Goal: Task Accomplishment & Management: Manage account settings

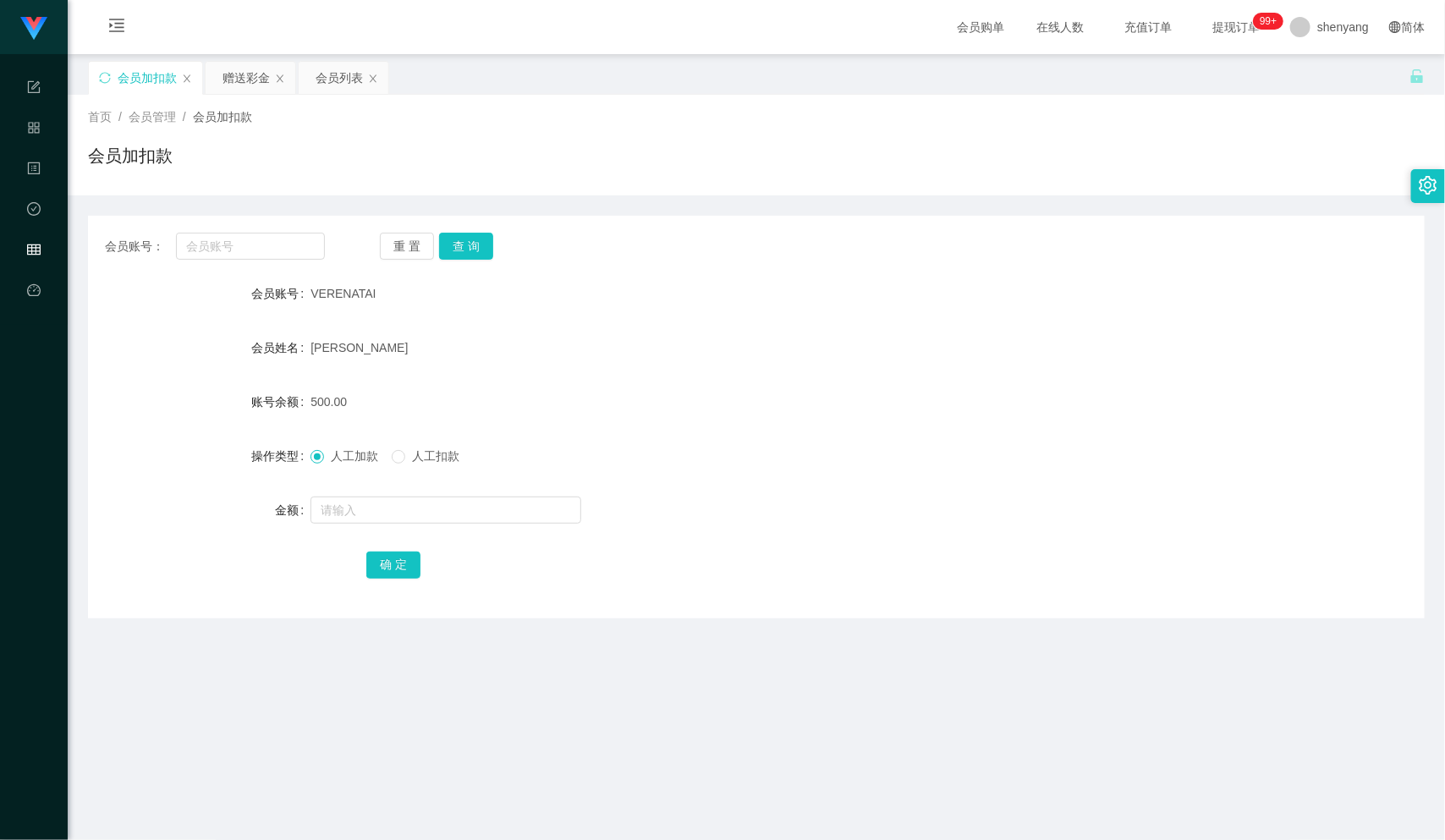
scroll to position [1, 0]
click at [247, 247] on input "text" at bounding box center [250, 245] width 149 height 27
paste input "Eden98"
type input "Eden98"
click at [465, 239] on button "查 询" at bounding box center [465, 245] width 54 height 27
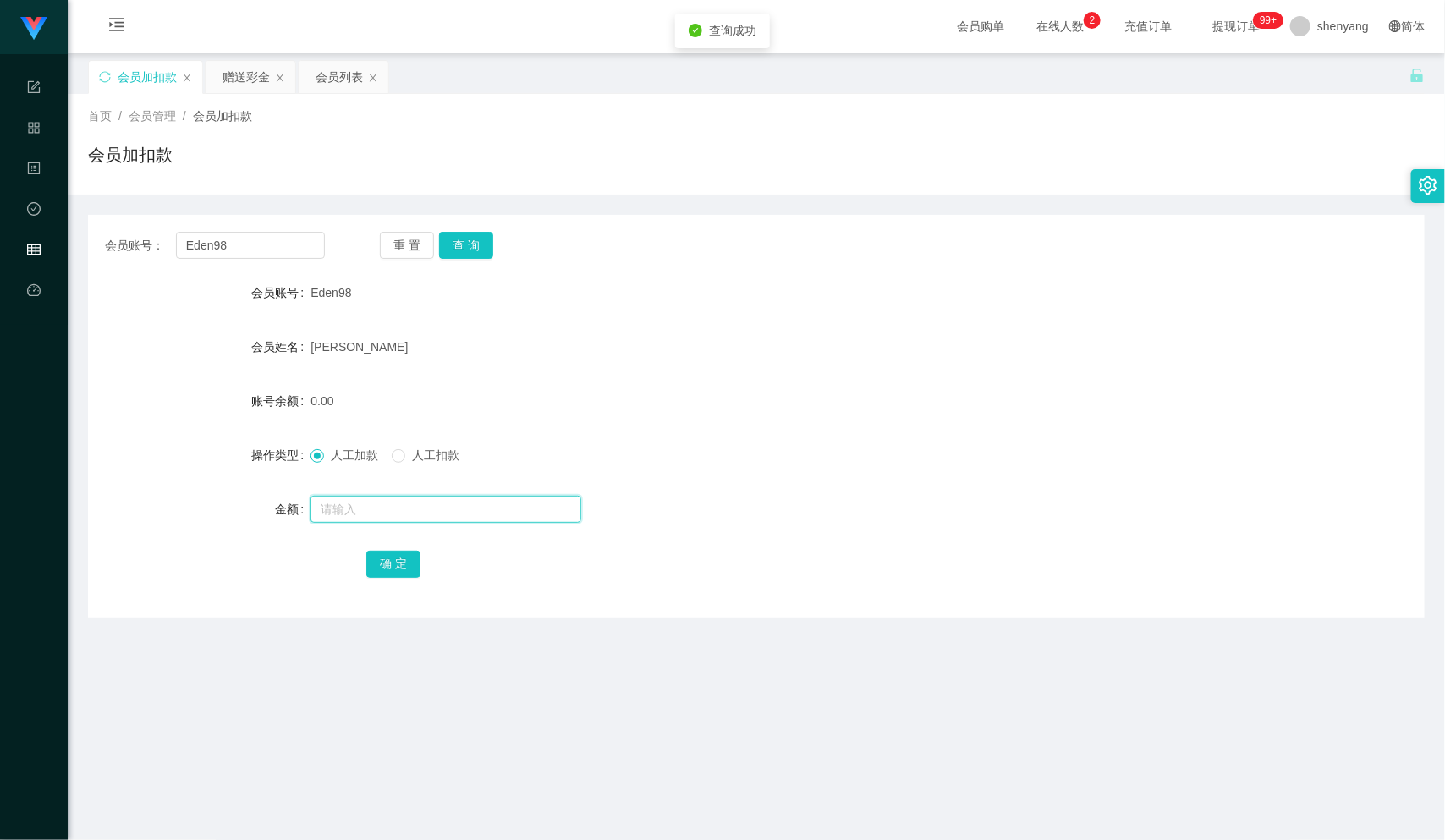
click at [408, 505] on input "text" at bounding box center [446, 509] width 271 height 27
type input "500"
click at [400, 569] on button "确 定" at bounding box center [393, 564] width 54 height 27
click at [524, 630] on main "关闭左侧 关闭右侧 关闭其它 刷新页面 会员加扣款 赠送彩金 会员列表 首页 / 会员管理 / 会员加扣款 / 会员加扣款 会员账号： Eden98 重 置 …" at bounding box center [756, 534] width 1377 height 963
click at [469, 242] on button "查 询" at bounding box center [465, 245] width 54 height 27
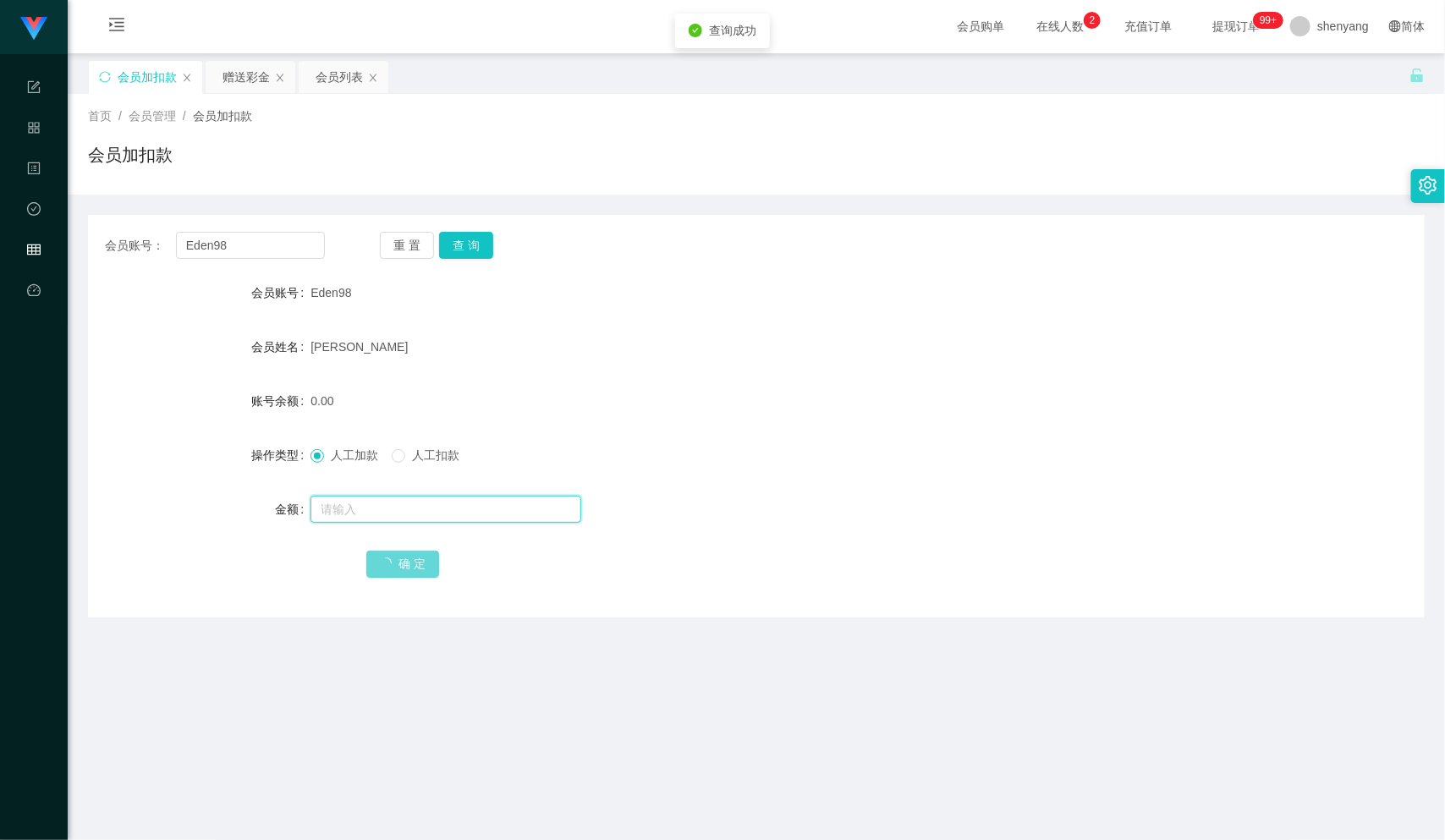
click at [387, 518] on input "text" at bounding box center [446, 509] width 271 height 27
type input "500"
click at [412, 567] on span "确 定" at bounding box center [402, 563] width 73 height 14
click at [422, 564] on span "确 定" at bounding box center [402, 563] width 73 height 14
click at [712, 528] on form "会员账号 Eden98 会员姓名 [PERSON_NAME] 账号余额 0.00 操作类型 人工加款 人工扣款 金额 500 确 定" at bounding box center [757, 428] width 1337 height 304
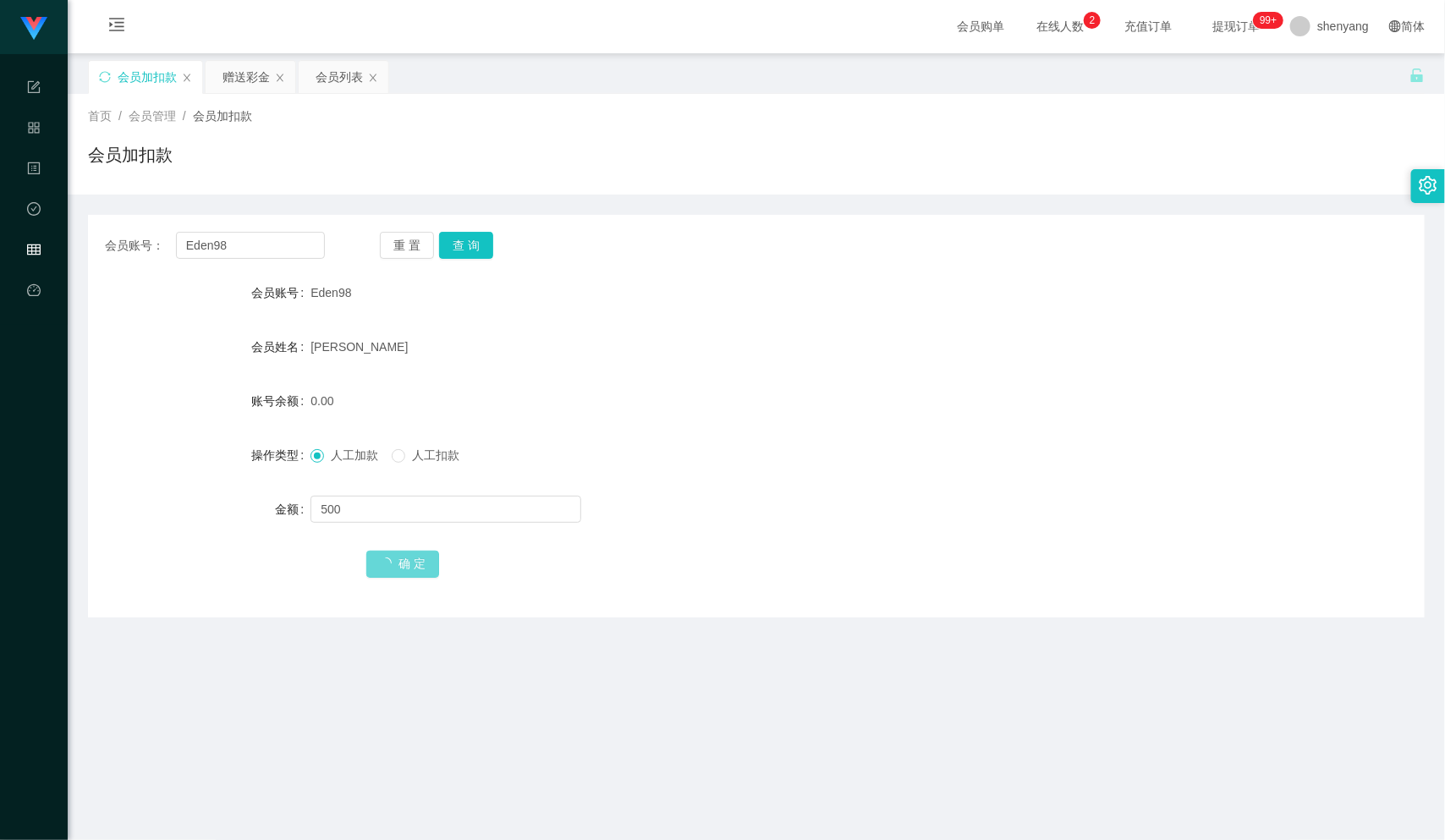
click at [843, 691] on main "关闭左侧 关闭右侧 关闭其它 刷新页面 会员加扣款 赠送彩金 会员列表 首页 / 会员管理 / 会员加扣款 / 会员加扣款 会员账号： Eden98 重 置 …" at bounding box center [756, 534] width 1377 height 963
click at [379, 511] on input "500" at bounding box center [446, 509] width 271 height 27
click at [411, 567] on span "确 定" at bounding box center [402, 563] width 73 height 14
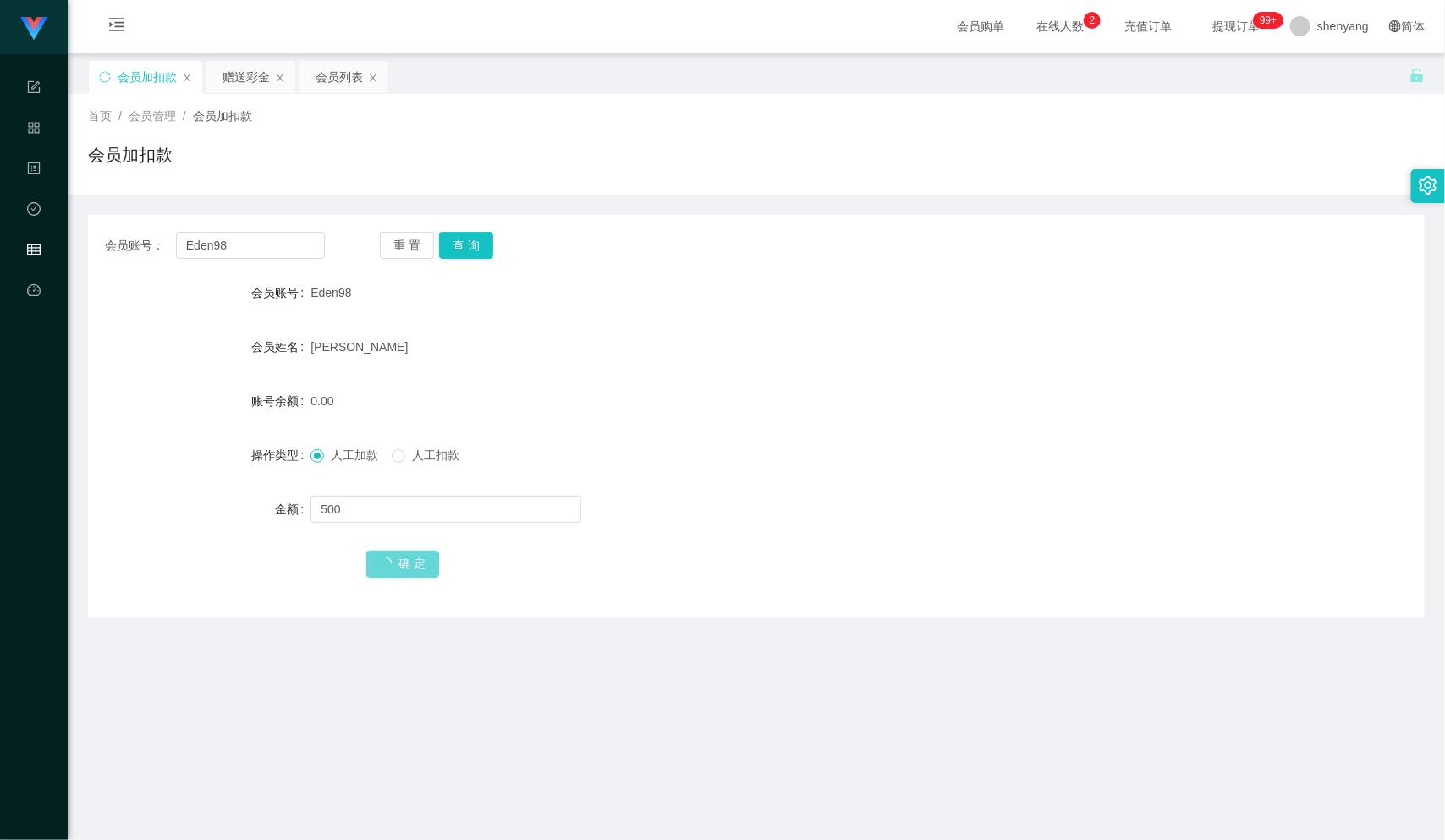
click at [409, 567] on span "确 定" at bounding box center [402, 563] width 73 height 14
click at [475, 511] on input "500" at bounding box center [446, 509] width 271 height 27
drag, startPoint x: 371, startPoint y: 507, endPoint x: 310, endPoint y: 510, distance: 61.1
click at [310, 510] on input "500" at bounding box center [446, 509] width 271 height 27
drag, startPoint x: 230, startPoint y: 244, endPoint x: 144, endPoint y: 252, distance: 86.4
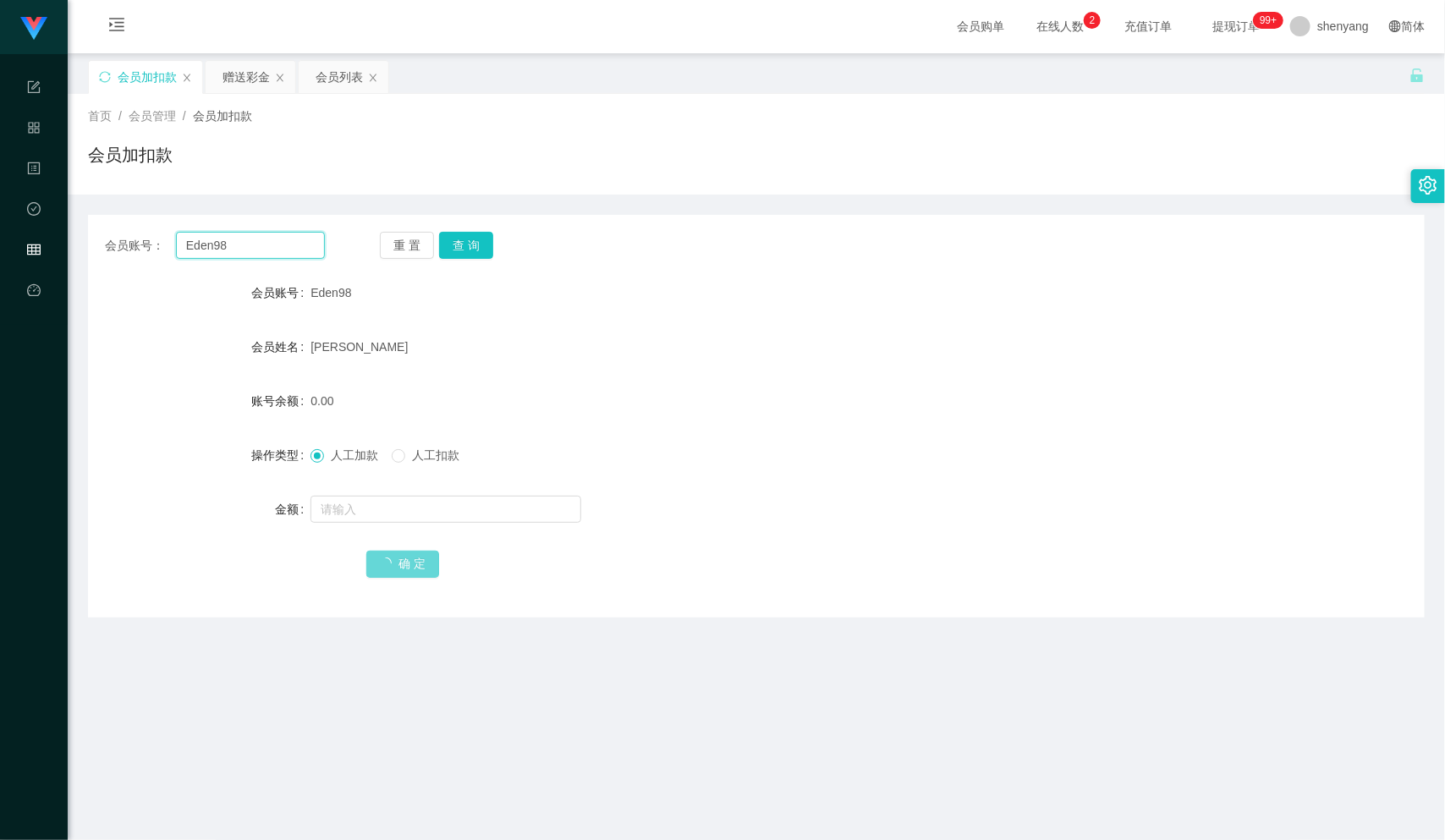
click at [144, 252] on div "会员账号： Eden98" at bounding box center [215, 245] width 220 height 27
click at [344, 79] on div "会员列表" at bounding box center [340, 77] width 47 height 32
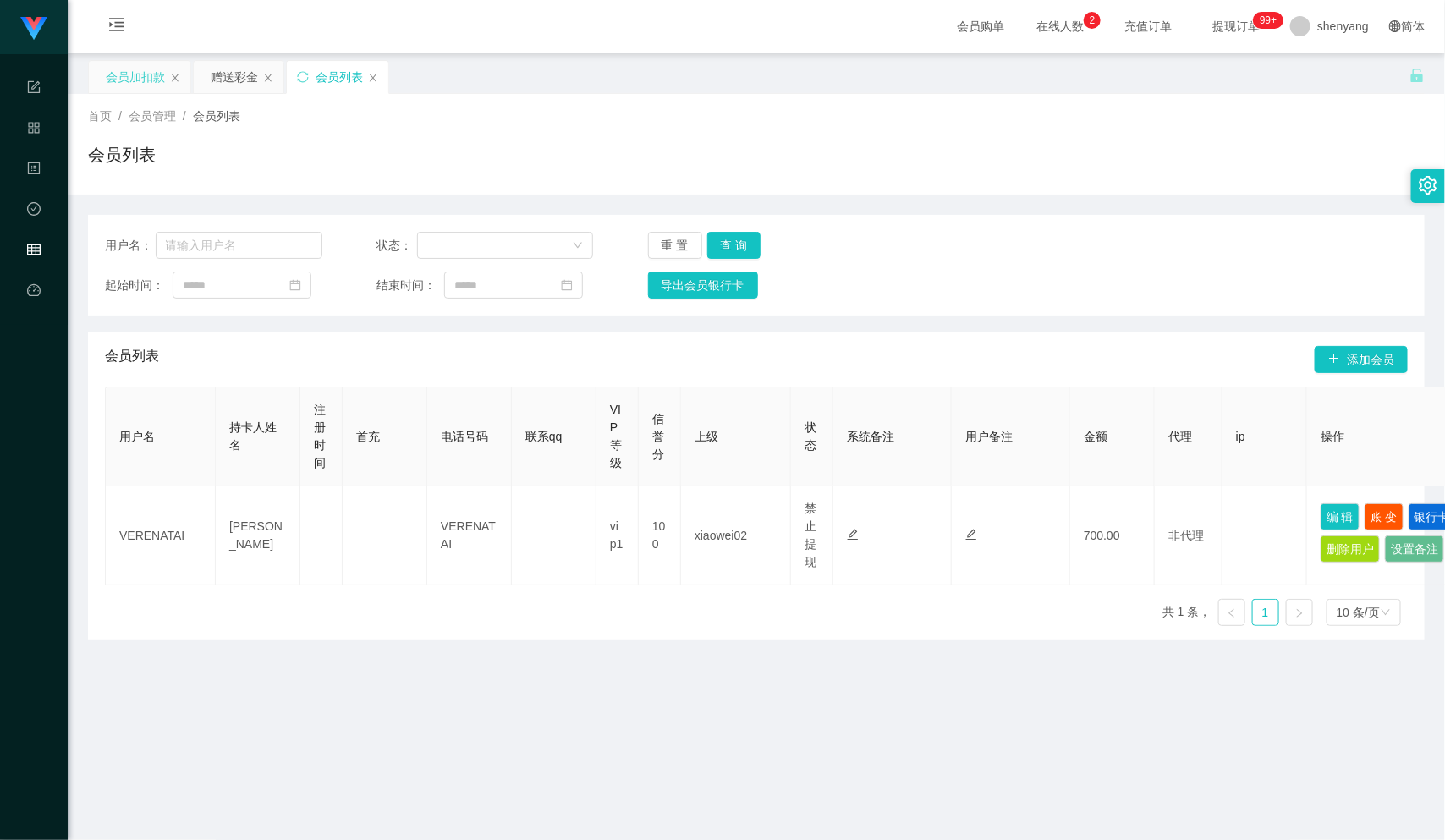
click at [140, 81] on div "会员加扣款" at bounding box center [135, 77] width 59 height 32
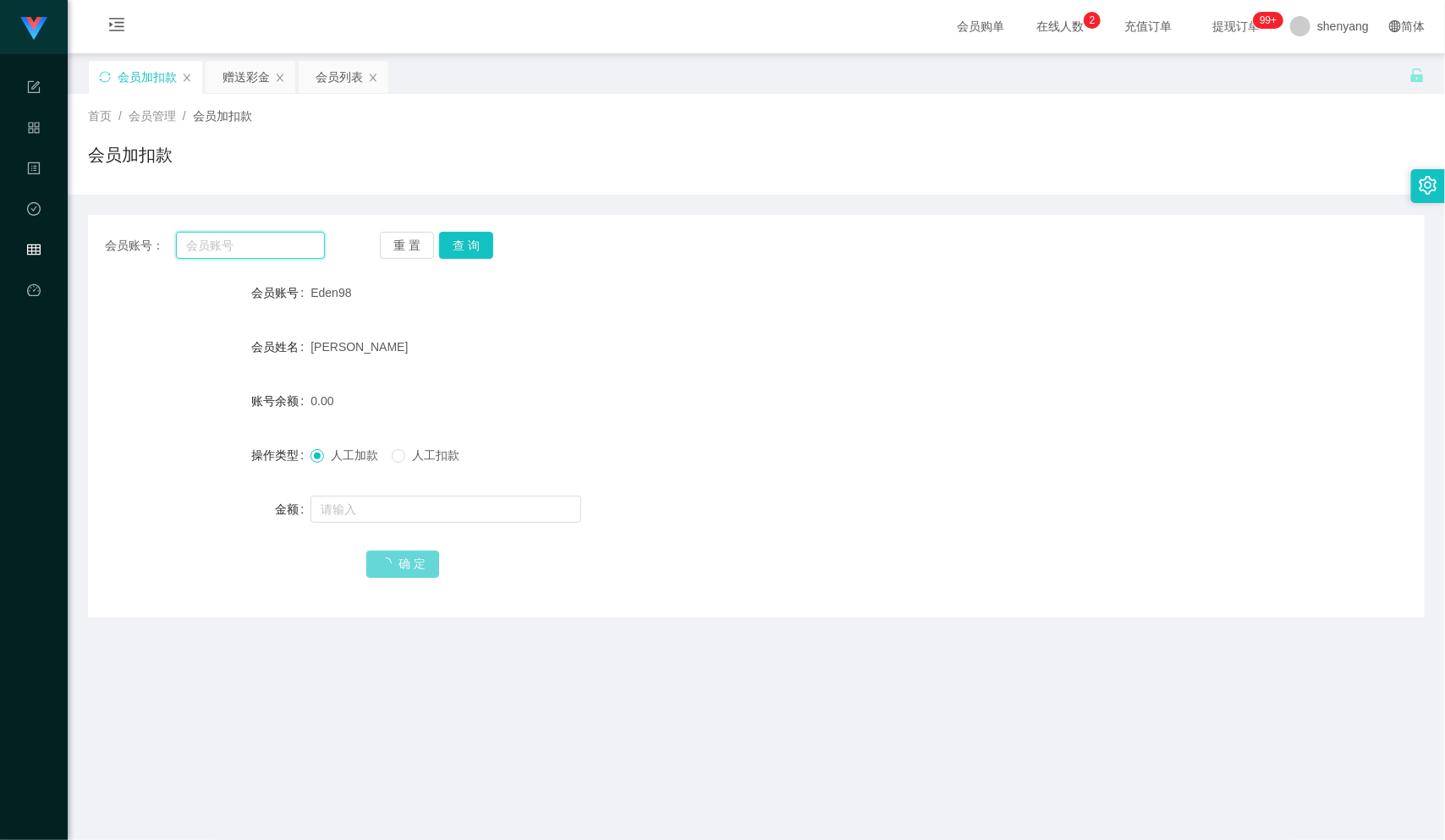
click at [231, 238] on input "text" at bounding box center [250, 245] width 149 height 27
paste input "Eden98"
type input "Eden98"
click at [470, 239] on button "查 询" at bounding box center [465, 245] width 54 height 27
click at [361, 505] on input "text" at bounding box center [446, 509] width 271 height 27
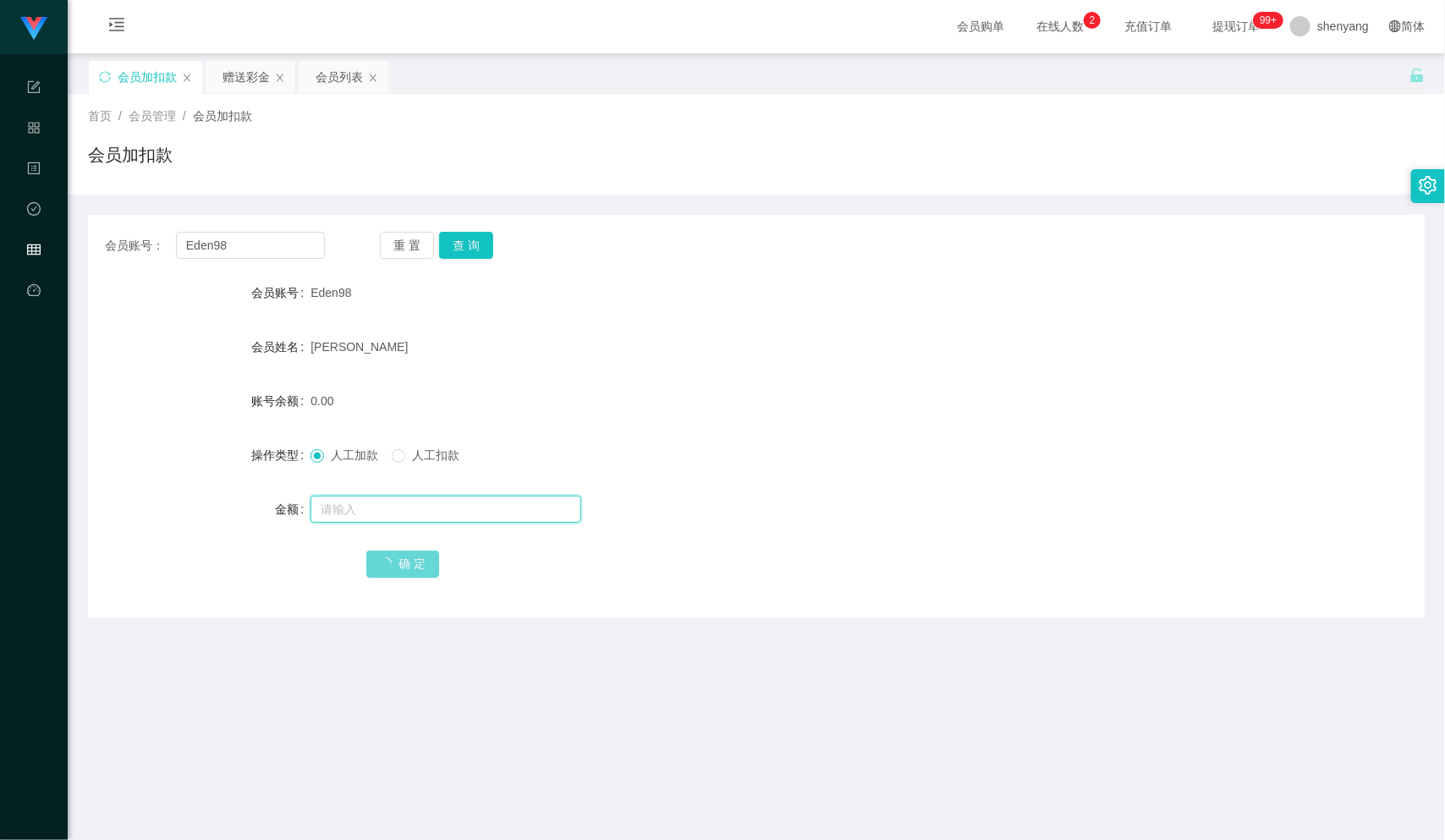
click at [361, 505] on input "text" at bounding box center [446, 509] width 271 height 27
type input "500"
click at [412, 566] on span "确 定" at bounding box center [402, 563] width 73 height 14
click at [789, 716] on main "关闭左侧 关闭右侧 关闭其它 刷新页面 会员加扣款 赠送彩金 会员列表 首页 / 会员管理 / 会员加扣款 / 会员加扣款 会员账号： Eden98 重 置 …" at bounding box center [756, 534] width 1377 height 963
click at [392, 558] on span "确 定" at bounding box center [402, 563] width 73 height 14
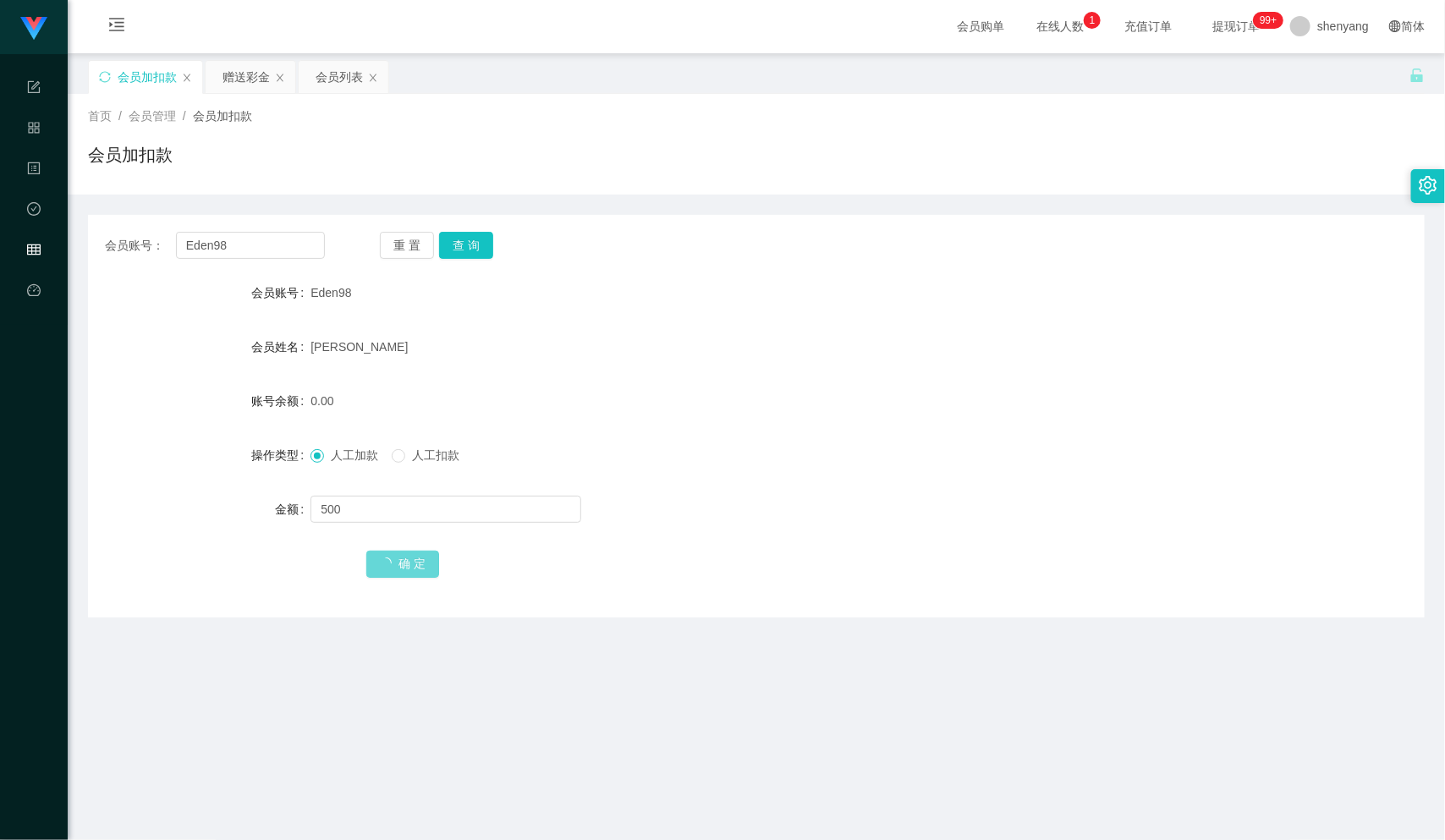
click at [392, 558] on span "确 定" at bounding box center [402, 563] width 73 height 14
drag, startPoint x: 392, startPoint y: 558, endPoint x: 574, endPoint y: 670, distance: 213.7
click at [574, 670] on main "关闭左侧 关闭右侧 关闭其它 刷新页面 会员加扣款 赠送彩金 会员列表 首页 / 会员管理 / 会员加扣款 / 会员加扣款 会员账号： Eden98 重 置 …" at bounding box center [756, 534] width 1377 height 963
click at [400, 518] on input "500" at bounding box center [446, 509] width 271 height 27
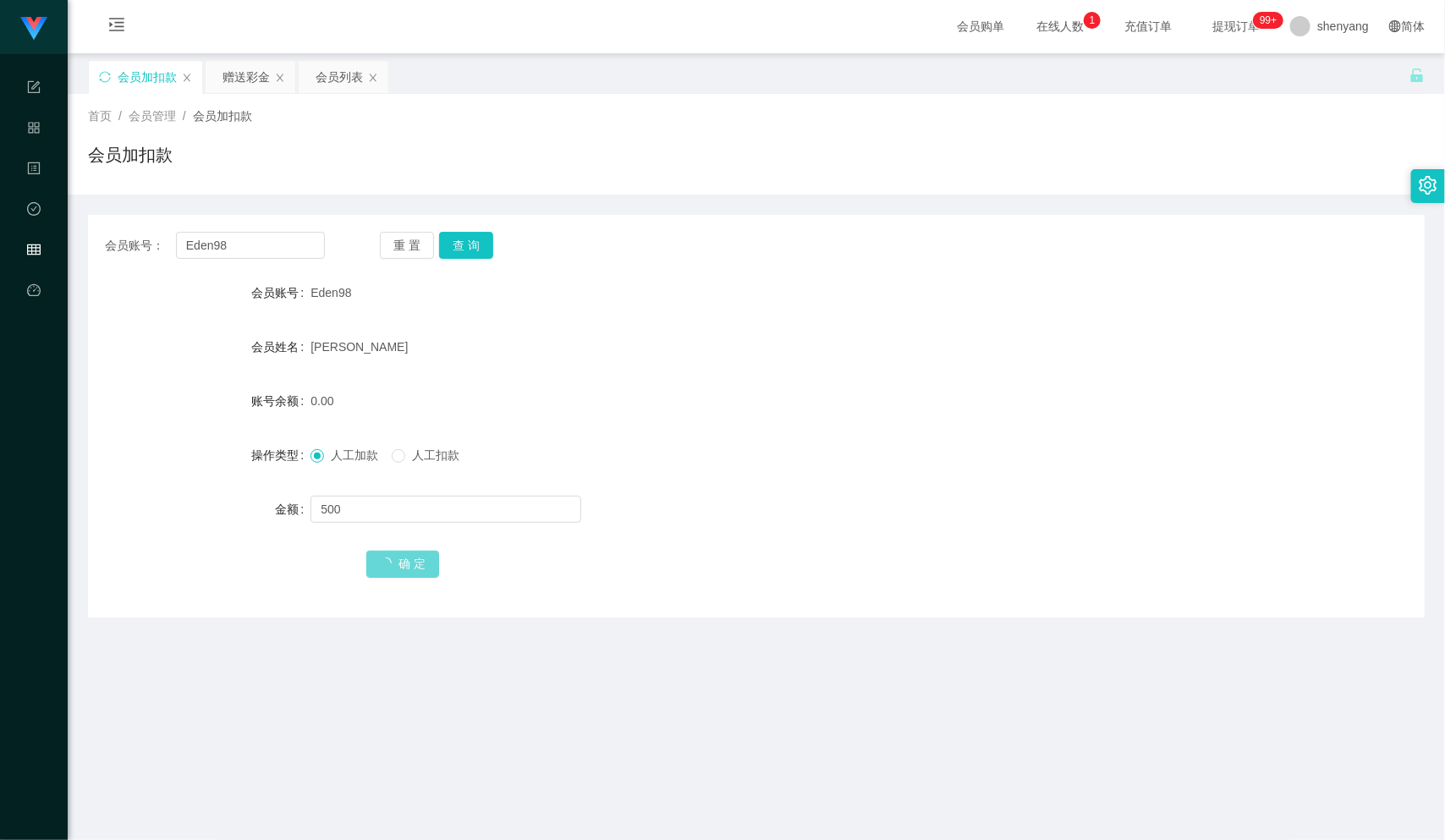
click at [672, 701] on main "关闭左侧 关闭右侧 关闭其它 刷新页面 会员加扣款 赠送彩金 会员列表 首页 / 会员管理 / 会员加扣款 / 会员加扣款 会员账号： Eden98 重 置 …" at bounding box center [756, 534] width 1377 height 963
click at [577, 757] on main "关闭左侧 关闭右侧 关闭其它 刷新页面 会员加扣款 赠送彩金 会员列表 首页 / 会员管理 / 会员加扣款 / 会员加扣款 会员账号： Eden98 重 置 …" at bounding box center [756, 534] width 1377 height 963
click at [602, 704] on main "关闭左侧 关闭右侧 关闭其它 刷新页面 会员加扣款 赠送彩金 会员列表 首页 / 会员管理 / 会员加扣款 / 会员加扣款 会员账号： Eden98 重 置 …" at bounding box center [756, 534] width 1377 height 963
click at [416, 566] on span "确 定" at bounding box center [402, 563] width 73 height 14
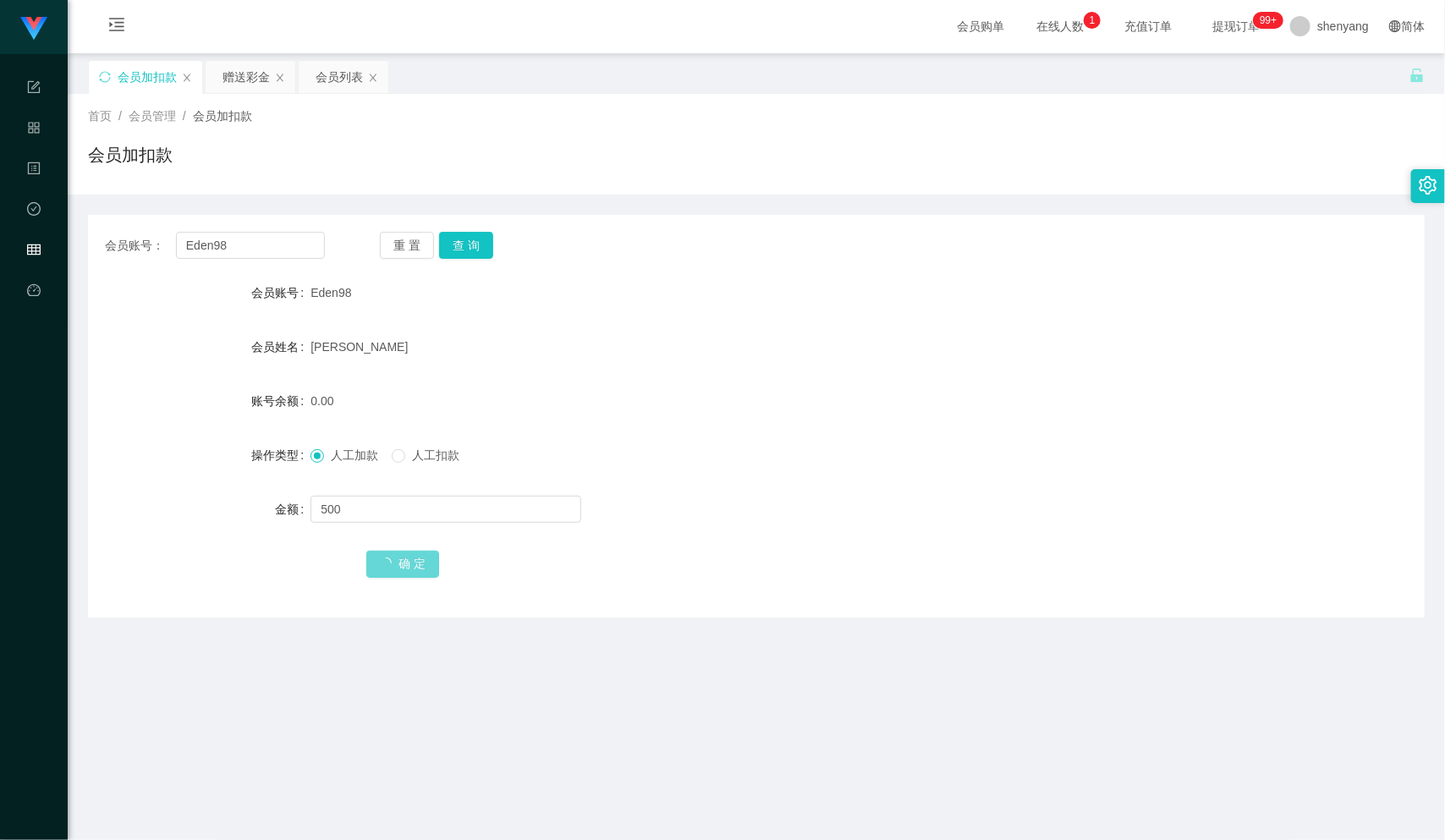
click at [416, 566] on span "确 定" at bounding box center [402, 563] width 73 height 14
click at [589, 762] on main "关闭左侧 关闭右侧 关闭其它 刷新页面 会员加扣款 赠送彩金 会员列表 首页 / 会员管理 / 会员加扣款 / 会员加扣款 会员账号： Eden98 重 置 …" at bounding box center [756, 534] width 1377 height 963
click at [554, 704] on main "关闭左侧 关闭右侧 关闭其它 刷新页面 会员加扣款 赠送彩金 会员列表 首页 / 会员管理 / 会员加扣款 / 会员加扣款 会员账号： Eden98 重 置 …" at bounding box center [756, 534] width 1377 height 963
click at [488, 624] on main "关闭左侧 关闭右侧 关闭其它 刷新页面 会员加扣款 赠送彩金 会员列表 首页 / 会员管理 / 会员加扣款 / 会员加扣款 会员账号： Eden98 重 置 …" at bounding box center [756, 534] width 1377 height 963
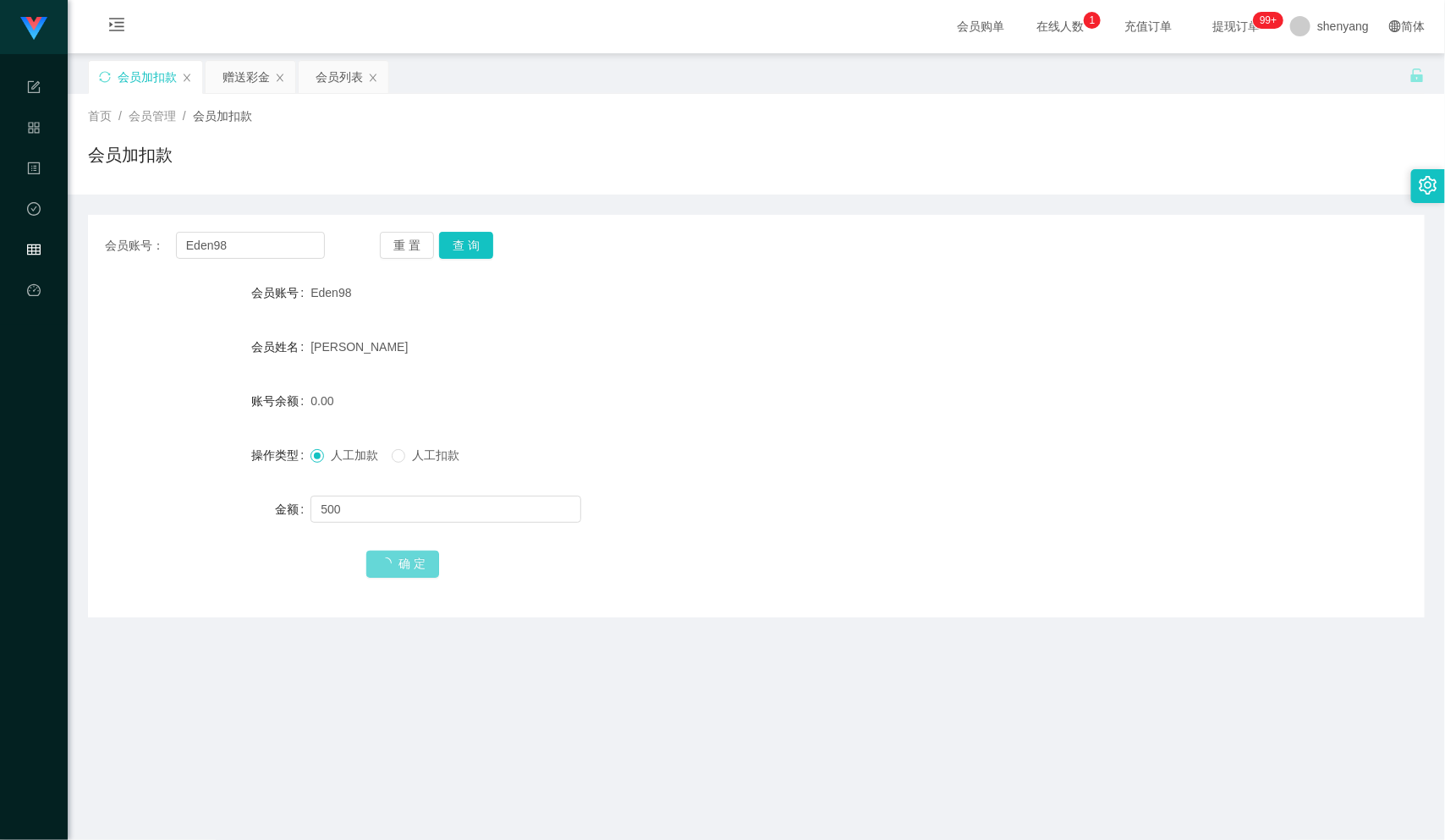
click at [488, 624] on main "关闭左侧 关闭右侧 关闭其它 刷新页面 会员加扣款 赠送彩金 会员列表 首页 / 会员管理 / 会员加扣款 / 会员加扣款 会员账号： Eden98 重 置 …" at bounding box center [756, 534] width 1377 height 963
click at [686, 585] on div "会员账号： Eden98 重 置 查 询 会员账号 Eden98 会员姓名 [PERSON_NAME] 账号余额 0.00 操作类型 人工加款 人工扣款 金额…" at bounding box center [757, 416] width 1337 height 402
click at [480, 241] on button "查 询" at bounding box center [465, 245] width 54 height 27
click at [383, 510] on input "text" at bounding box center [446, 509] width 271 height 27
type input "500"
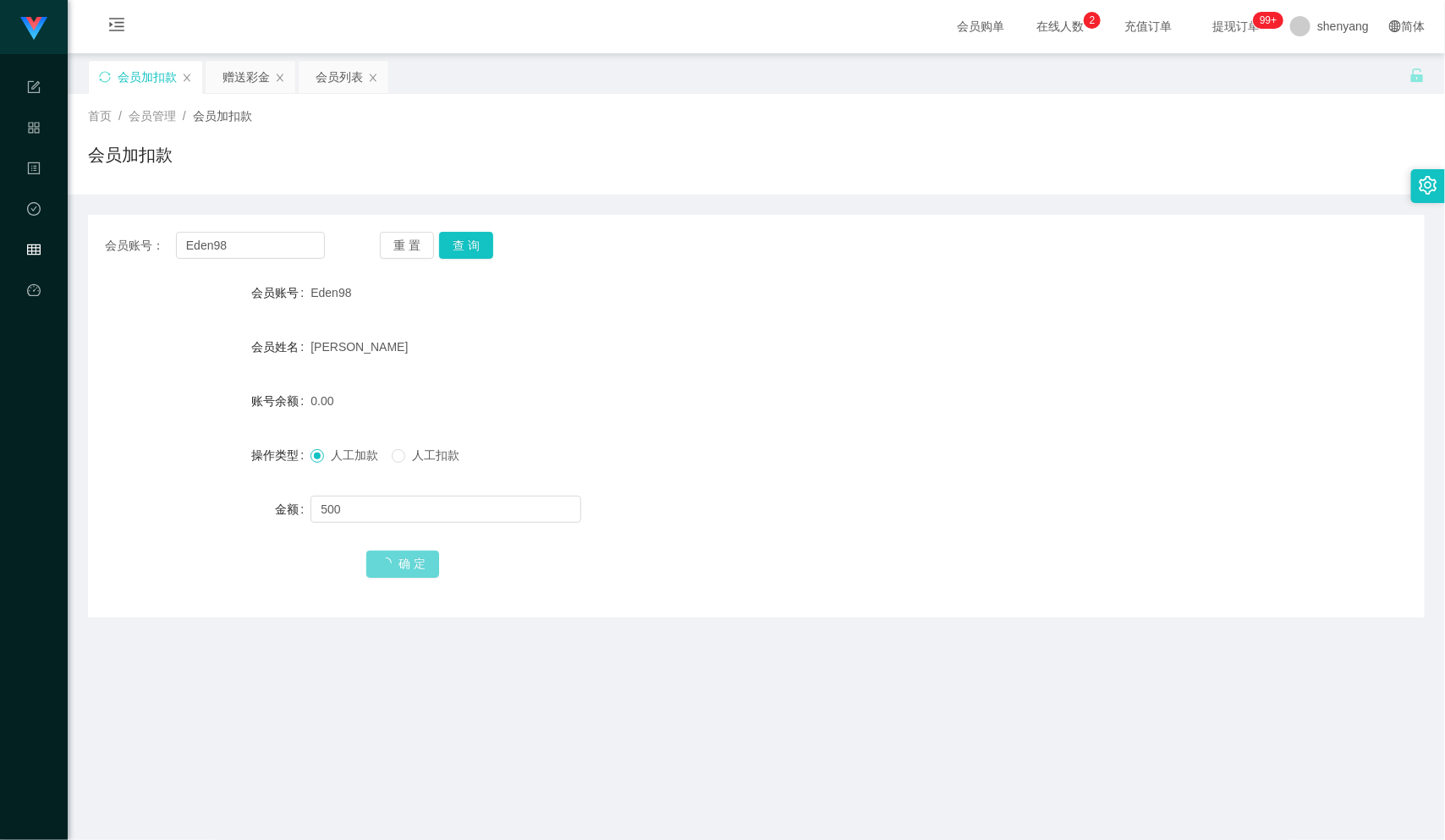
click at [409, 563] on span "确 定" at bounding box center [402, 563] width 73 height 14
click at [534, 363] on div "[PERSON_NAME]" at bounding box center [700, 346] width 780 height 33
click at [248, 236] on input "Eden98" at bounding box center [250, 245] width 149 height 27
click at [408, 566] on span "确 定" at bounding box center [402, 563] width 73 height 14
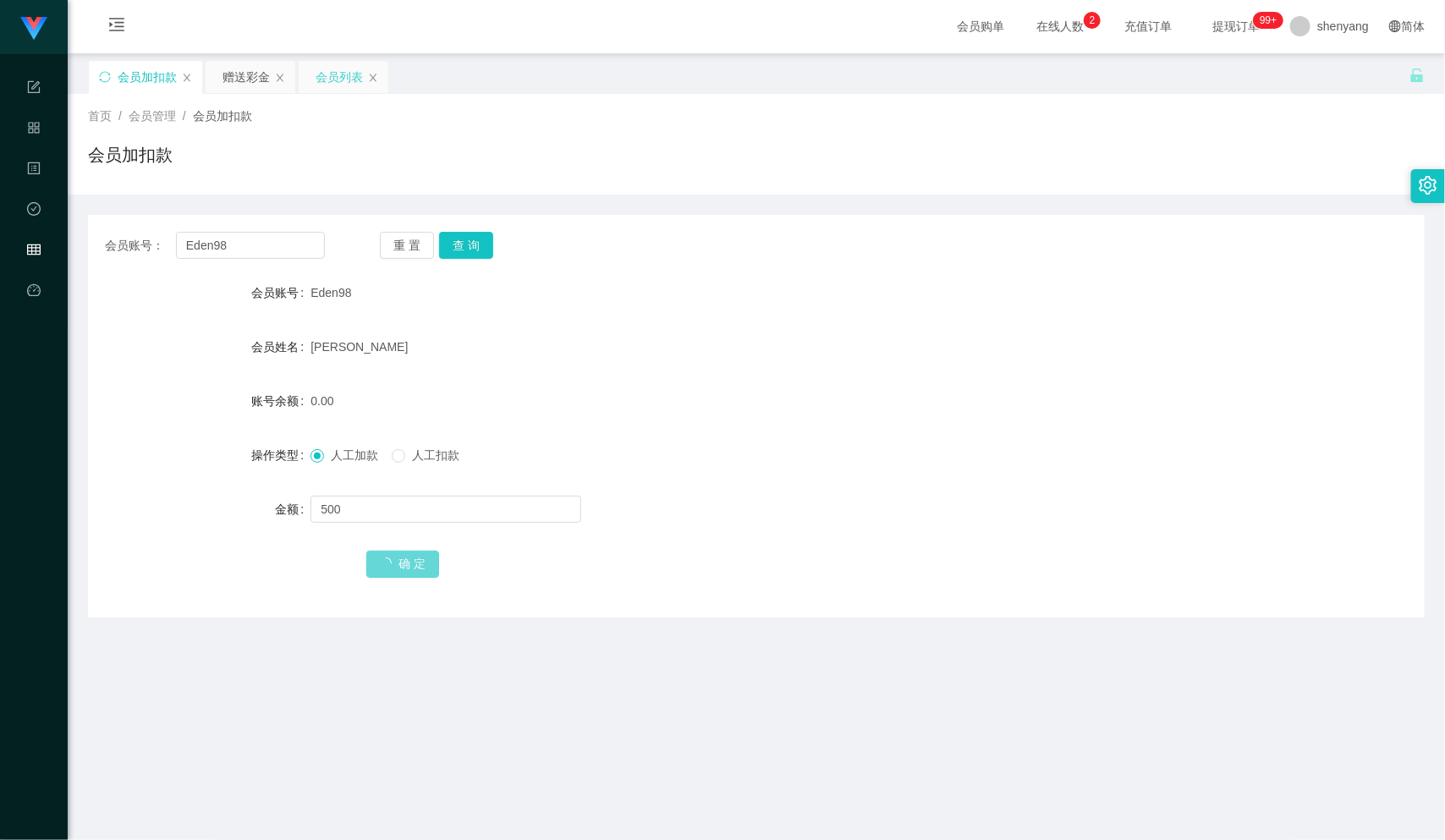
click at [341, 70] on div "会员列表" at bounding box center [340, 77] width 47 height 32
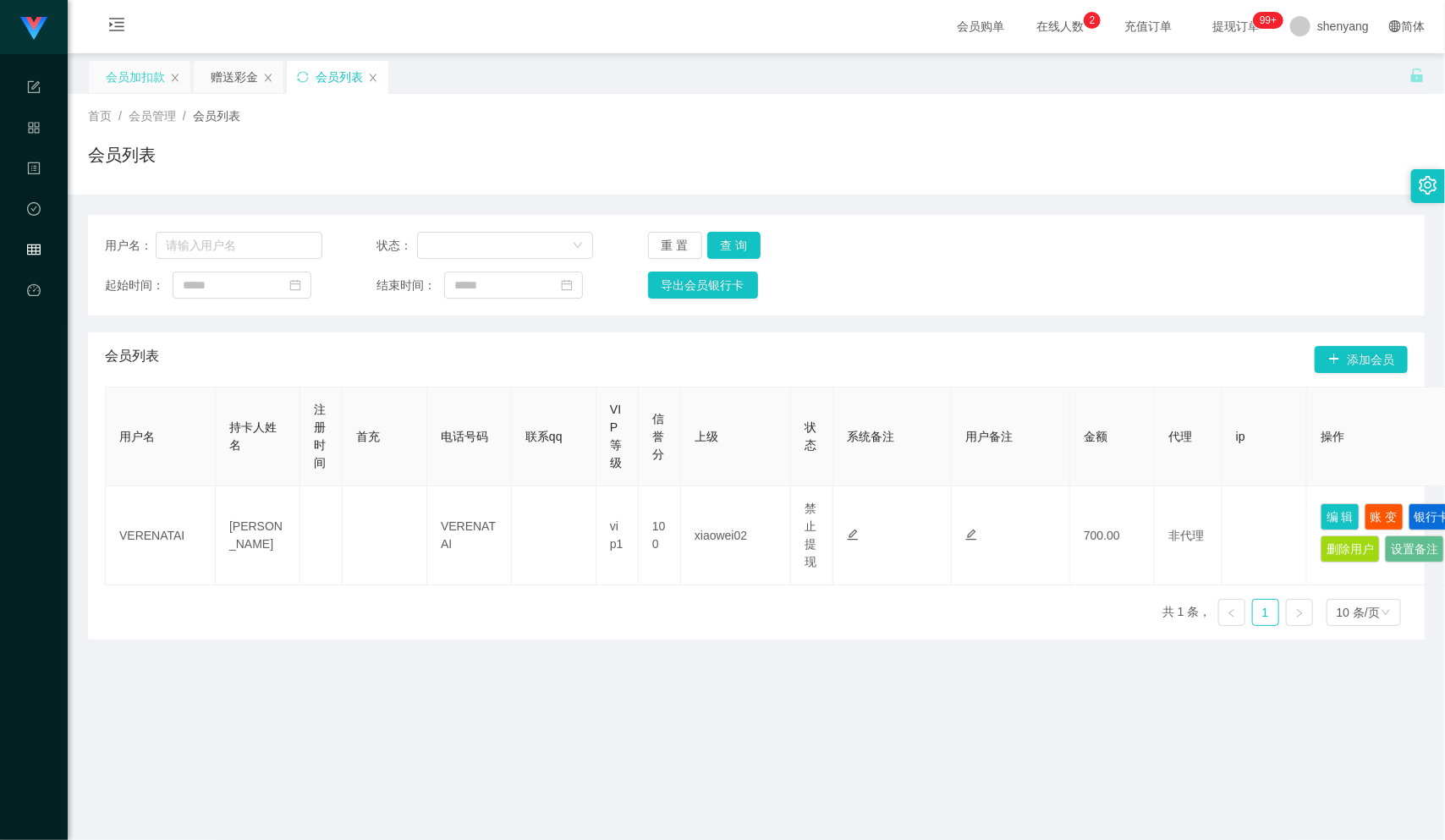
click at [139, 77] on div "会员加扣款" at bounding box center [135, 77] width 59 height 32
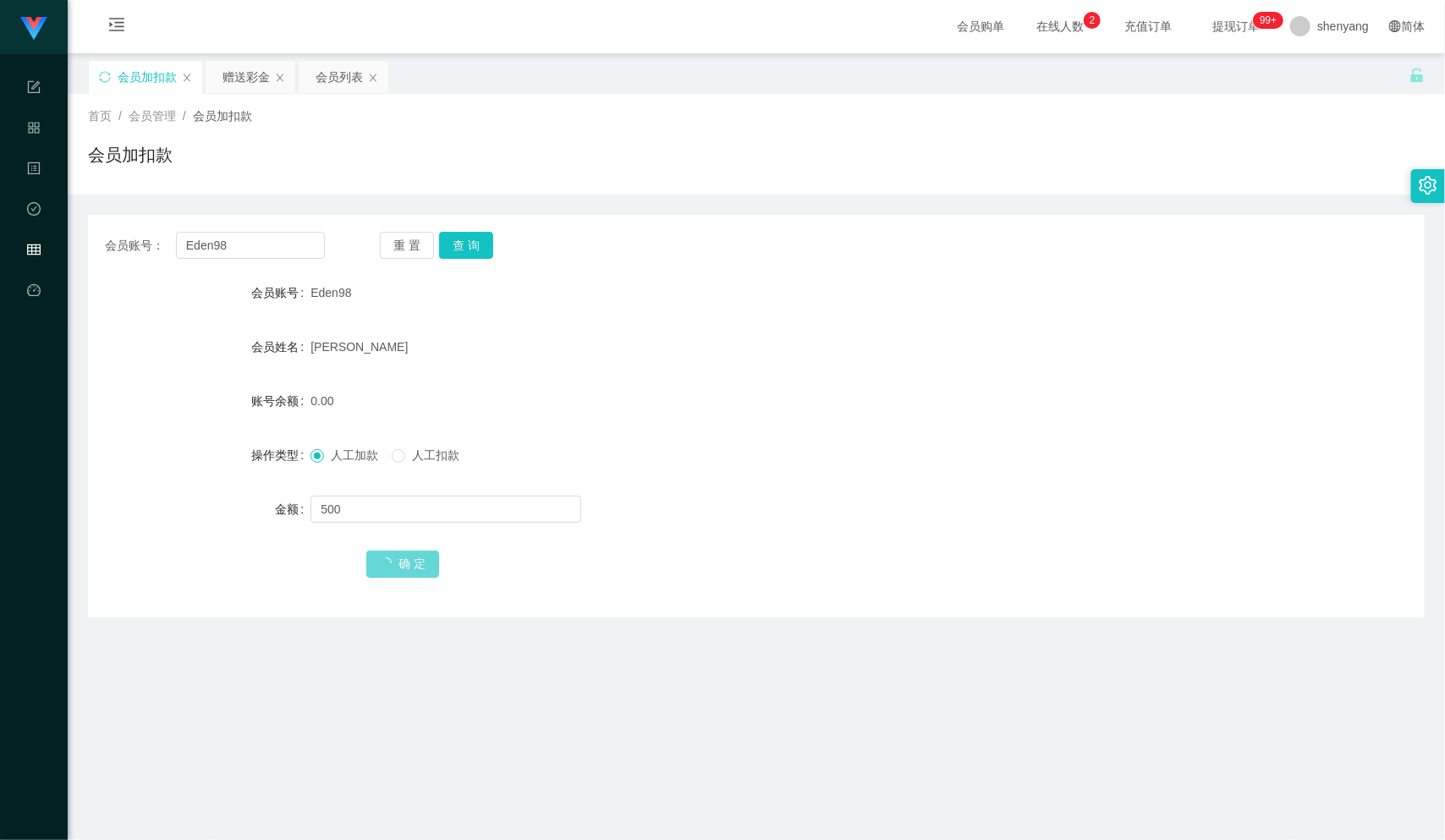
click at [397, 564] on span "确 定" at bounding box center [402, 563] width 73 height 14
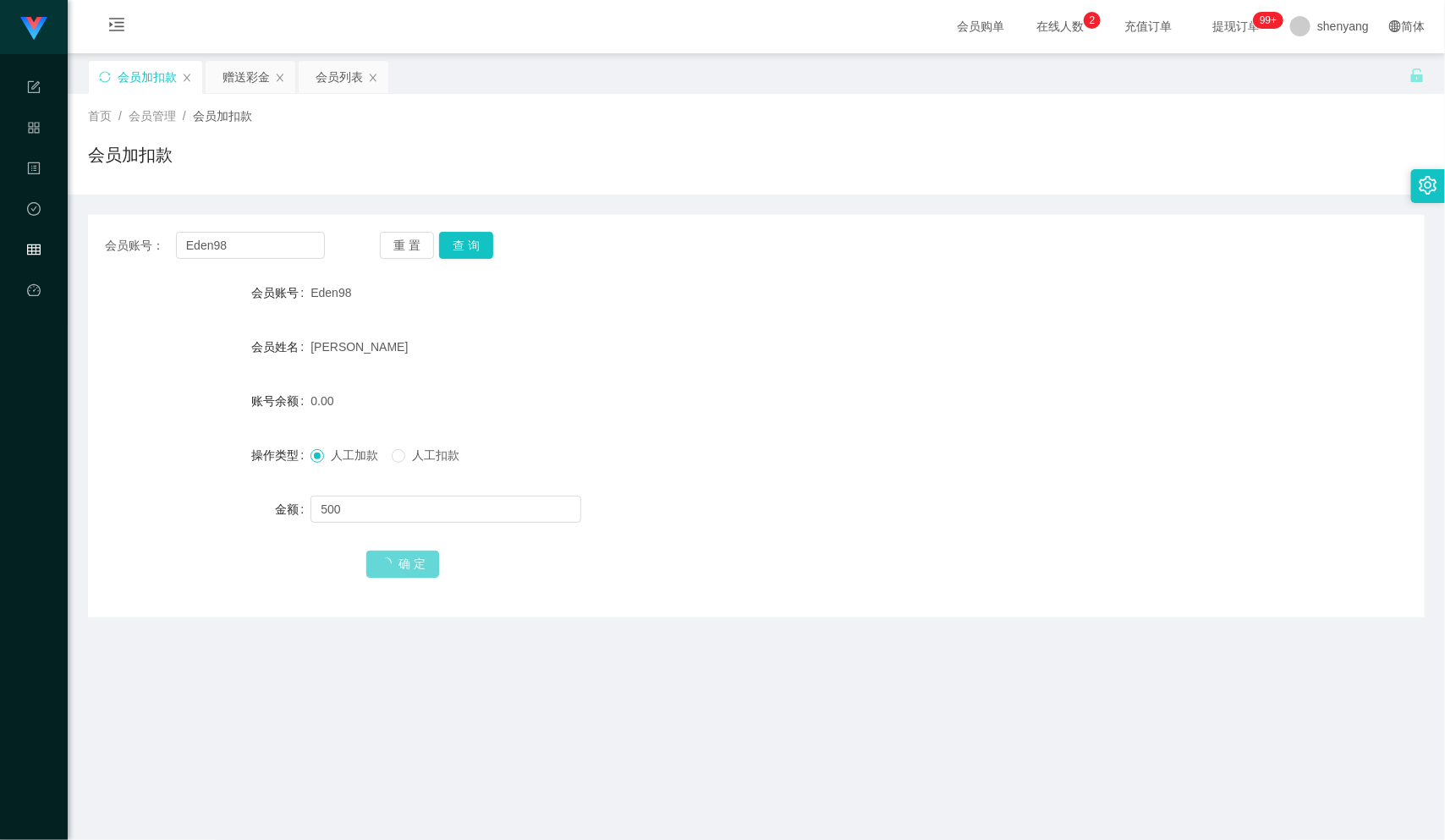
drag, startPoint x: 397, startPoint y: 564, endPoint x: 483, endPoint y: 683, distance: 146.8
click at [483, 683] on main "关闭左侧 关闭右侧 关闭其它 刷新页面 会员加扣款 赠送彩金 会员列表 首页 / 会员管理 / 会员加扣款 / 会员加扣款 会员账号： Eden98 重 置 …" at bounding box center [756, 534] width 1377 height 963
click at [543, 673] on main "关闭左侧 关闭右侧 关闭其它 刷新页面 会员加扣款 赠送彩金 会员列表 首页 / 会员管理 / 会员加扣款 / 会员加扣款 会员账号： Eden98 重 置 …" at bounding box center [756, 534] width 1377 height 963
click at [417, 563] on span "确 定" at bounding box center [402, 563] width 73 height 14
click at [412, 564] on span "确 定" at bounding box center [402, 563] width 73 height 14
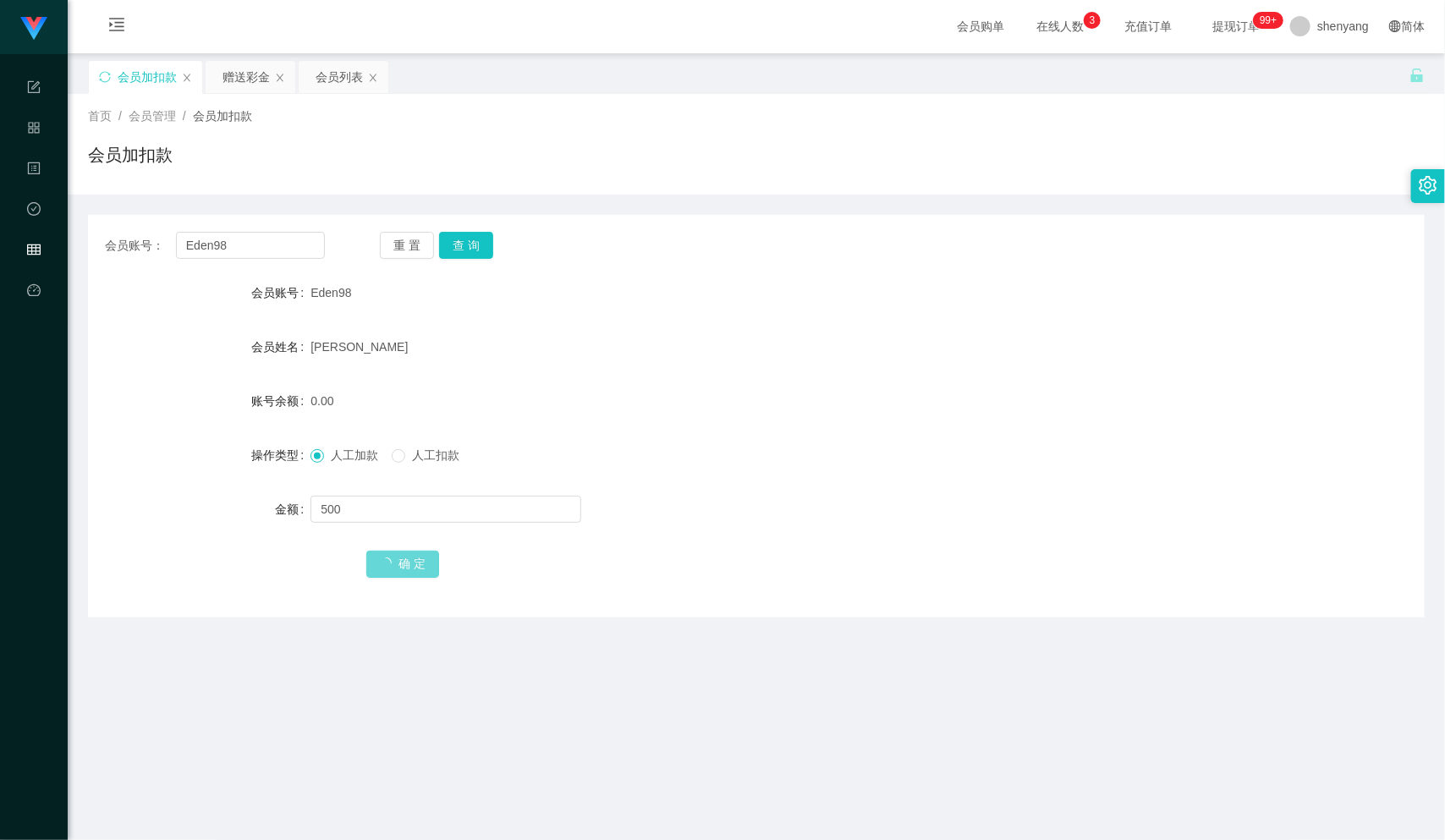
click at [586, 688] on main "关闭左侧 关闭右侧 关闭其它 刷新页面 会员加扣款 赠送彩金 会员列表 首页 / 会员管理 / 会员加扣款 / 会员加扣款 会员账号： Eden98 重 置 …" at bounding box center [756, 534] width 1377 height 963
click at [554, 659] on main "关闭左侧 关闭右侧 关闭其它 刷新页面 会员加扣款 赠送彩金 会员列表 首页 / 会员管理 / 会员加扣款 / 会员加扣款 会员账号： Eden98 重 置 …" at bounding box center [756, 534] width 1377 height 963
click at [403, 568] on span "确 定" at bounding box center [402, 563] width 73 height 14
click at [559, 696] on main "关闭左侧 关闭右侧 关闭其它 刷新页面 会员加扣款 赠送彩金 会员列表 首页 / 会员管理 / 会员加扣款 / 会员加扣款 会员账号： Eden98 重 置 …" at bounding box center [756, 534] width 1377 height 963
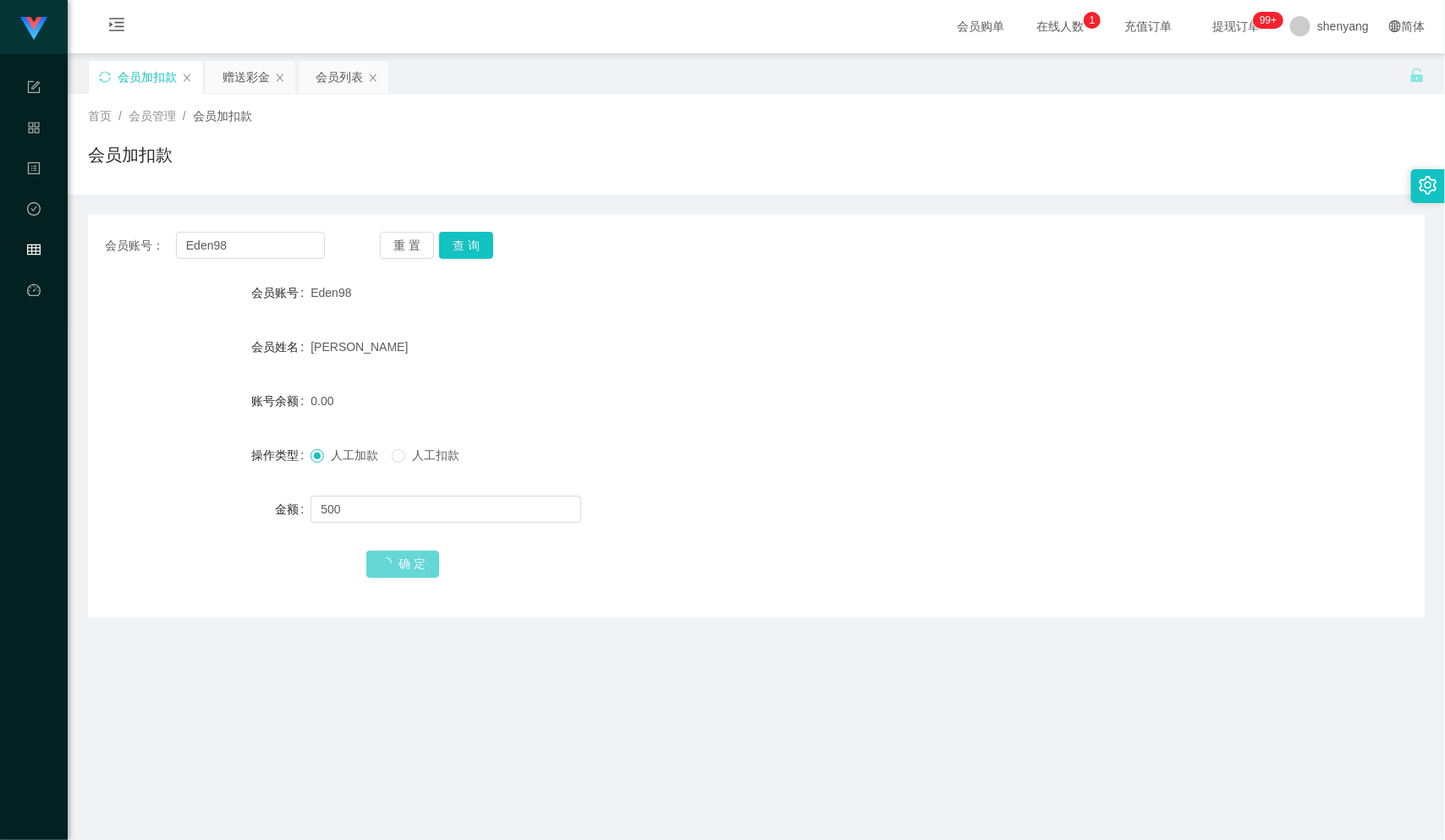
click at [498, 690] on main "关闭左侧 关闭右侧 关闭其它 刷新页面 会员加扣款 赠送彩金 会员列表 首页 / 会员管理 / 会员加扣款 / 会员加扣款 会员账号： Eden98 重 置 …" at bounding box center [756, 534] width 1377 height 963
click at [406, 561] on span "确 定" at bounding box center [402, 563] width 73 height 14
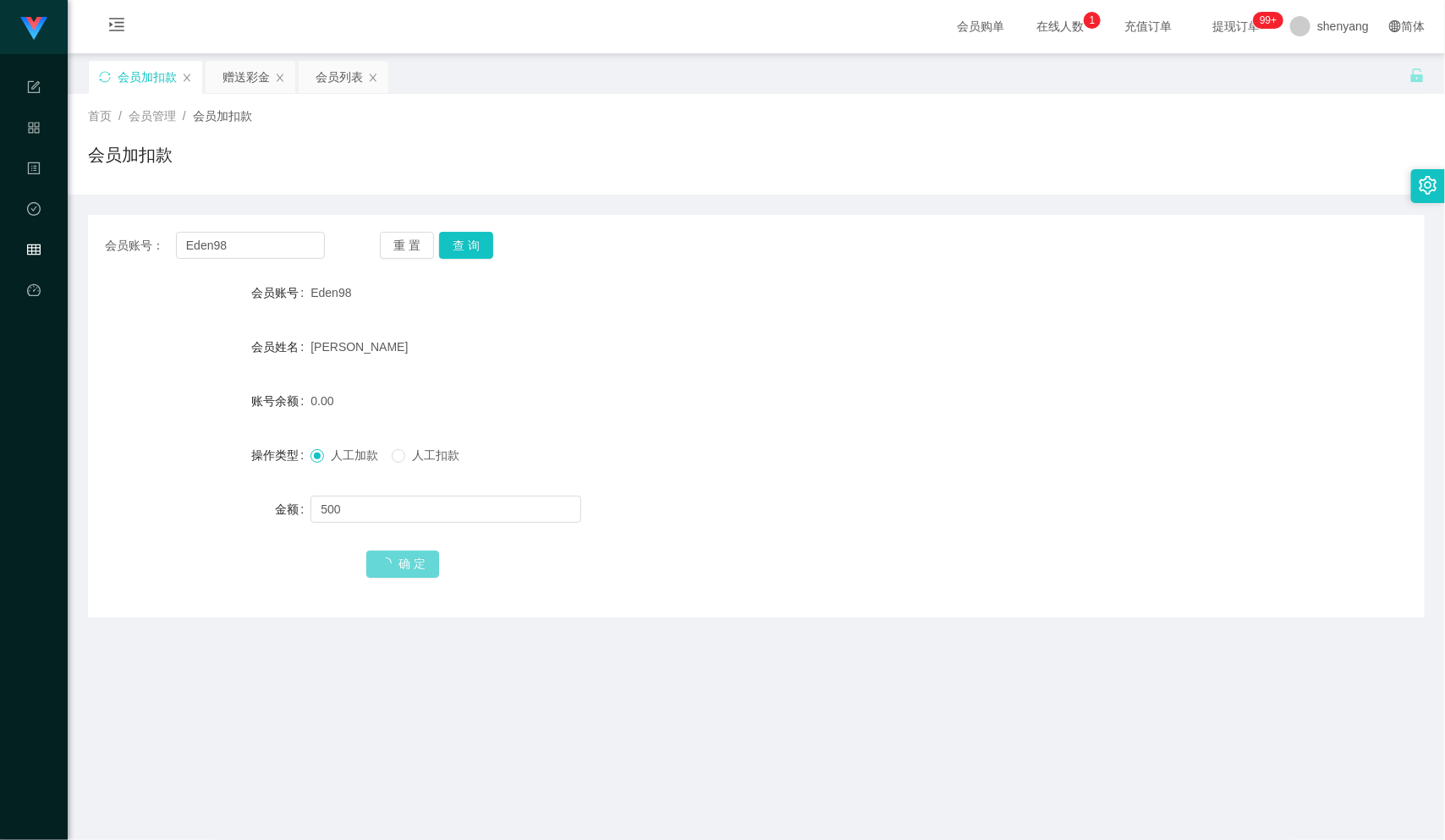
click at [516, 723] on main "关闭左侧 关闭右侧 关闭其它 刷新页面 会员加扣款 赠送彩金 会员列表 首页 / 会员管理 / 会员加扣款 / 会员加扣款 会员账号： Eden98 重 置 …" at bounding box center [756, 534] width 1377 height 963
click at [403, 558] on span "确 定" at bounding box center [402, 563] width 73 height 14
click at [518, 737] on main "关闭左侧 关闭右侧 关闭其它 刷新页面 会员加扣款 赠送彩金 会员列表 首页 / 会员管理 / 会员加扣款 / 会员加扣款 会员账号： Eden98 重 置 …" at bounding box center [756, 534] width 1377 height 963
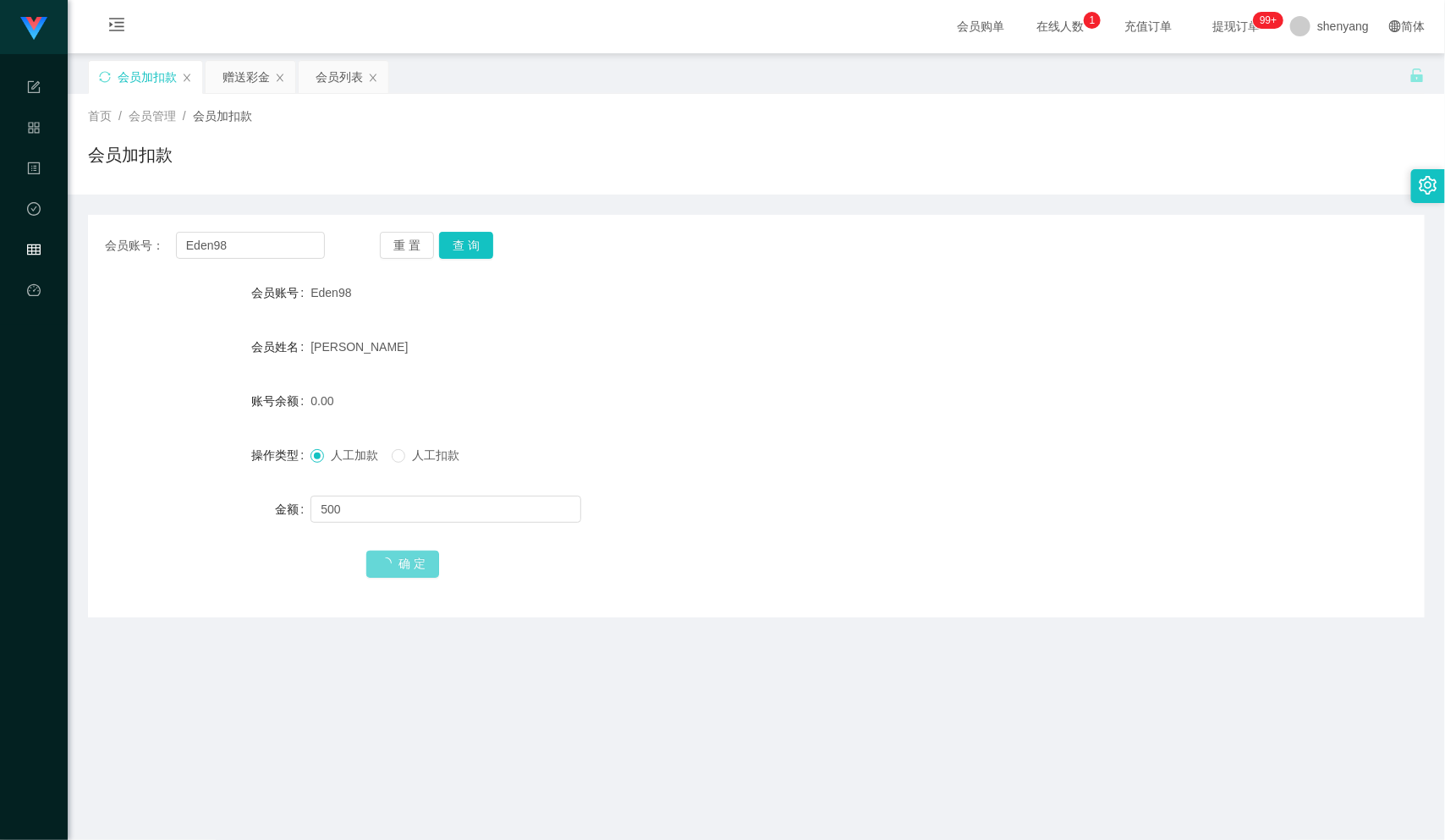
click at [668, 726] on main "关闭左侧 关闭右侧 关闭其它 刷新页面 会员加扣款 赠送彩金 会员列表 首页 / 会员管理 / 会员加扣款 / 会员加扣款 会员账号： Eden98 重 置 …" at bounding box center [756, 534] width 1377 height 963
click at [625, 612] on div "会员账号： Eden98 重 置 查 询 会员账号 Eden98 会员姓名 [PERSON_NAME] 账号余额 0.00 操作类型 人工加款 人工扣款 金额…" at bounding box center [757, 416] width 1337 height 402
click at [473, 236] on button "查 询" at bounding box center [465, 245] width 54 height 27
click at [401, 556] on span "确 定" at bounding box center [402, 563] width 73 height 14
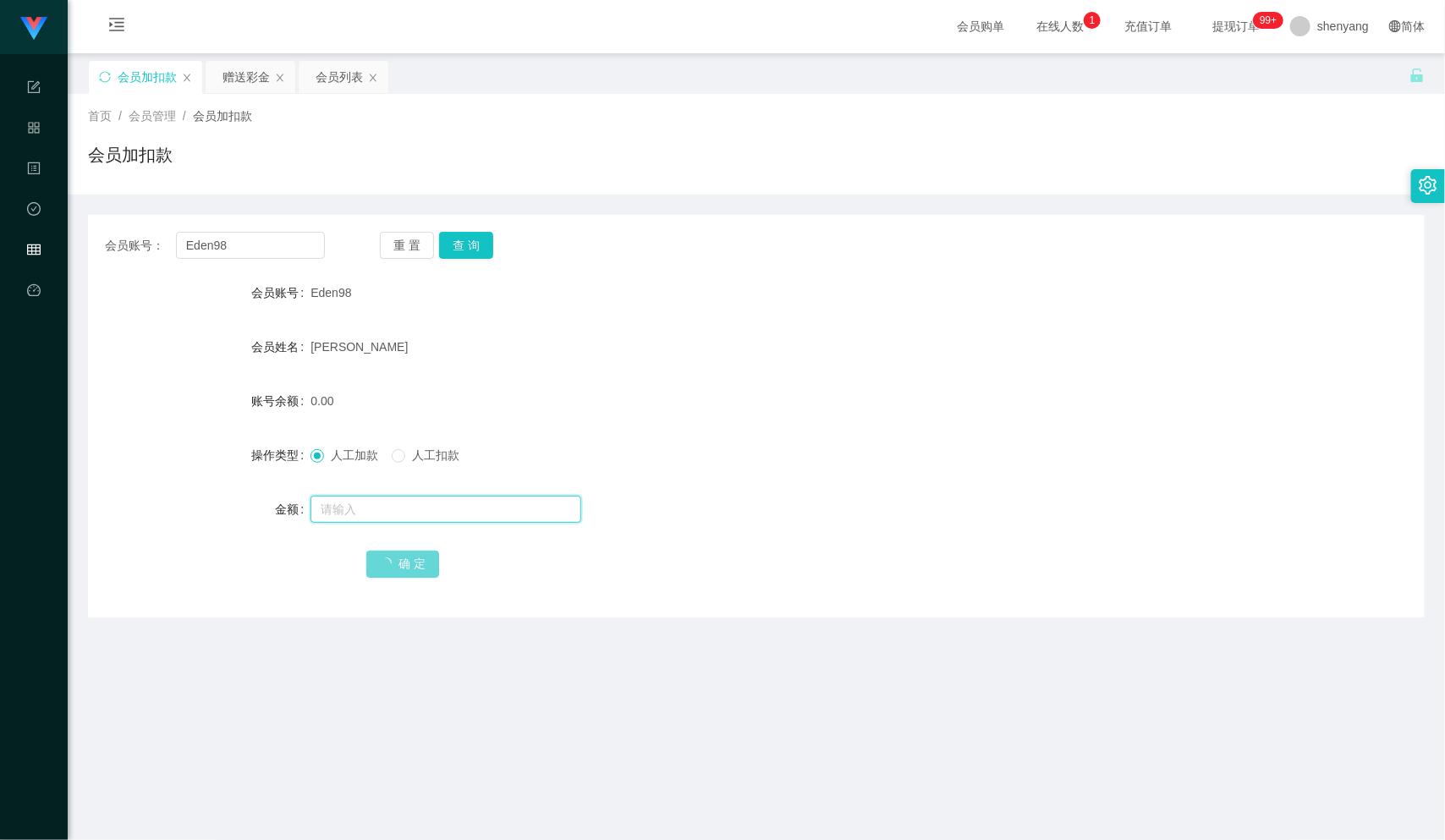
click at [422, 518] on input "text" at bounding box center [446, 509] width 271 height 27
type input "500"
click at [824, 732] on main "关闭左侧 关闭右侧 关闭其它 刷新页面 会员加扣款 赠送彩金 会员列表 首页 / 会员管理 / 会员加扣款 / 会员加扣款 会员账号： Eden98 重 置 …" at bounding box center [756, 534] width 1377 height 963
click at [518, 757] on main "关闭左侧 关闭右侧 关闭其它 刷新页面 会员加扣款 赠送彩金 会员列表 首页 / 会员管理 / 会员加扣款 / 会员加扣款 会员账号： Eden98 重 置 …" at bounding box center [756, 534] width 1377 height 963
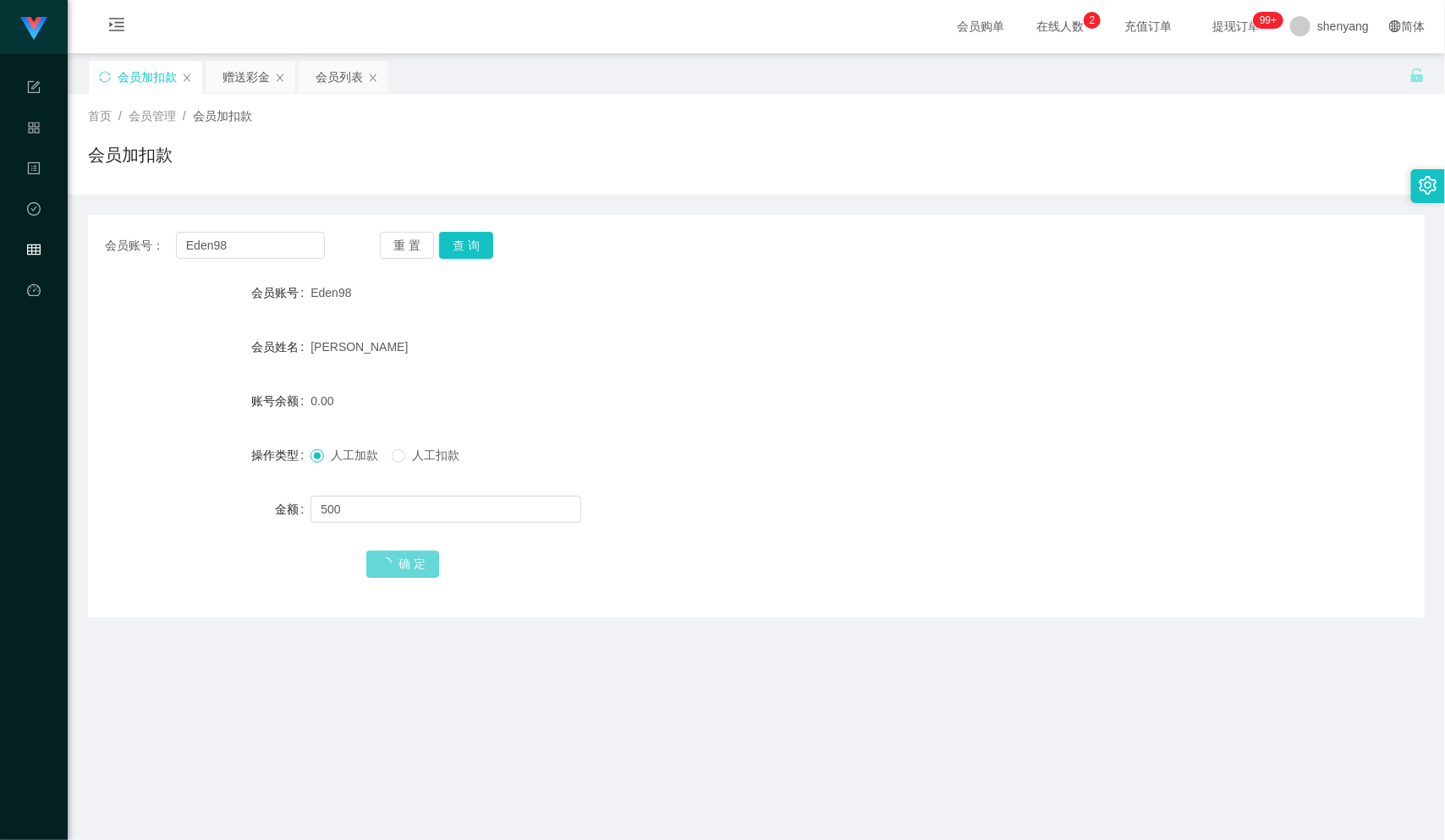
click at [421, 561] on span "确 定" at bounding box center [402, 563] width 73 height 14
click at [726, 737] on main "关闭左侧 关闭右侧 关闭其它 刷新页面 会员加扣款 赠送彩金 会员列表 首页 / 会员管理 / 会员加扣款 / 会员加扣款 会员账号： Eden98 重 置 …" at bounding box center [756, 534] width 1377 height 963
click at [768, 751] on main "关闭左侧 关闭右侧 关闭其它 刷新页面 会员加扣款 赠送彩金 会员列表 首页 / 会员管理 / 会员加扣款 / 会员加扣款 会员账号： Eden98 重 置 …" at bounding box center [756, 534] width 1377 height 963
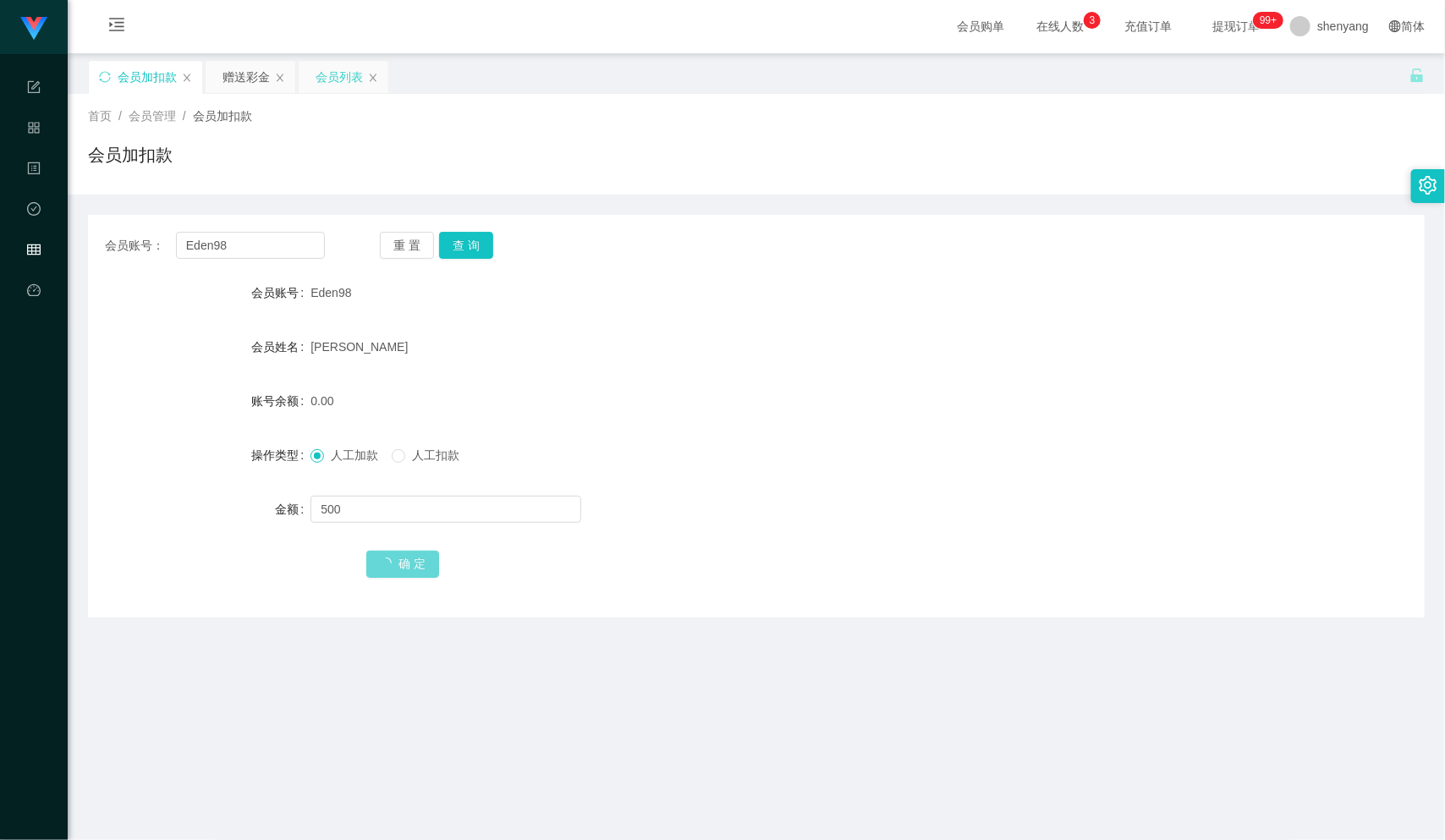
click at [331, 83] on div "会员列表" at bounding box center [340, 77] width 47 height 32
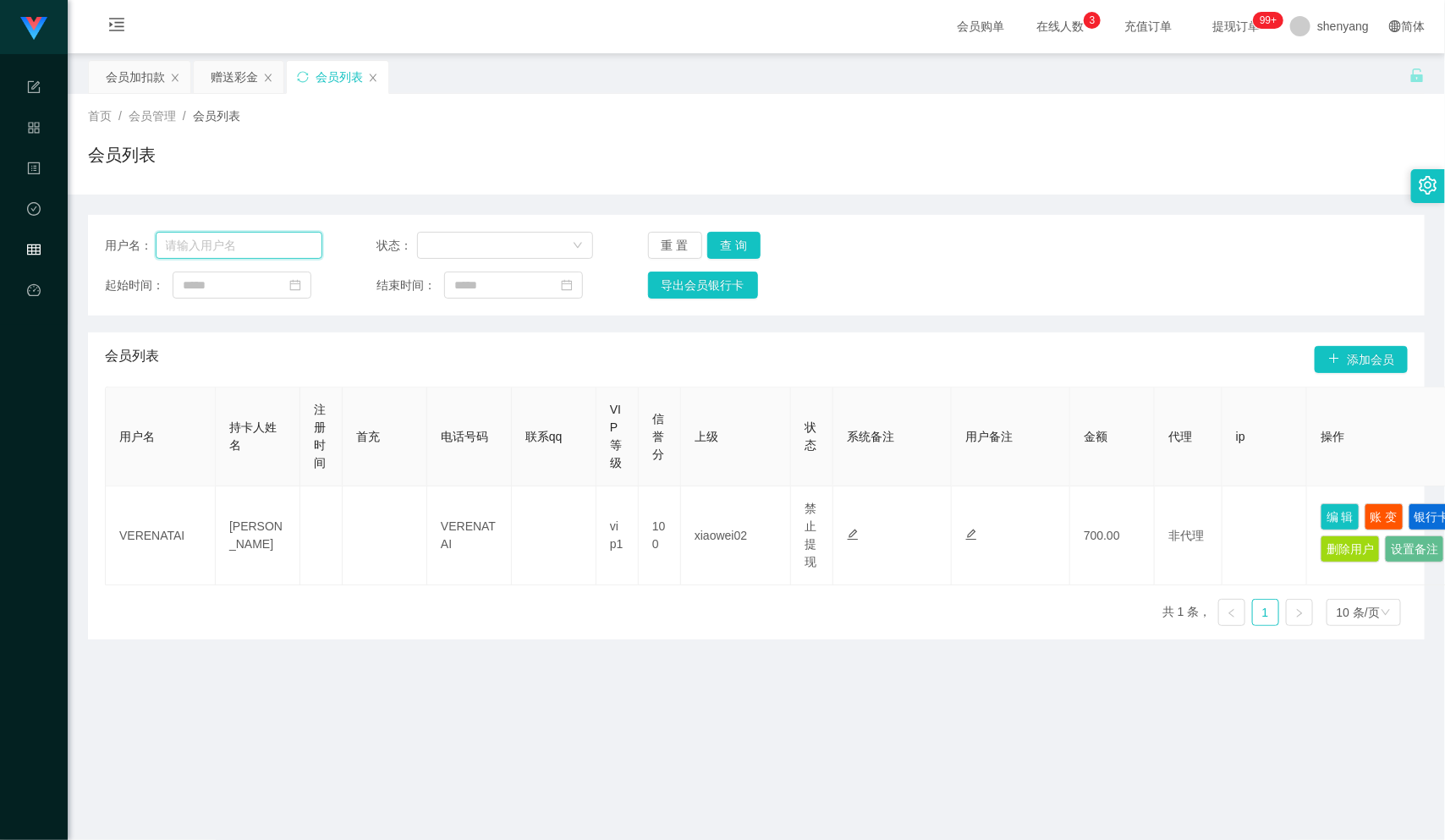
click at [229, 249] on input "text" at bounding box center [240, 245] width 167 height 27
paste input "Eden98"
type input "Eden98"
click at [739, 242] on button "查 询" at bounding box center [734, 245] width 54 height 27
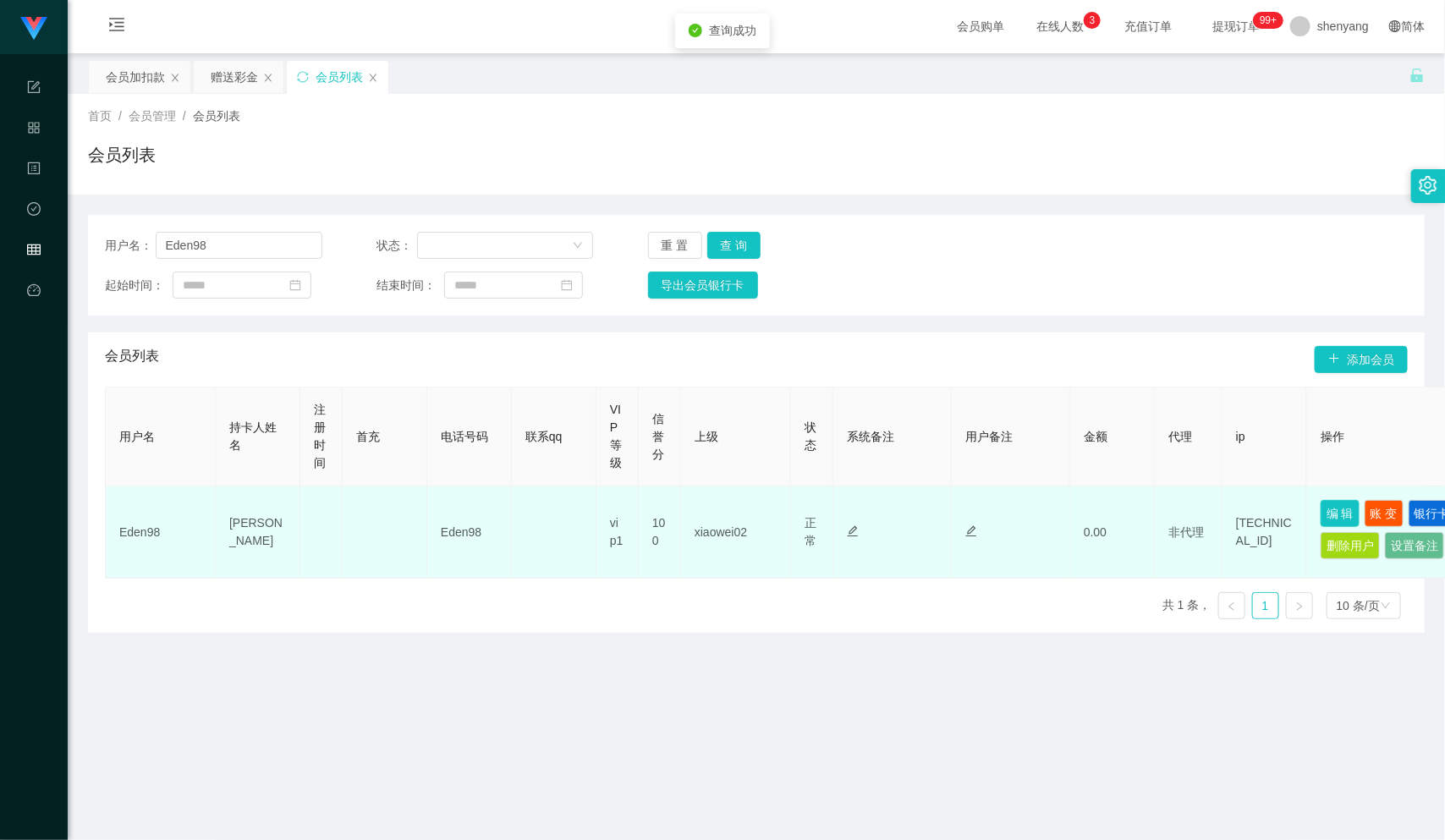
click at [1344, 510] on button "编 辑" at bounding box center [1341, 513] width 39 height 27
type input "Eden98"
type input "[PERSON_NAME]"
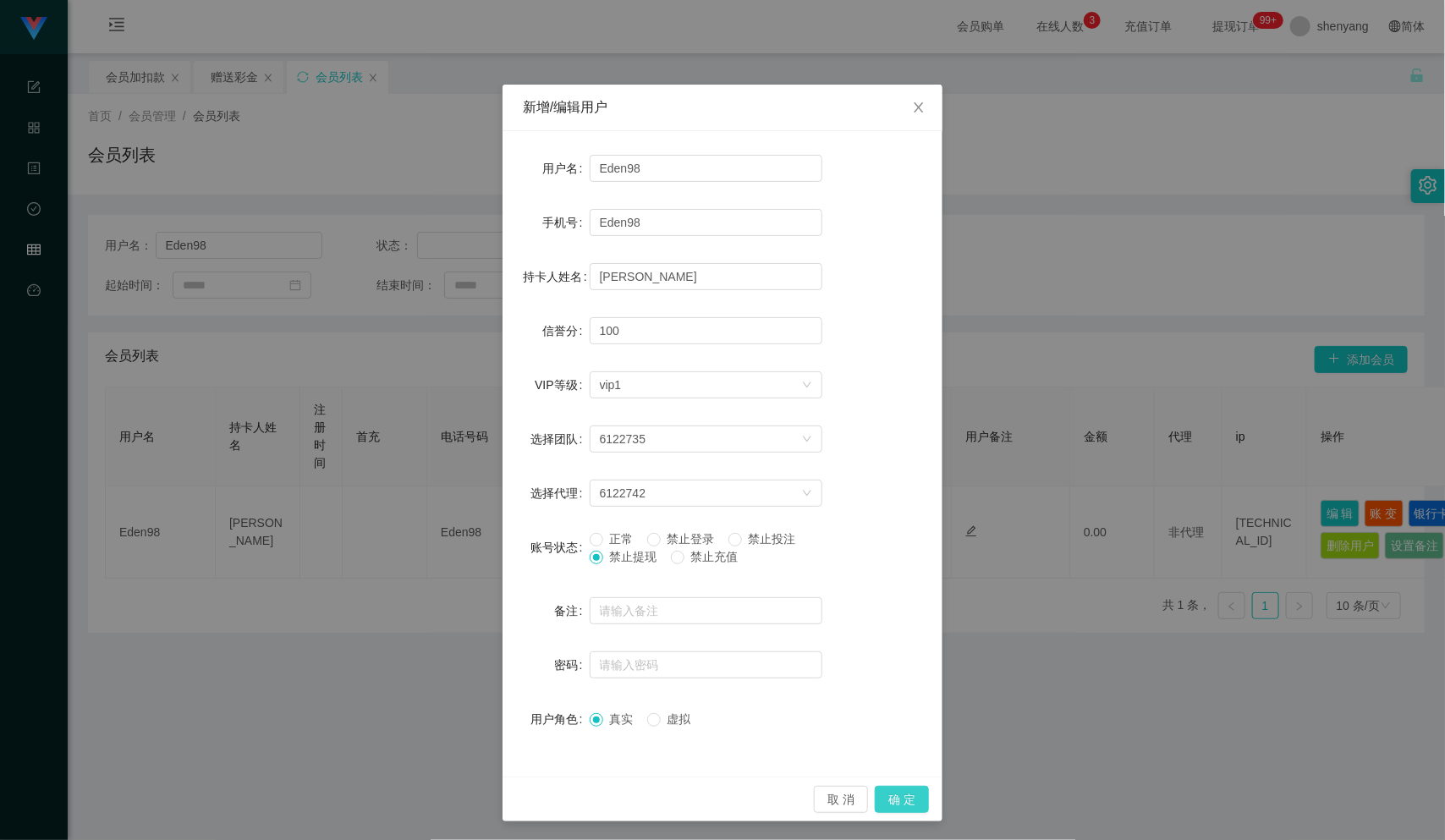
click at [897, 800] on button "确 定" at bounding box center [901, 800] width 54 height 27
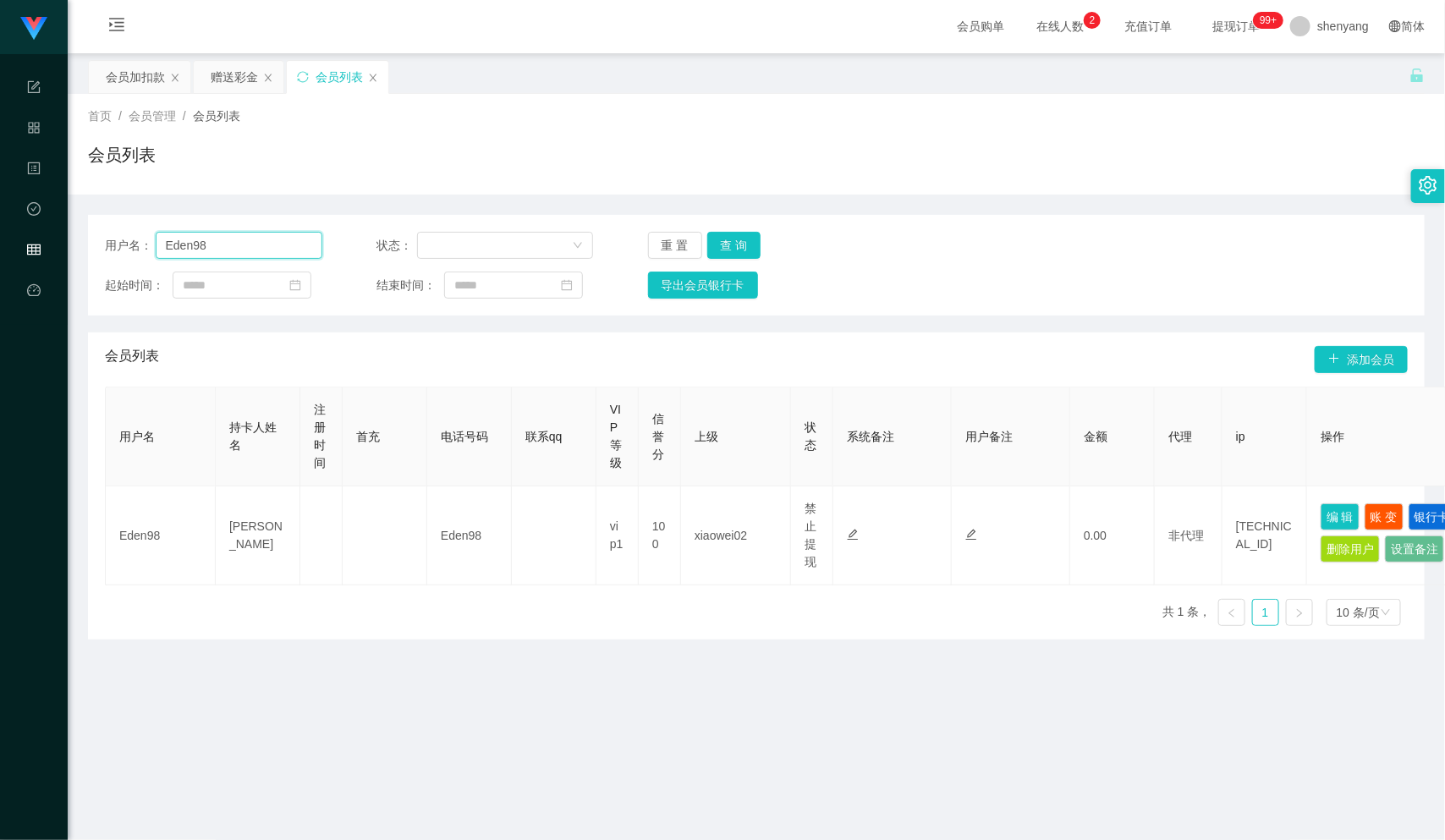
drag, startPoint x: 217, startPoint y: 241, endPoint x: 138, endPoint y: 254, distance: 80.1
click at [138, 254] on div "用户名： Eden98" at bounding box center [214, 245] width 218 height 27
click at [127, 81] on div "会员加扣款" at bounding box center [135, 77] width 59 height 32
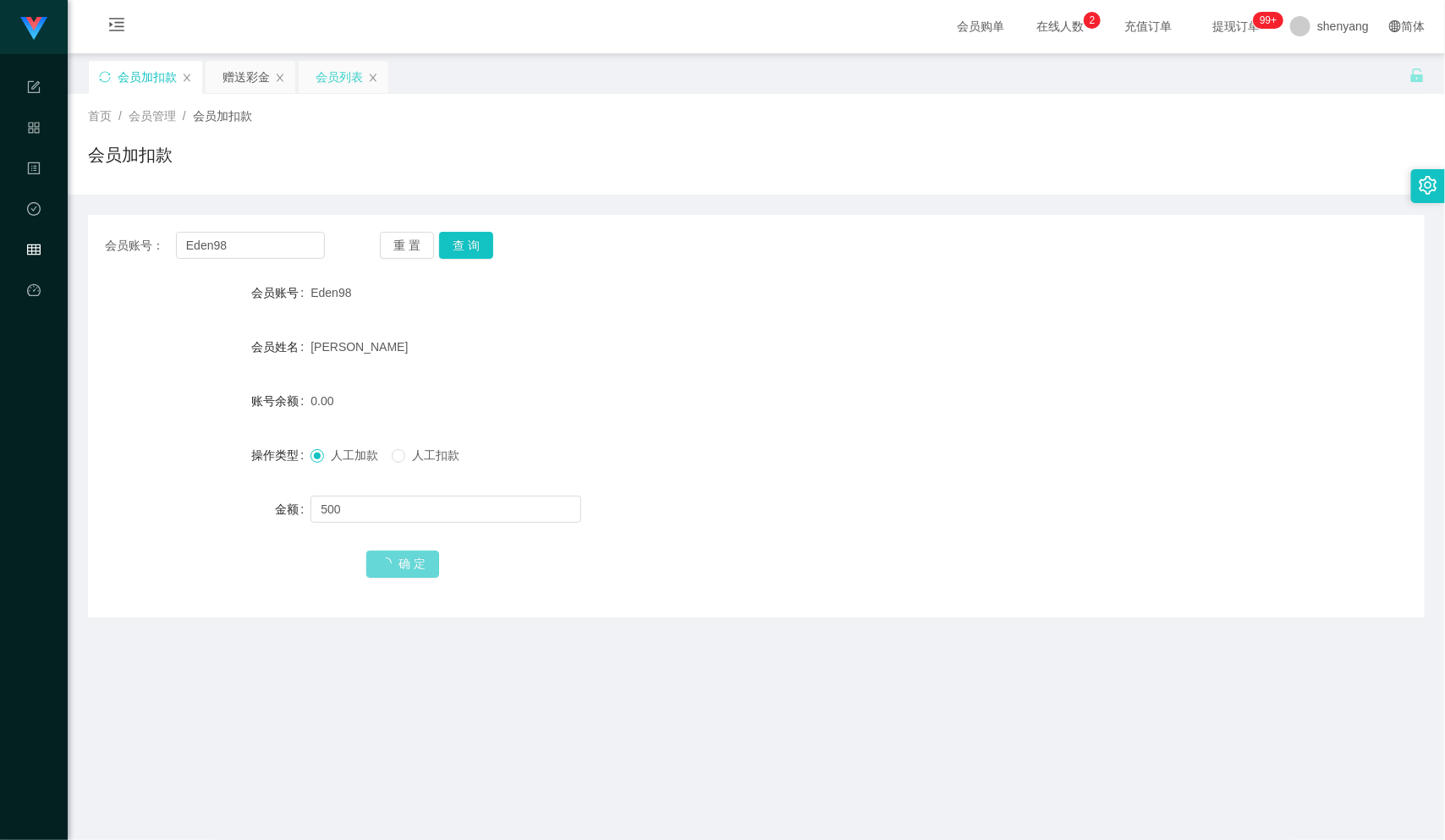
click at [344, 83] on div "会员列表" at bounding box center [340, 77] width 47 height 32
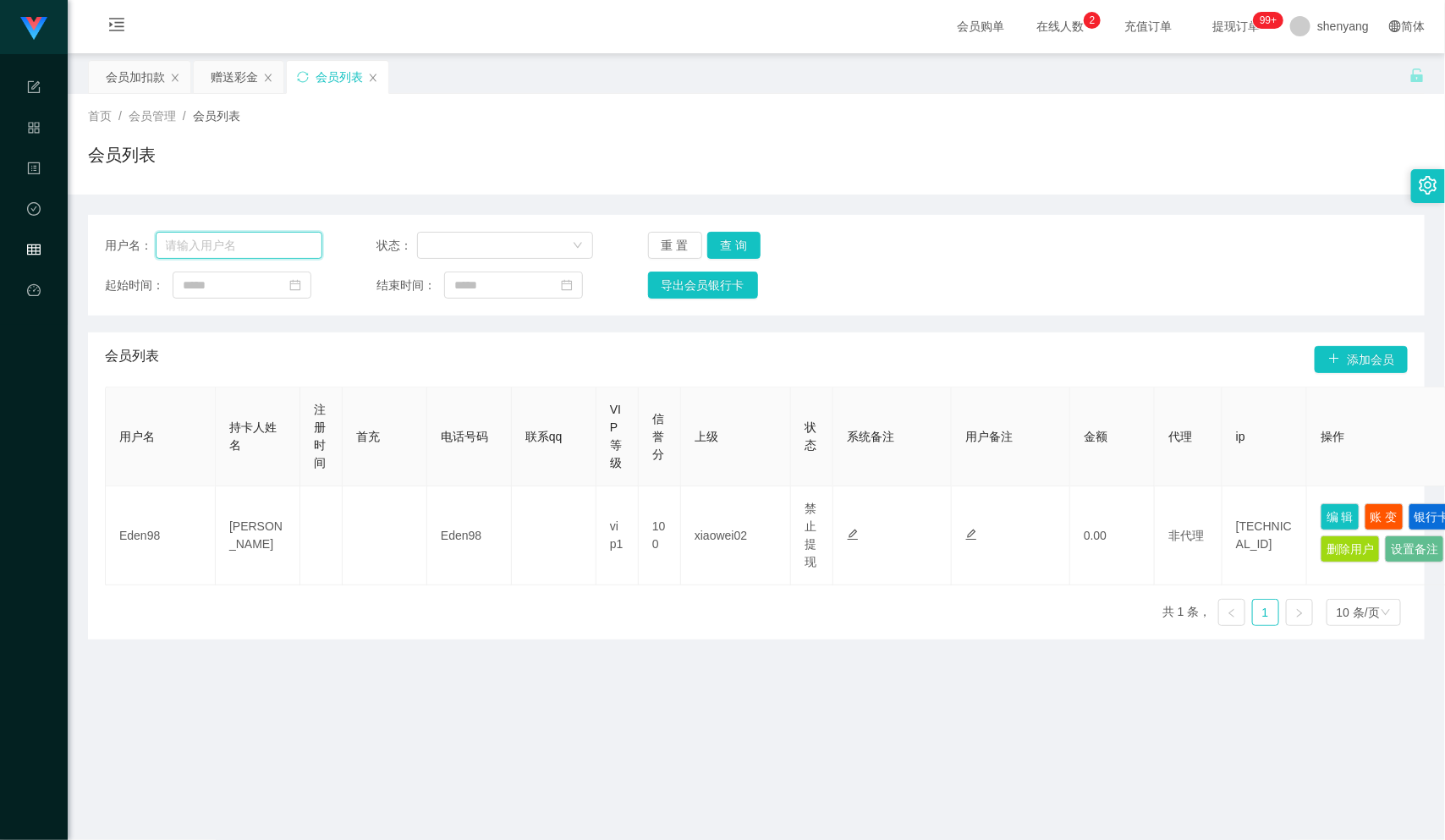
click at [254, 247] on input "text" at bounding box center [240, 245] width 167 height 27
paste input "0168106035"
type input "0168106035"
click at [733, 236] on button "查 询" at bounding box center [734, 245] width 54 height 27
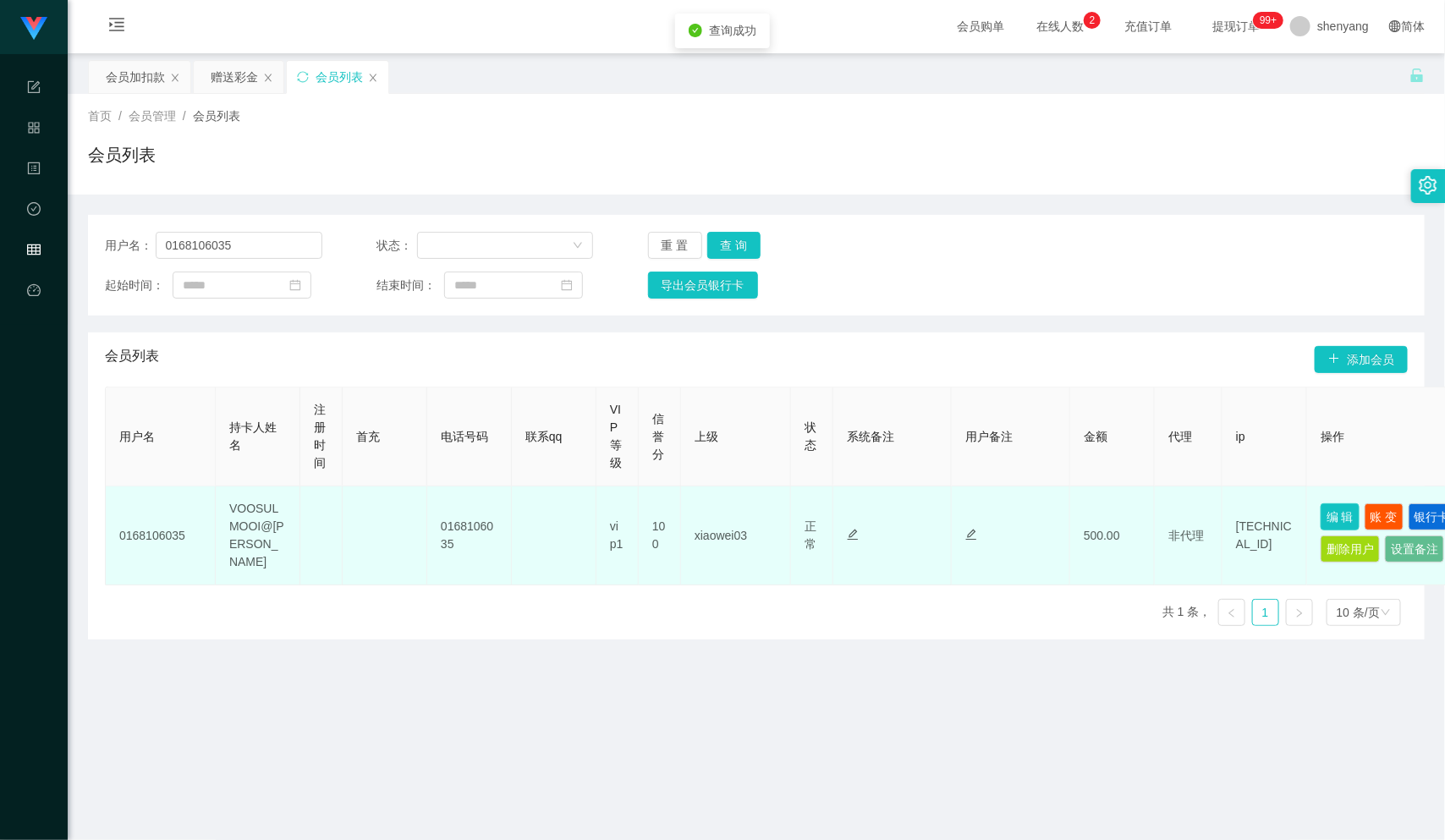
click at [1338, 511] on button "编 辑" at bounding box center [1341, 517] width 39 height 27
type input "0168106035"
type input "VOOSULMOOI@[PERSON_NAME]"
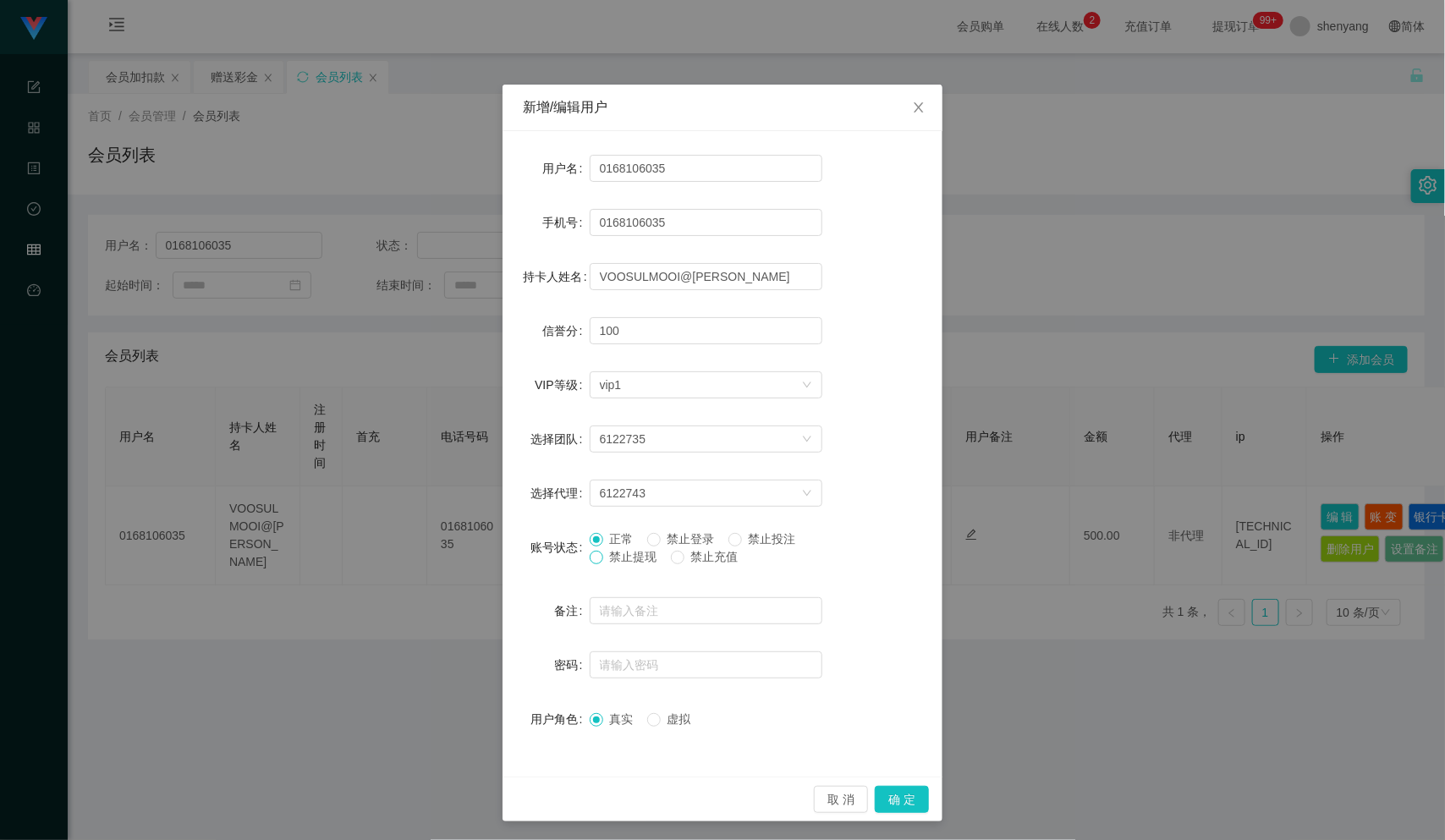
click at [590, 564] on span at bounding box center [597, 557] width 14 height 14
click at [889, 800] on button "确 定" at bounding box center [901, 800] width 54 height 27
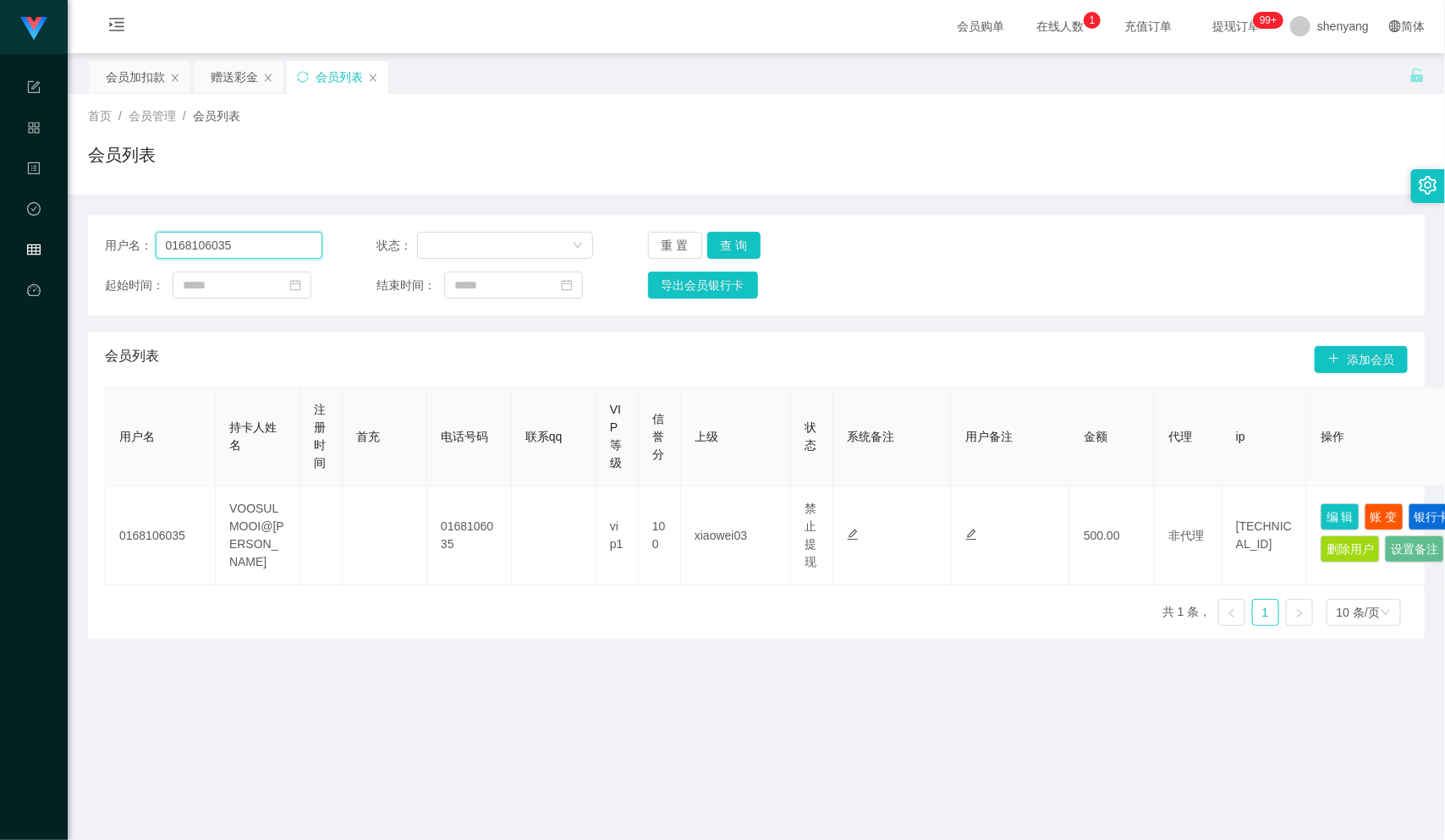
drag, startPoint x: 222, startPoint y: 243, endPoint x: 163, endPoint y: 243, distance: 59.0
click at [163, 243] on input "0168106035" at bounding box center [240, 245] width 167 height 27
click at [143, 72] on div "会员加扣款" at bounding box center [135, 77] width 59 height 32
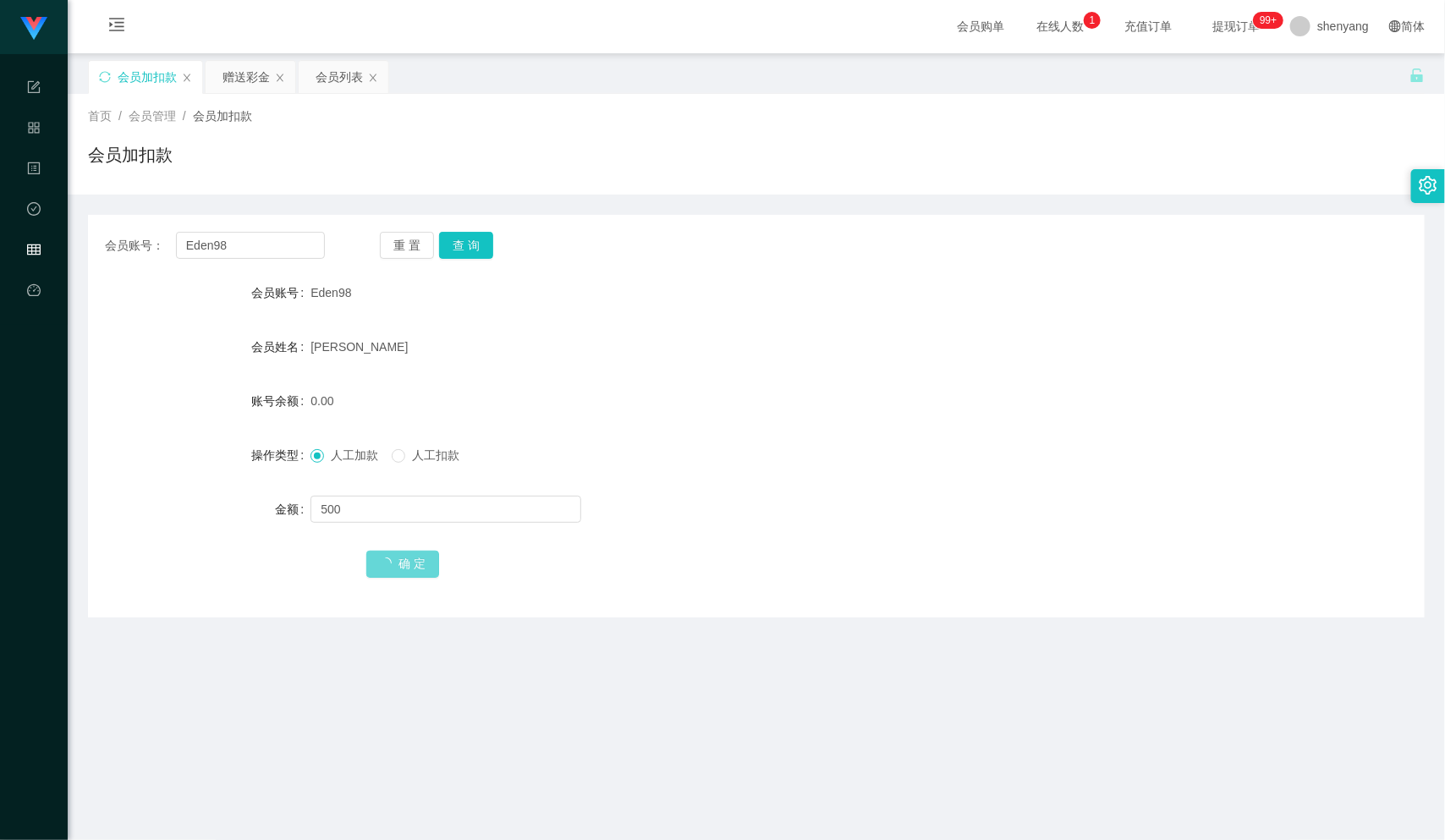
click at [600, 739] on main "关闭左侧 关闭右侧 关闭其它 刷新页面 会员加扣款 赠送彩金 会员列表 首页 / 会员管理 / 会员加扣款 / 会员加扣款 会员账号： Eden98 重 置 …" at bounding box center [756, 534] width 1377 height 963
drag, startPoint x: 600, startPoint y: 739, endPoint x: 512, endPoint y: 749, distance: 88.6
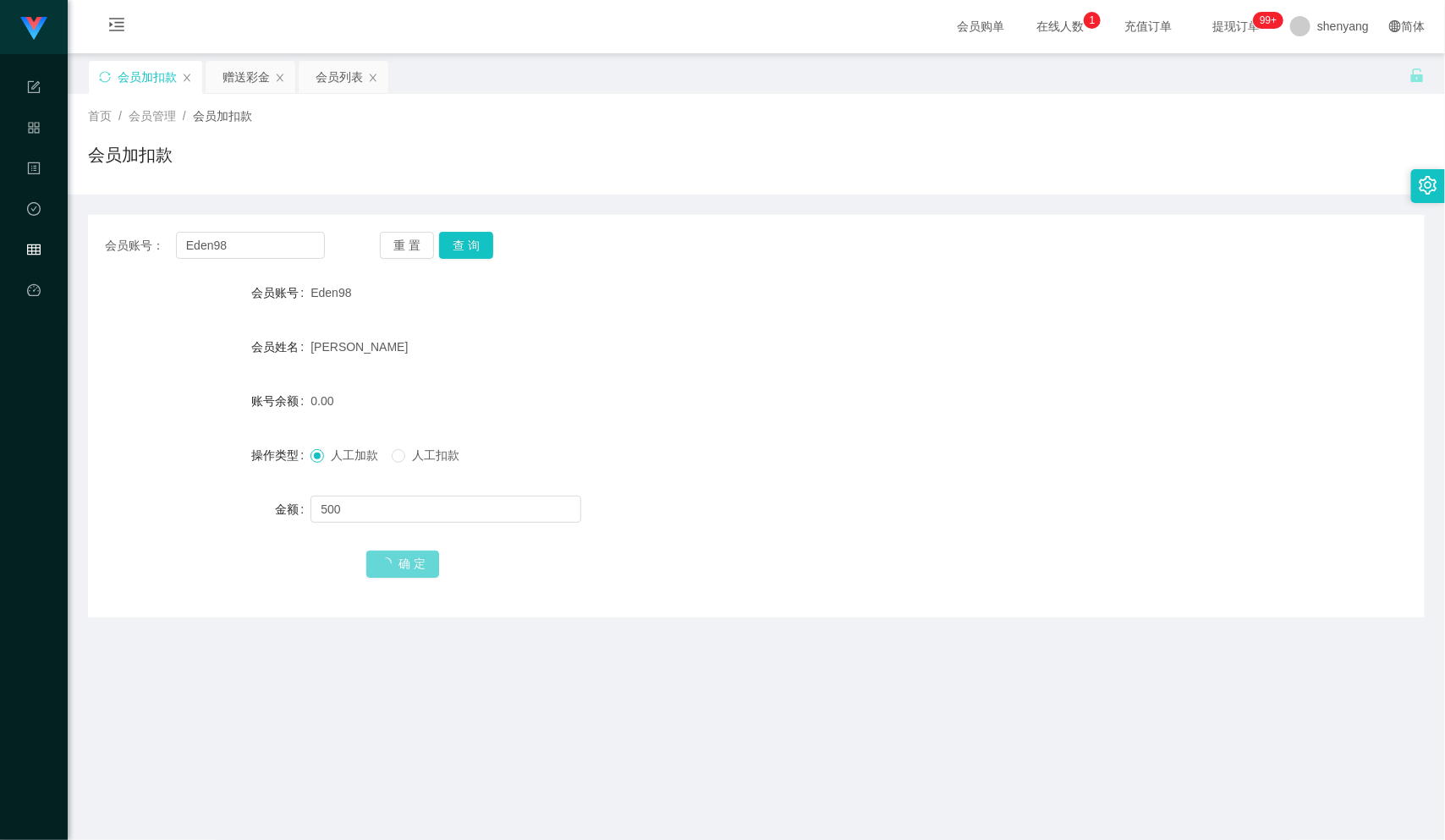
click at [512, 749] on main "关闭左侧 关闭右侧 关闭其它 刷新页面 会员加扣款 赠送彩金 会员列表 首页 / 会员管理 / 会员加扣款 / 会员加扣款 会员账号： Eden98 重 置 …" at bounding box center [756, 534] width 1377 height 963
click at [698, 671] on main "关闭左侧 关闭右侧 关闭其它 刷新页面 会员加扣款 赠送彩金 会员列表 首页 / 会员管理 / 会员加扣款 / 会员加扣款 会员账号： Eden98 重 置 …" at bounding box center [756, 534] width 1377 height 963
click at [706, 681] on main "关闭左侧 关闭右侧 关闭其它 刷新页面 会员加扣款 赠送彩金 会员列表 首页 / 会员管理 / 会员加扣款 / 会员加扣款 会员账号： Eden98 重 置 …" at bounding box center [756, 534] width 1377 height 963
click at [788, 426] on form "会员账号 Eden98 会员姓名 [PERSON_NAME] 账号余额 0.00 操作类型 人工加款 人工扣款 金额 500 确 定" at bounding box center [757, 428] width 1337 height 304
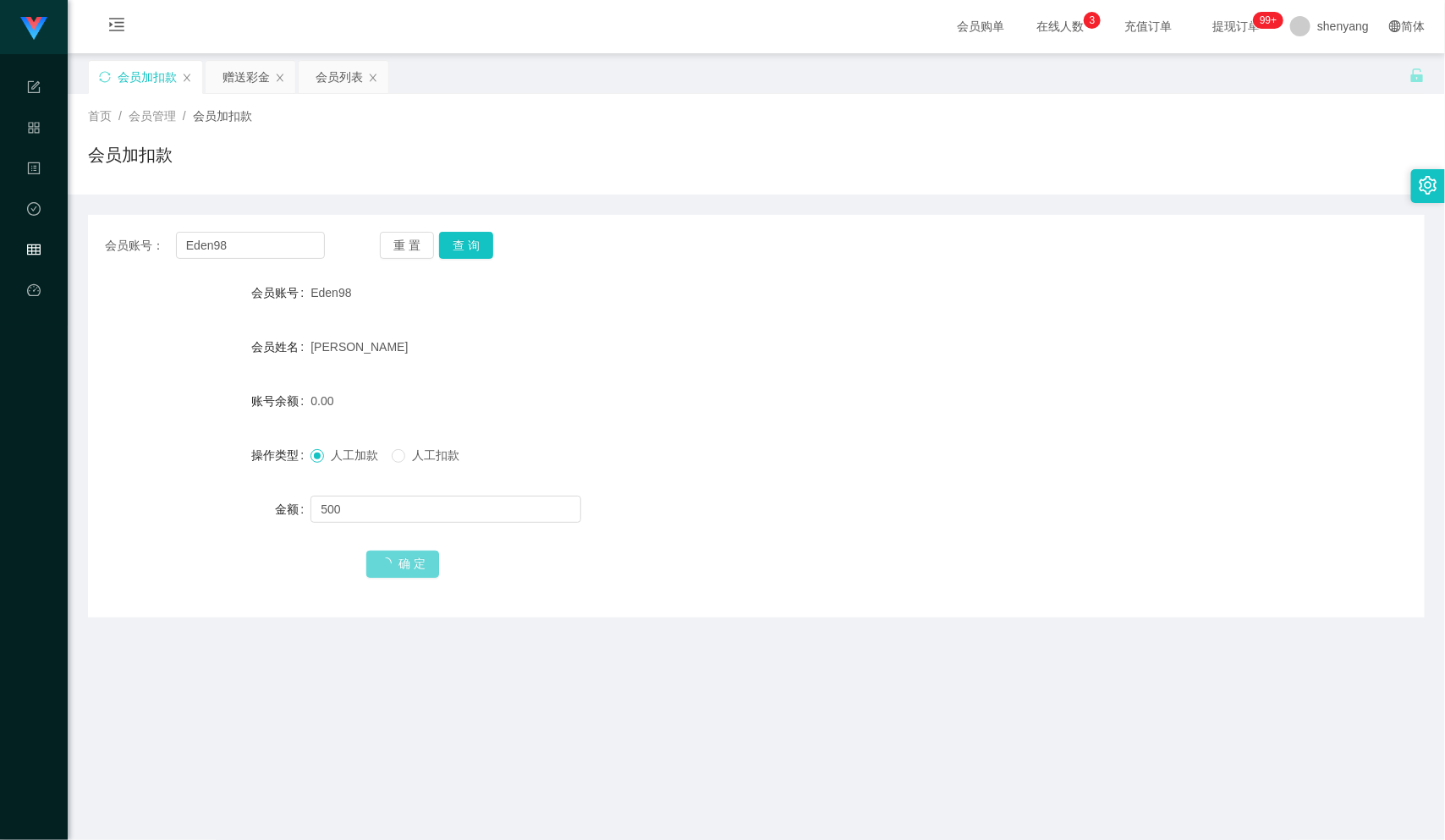
click at [411, 569] on span "确 定" at bounding box center [402, 563] width 73 height 14
click at [1317, 21] on span "shenyang" at bounding box center [1343, 26] width 52 height 54
click at [1293, 69] on span "退出登录" at bounding box center [1314, 74] width 47 height 14
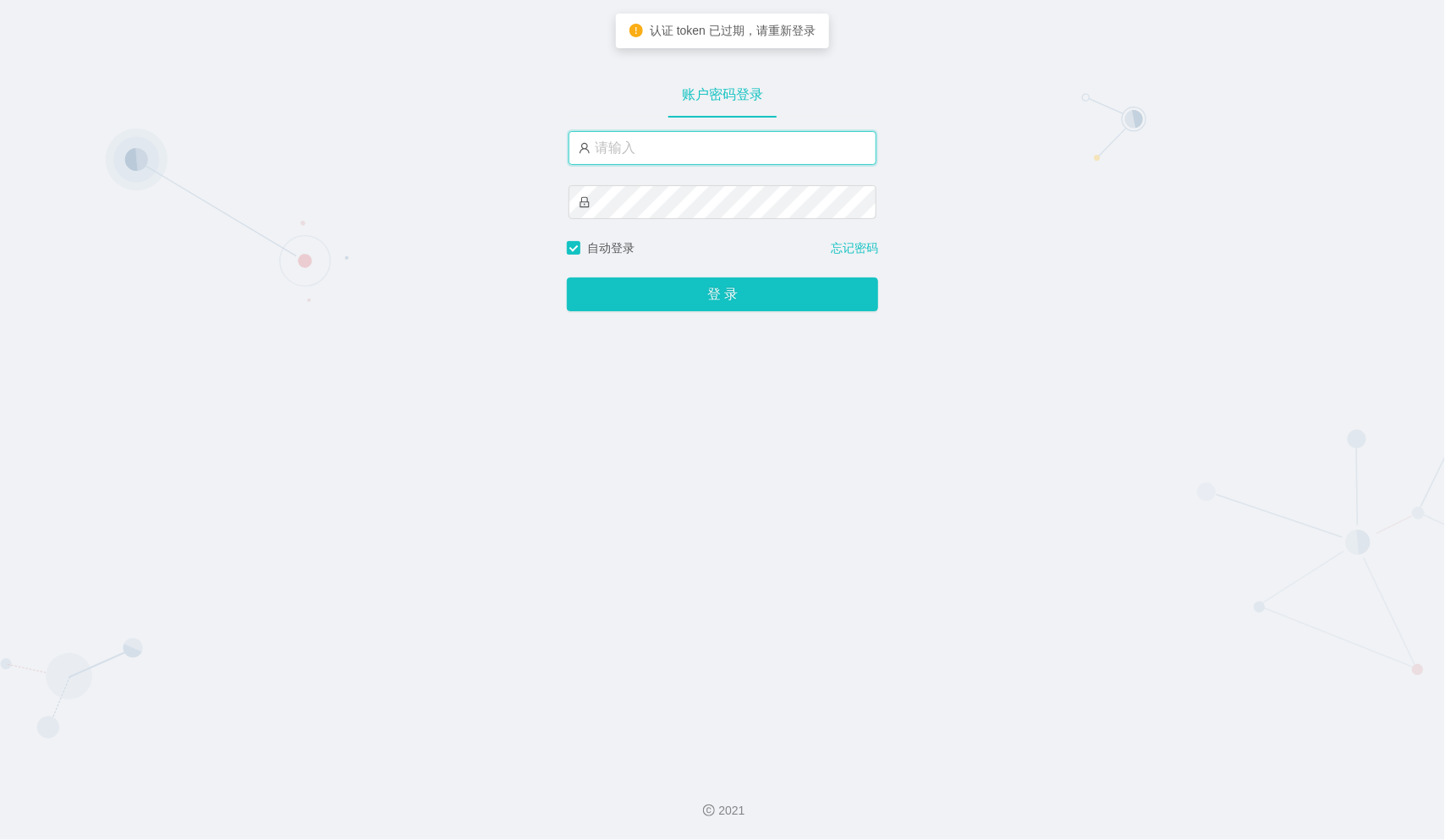
click at [689, 160] on input "text" at bounding box center [722, 148] width 308 height 33
click at [685, 155] on input "shenyang" at bounding box center [722, 148] width 308 height 33
type input "s"
click at [635, 153] on input "text" at bounding box center [722, 148] width 308 height 33
drag, startPoint x: 567, startPoint y: 442, endPoint x: 563, endPoint y: 430, distance: 12.6
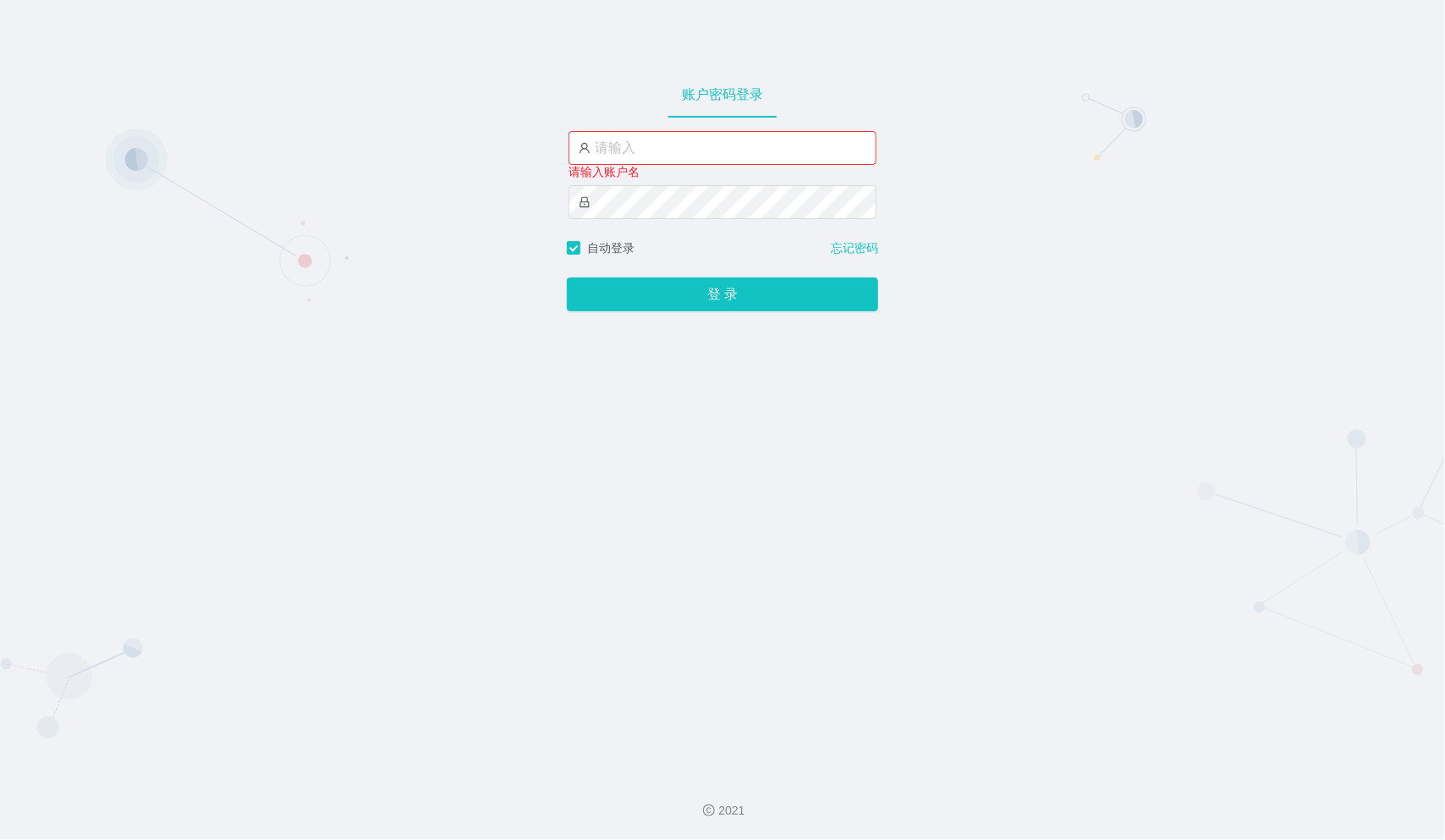
click at [567, 439] on div "账户密码登录 请输入账户名 自动登录 忘记密码 登 录" at bounding box center [722, 381] width 1445 height 761
click at [653, 150] on input "text" at bounding box center [722, 148] width 308 height 33
type input "shenyang"
click at [706, 285] on button "登 录" at bounding box center [722, 294] width 311 height 33
click at [716, 297] on button "登 录" at bounding box center [722, 294] width 311 height 33
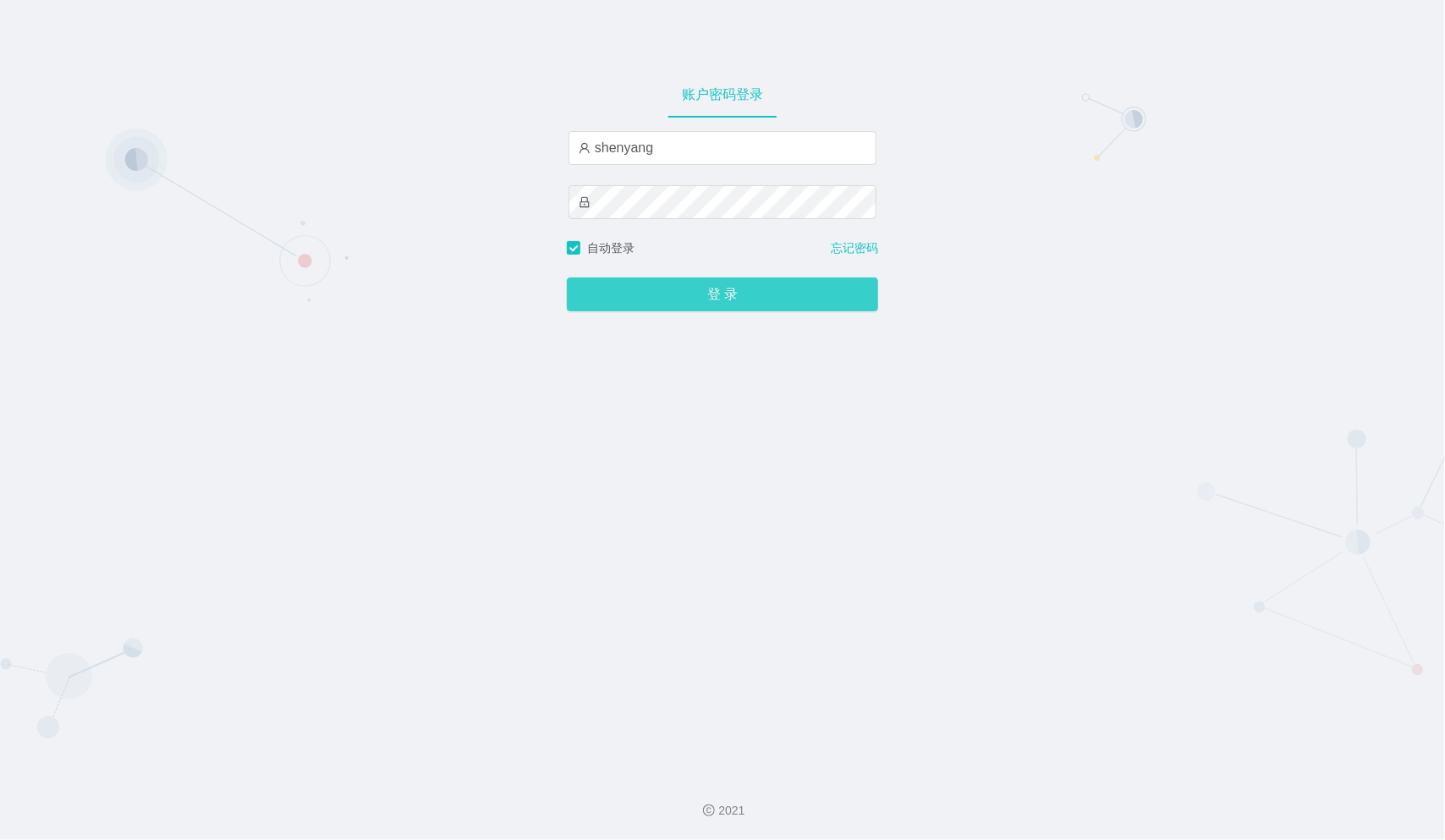
click at [732, 297] on button "登 录" at bounding box center [722, 294] width 311 height 33
click at [720, 299] on button "登 录" at bounding box center [722, 294] width 311 height 33
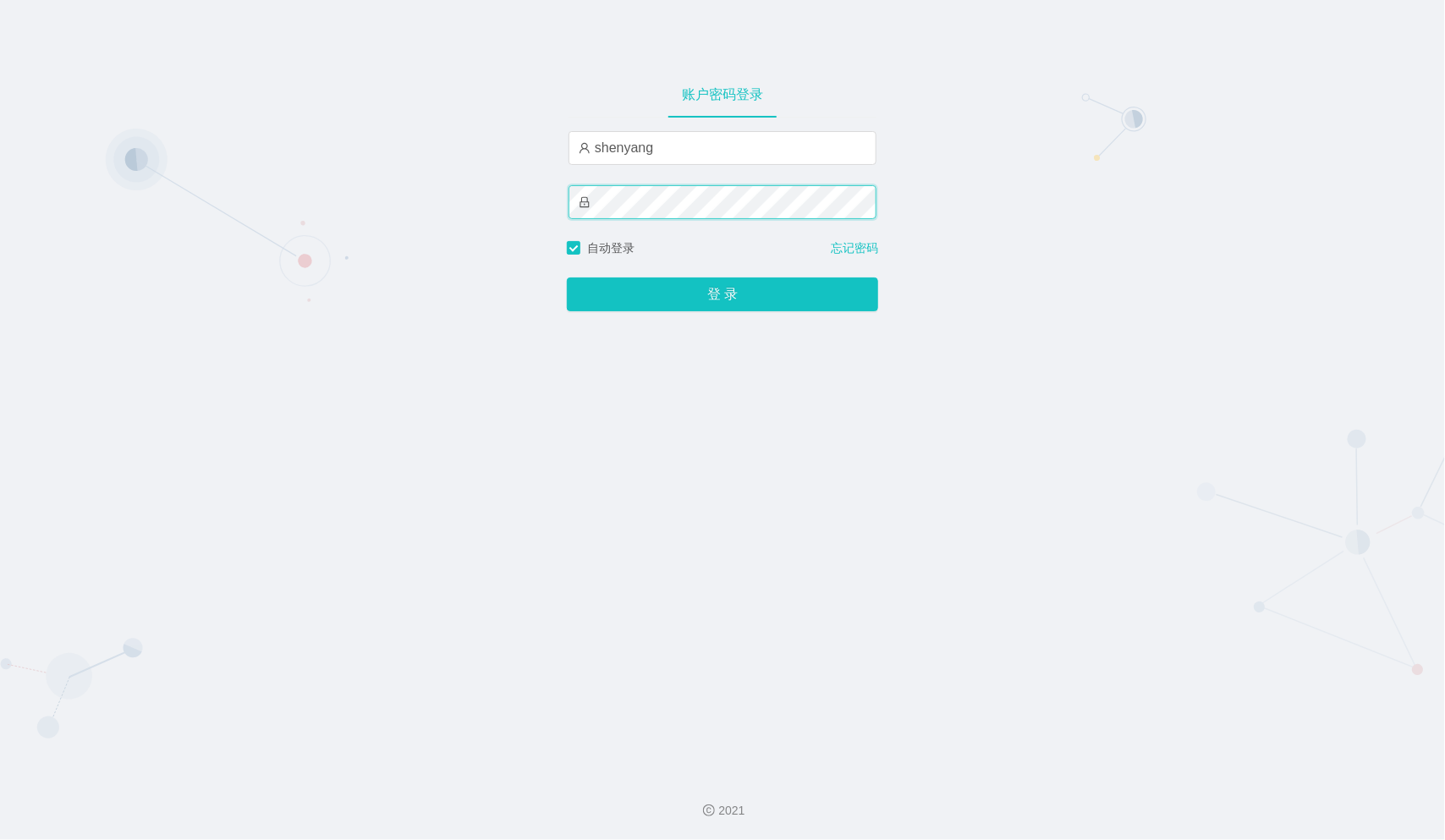
click at [567, 278] on button "登 录" at bounding box center [722, 294] width 311 height 33
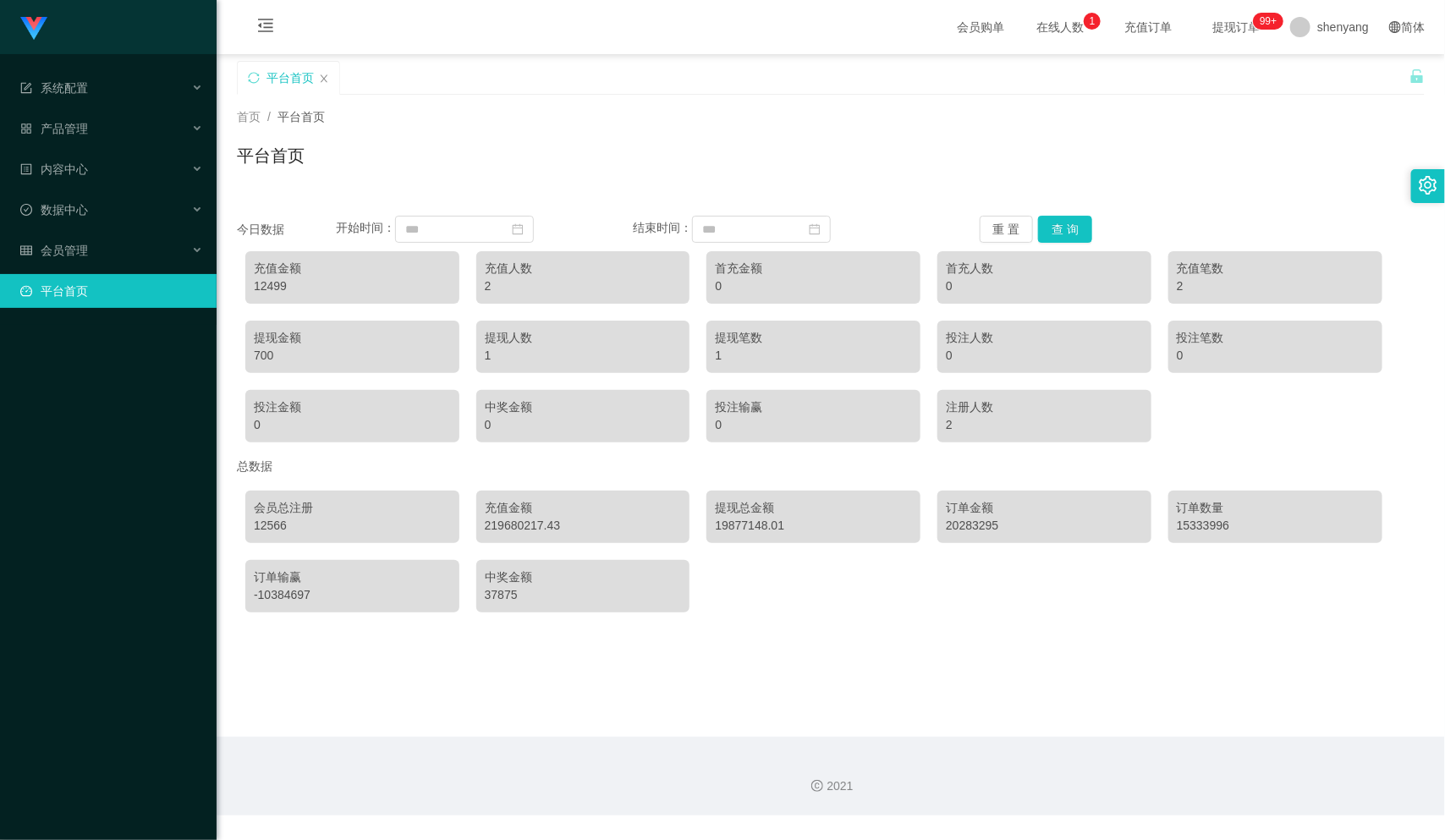
click at [510, 128] on div "首页 / 平台首页 / 平台首页" at bounding box center [830, 144] width 1188 height 74
click at [510, 130] on div "首页 / 平台首页 / 平台首页" at bounding box center [830, 144] width 1188 height 74
click at [79, 243] on span "会员管理" at bounding box center [54, 250] width 68 height 14
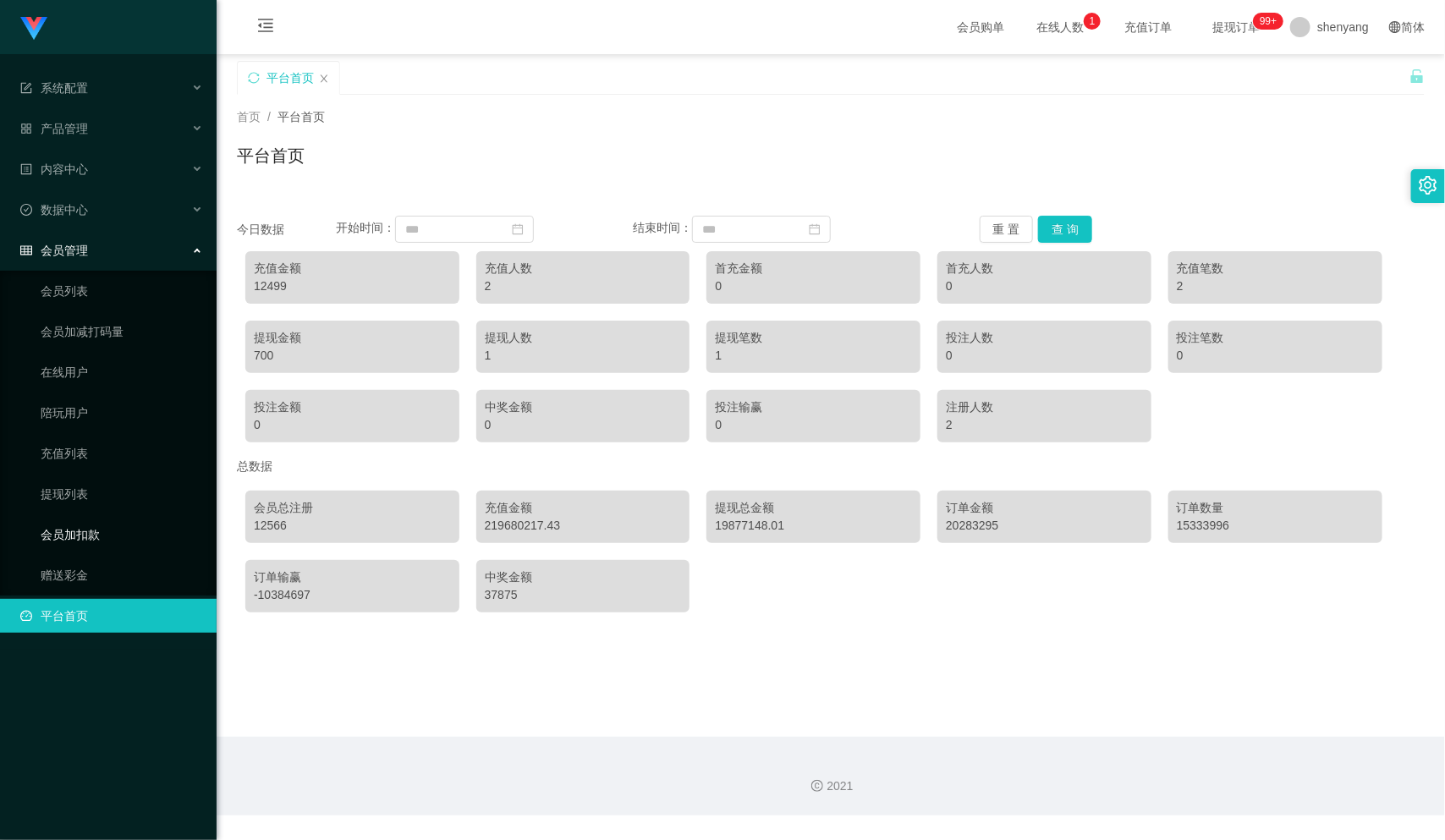
click at [97, 518] on link "会员加扣款" at bounding box center [122, 535] width 163 height 33
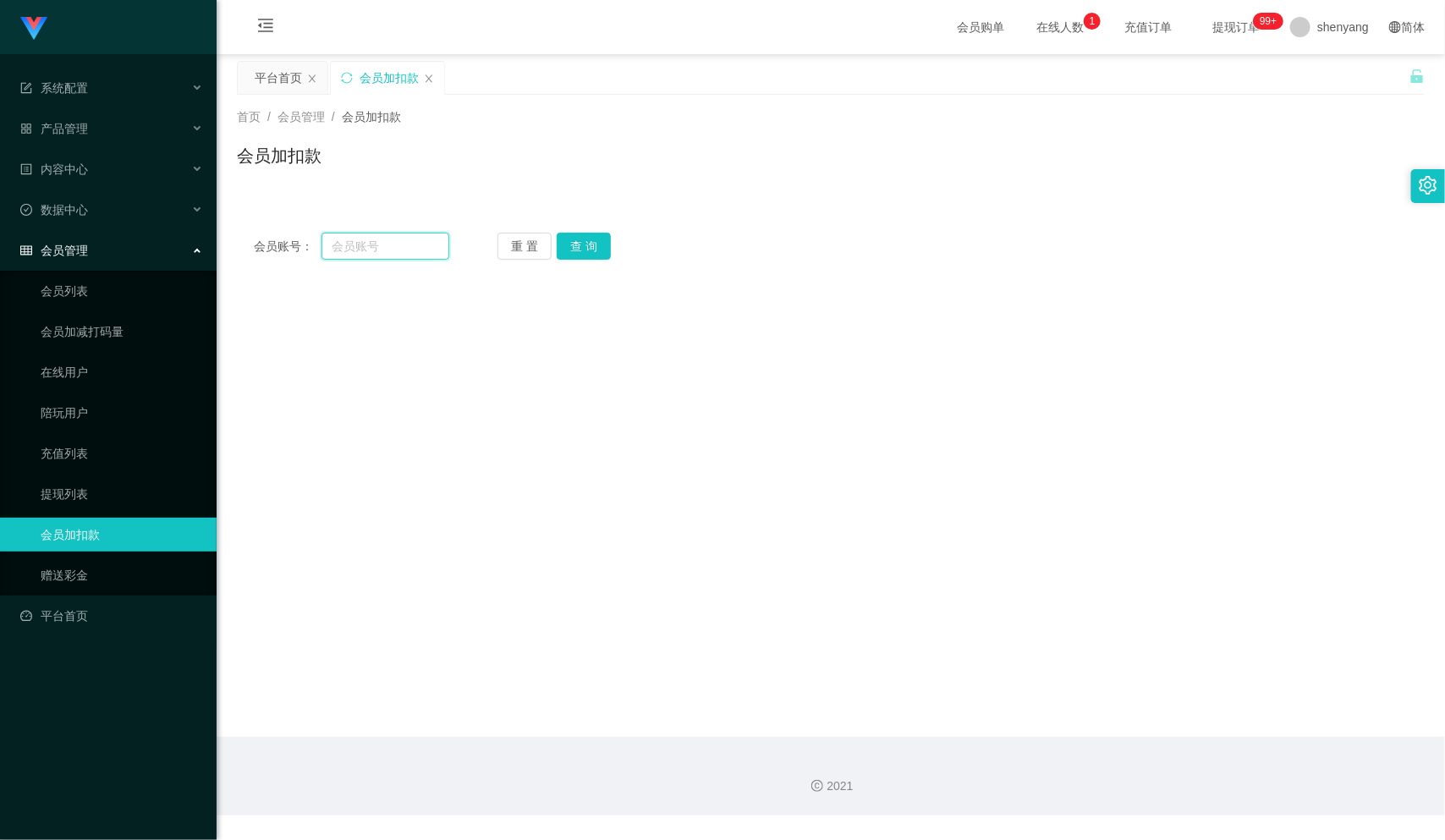
click at [378, 242] on input "text" at bounding box center [386, 246] width 128 height 27
drag, startPoint x: 361, startPoint y: 241, endPoint x: 361, endPoint y: 254, distance: 13.0
click at [361, 242] on input "text" at bounding box center [386, 246] width 128 height 27
click at [70, 477] on link "提现列表" at bounding box center [122, 494] width 163 height 33
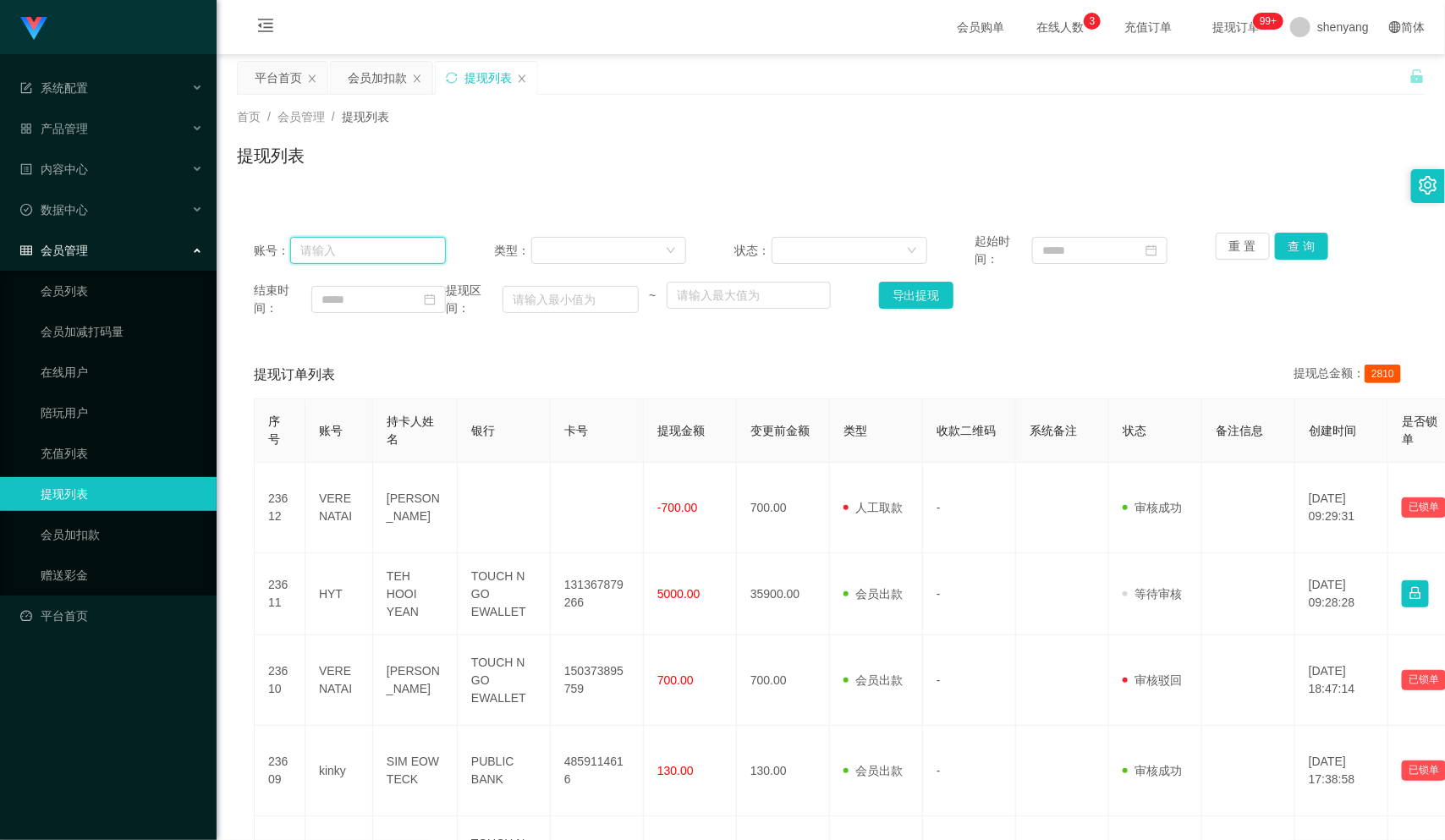
click at [381, 244] on input "text" at bounding box center [368, 250] width 156 height 27
click at [67, 559] on link "赠送彩金" at bounding box center [122, 575] width 163 height 33
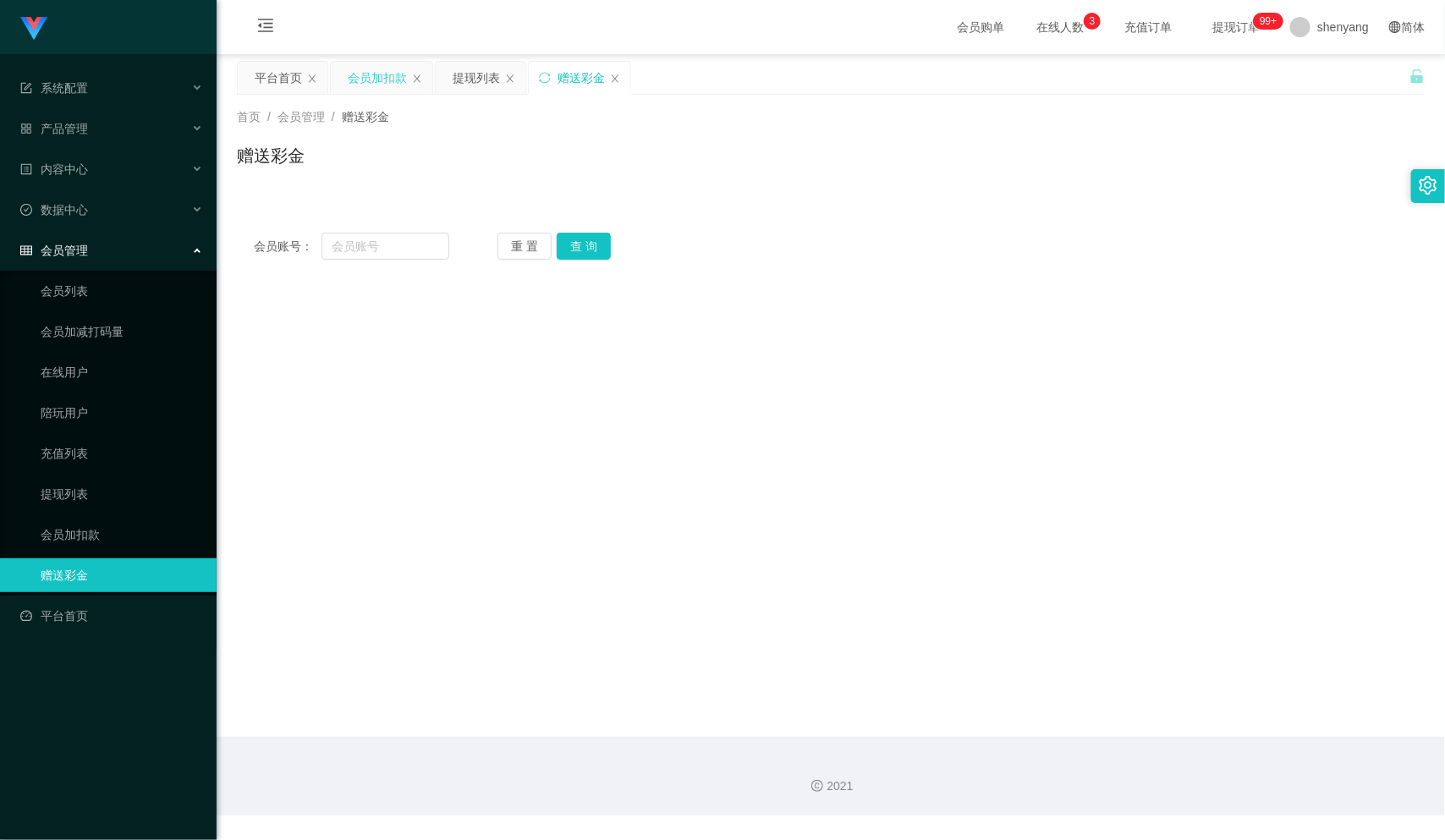
click at [371, 79] on div "会员加扣款" at bounding box center [377, 78] width 59 height 32
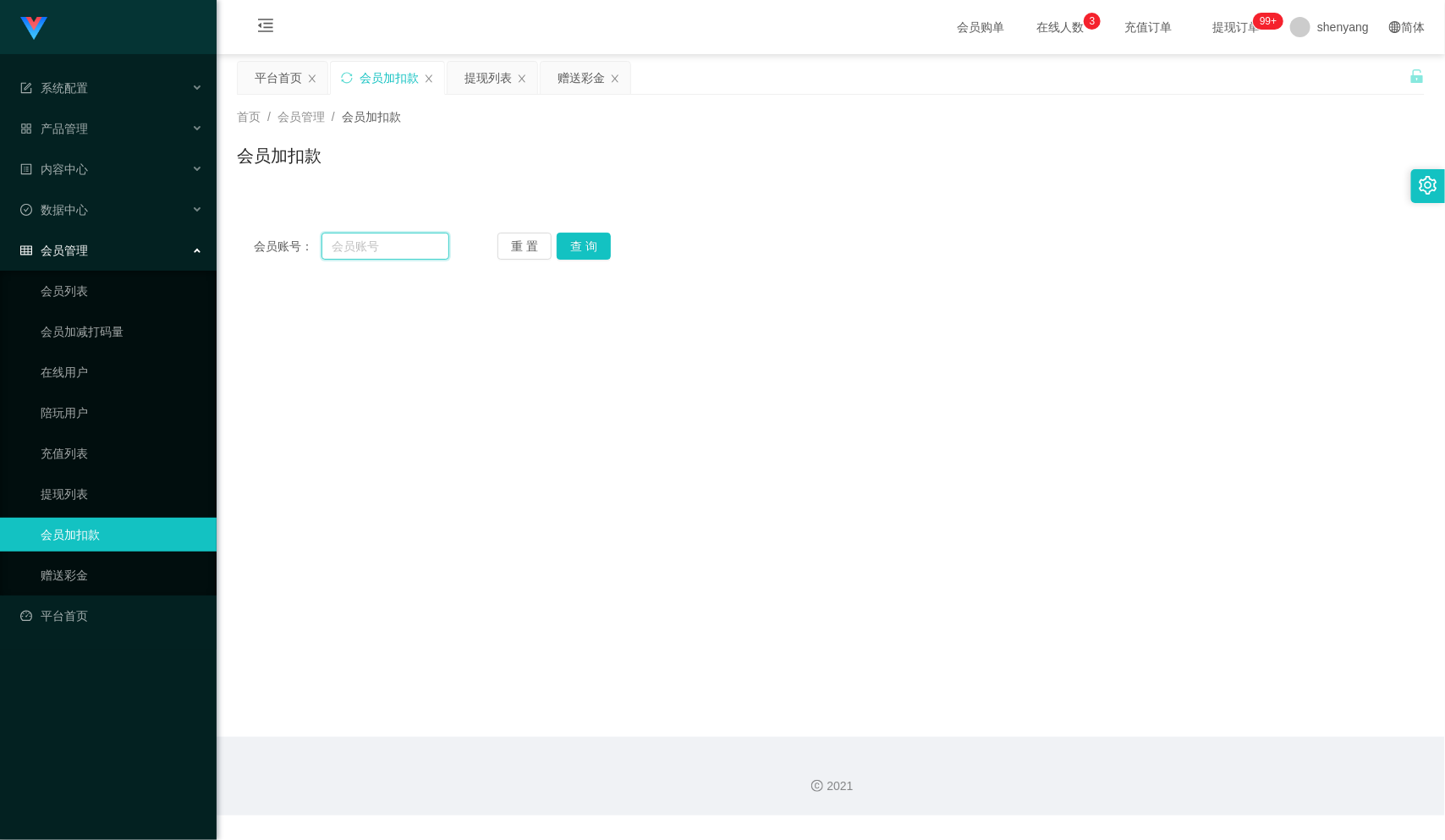
click at [368, 239] on input "text" at bounding box center [386, 246] width 128 height 27
paste input "Eden98"
type input "Eden98"
click at [592, 244] on button "查 询" at bounding box center [583, 246] width 54 height 27
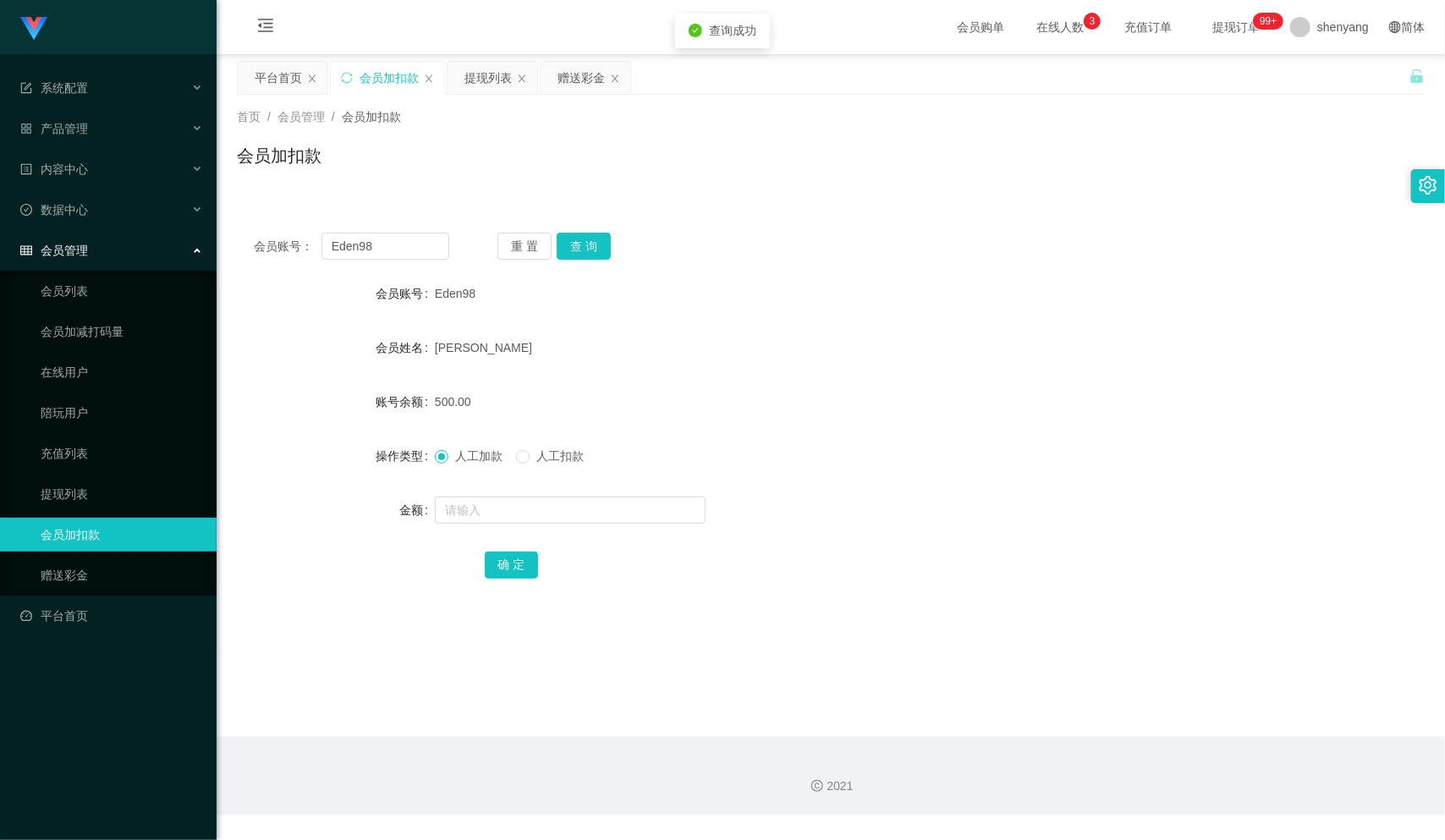
click at [909, 665] on main "关闭左侧 关闭右侧 关闭其它 刷新页面 平台首页 会员加扣款 提现列表 赠送彩金 首页 / 会员管理 / 会员加扣款 / 会员加扣款 会员账号： Eden98…" at bounding box center [831, 395] width 1229 height 683
click at [585, 520] on input "text" at bounding box center [570, 510] width 271 height 27
click at [480, 82] on div "提现列表" at bounding box center [488, 78] width 47 height 32
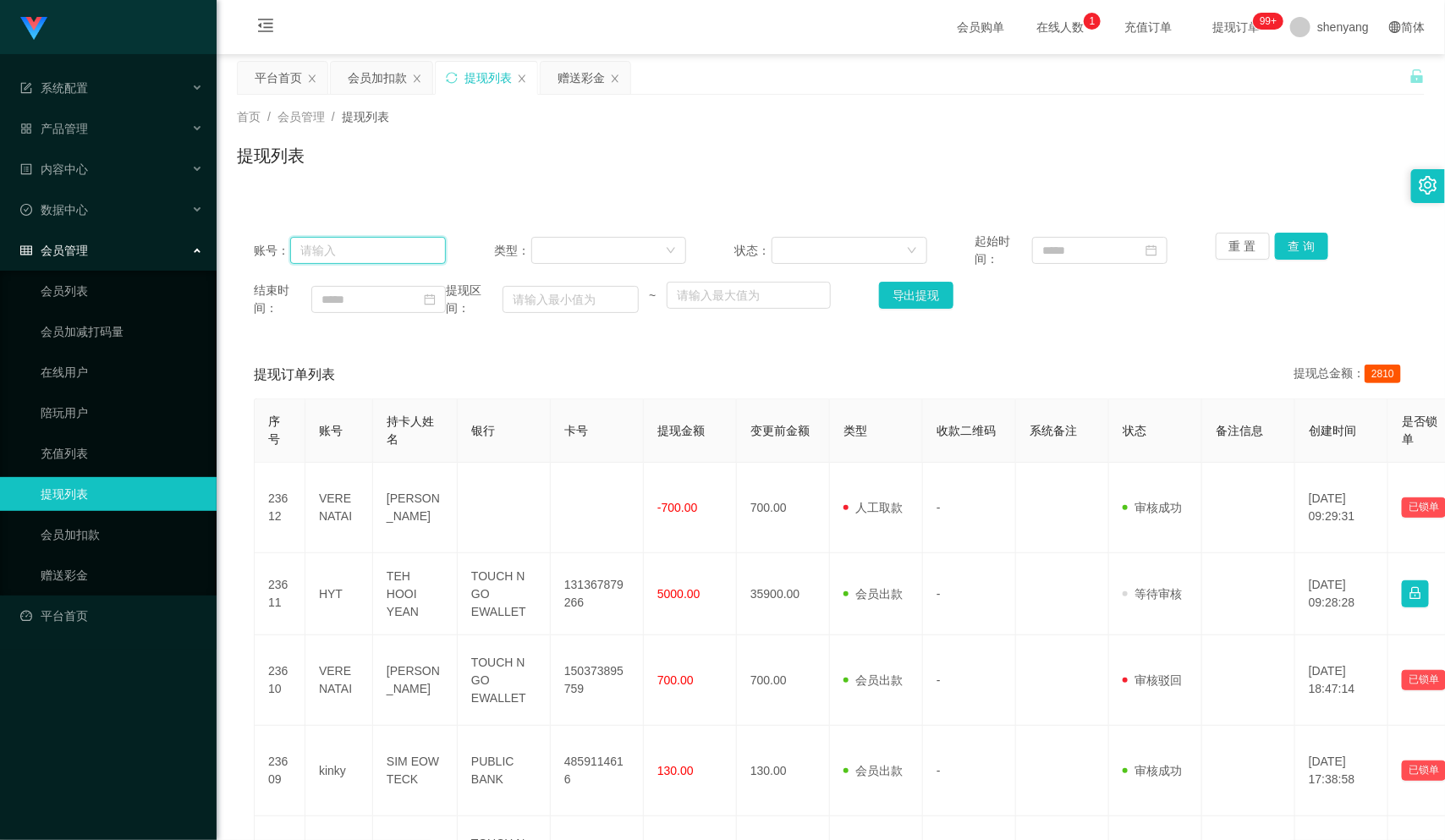
click at [379, 256] on input "text" at bounding box center [368, 250] width 156 height 27
paste input "1234567890123"
type input "1234567890123"
click at [1296, 246] on button "查 询" at bounding box center [1302, 246] width 54 height 27
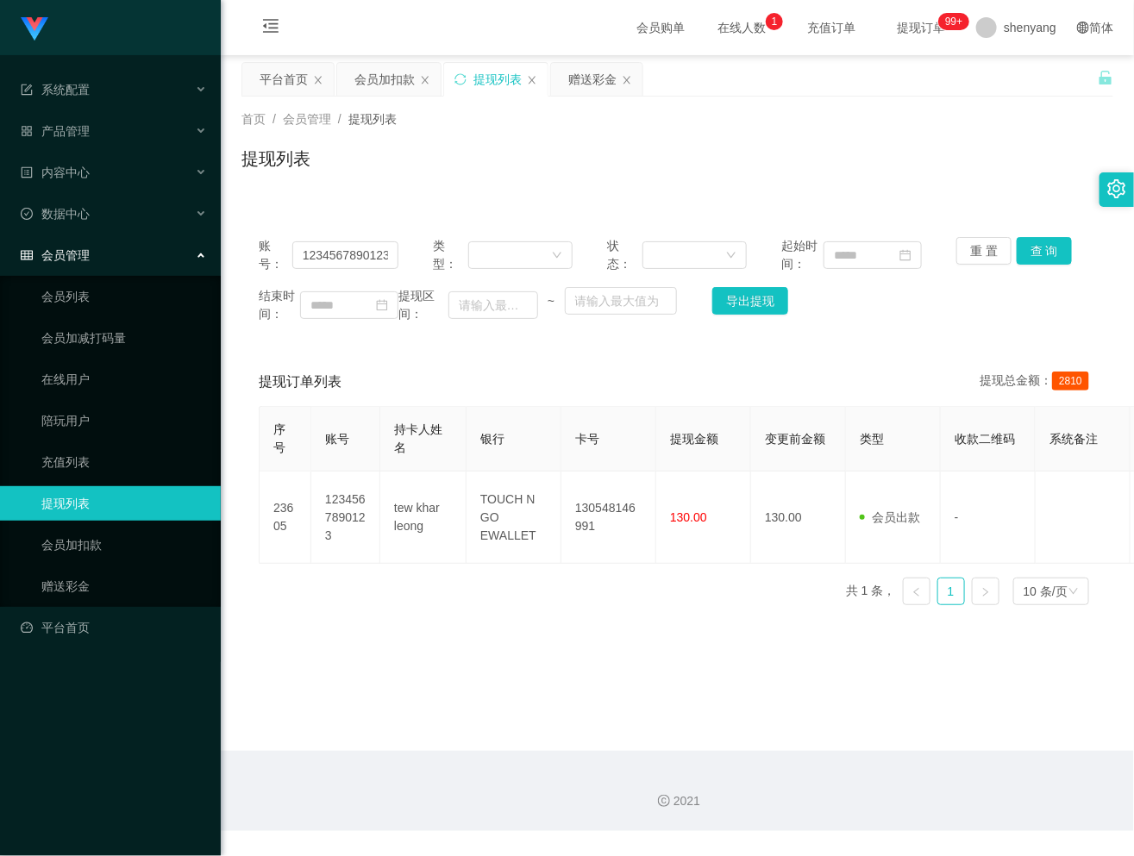
click at [1112, 186] on icon "图标: setting" at bounding box center [1116, 188] width 19 height 19
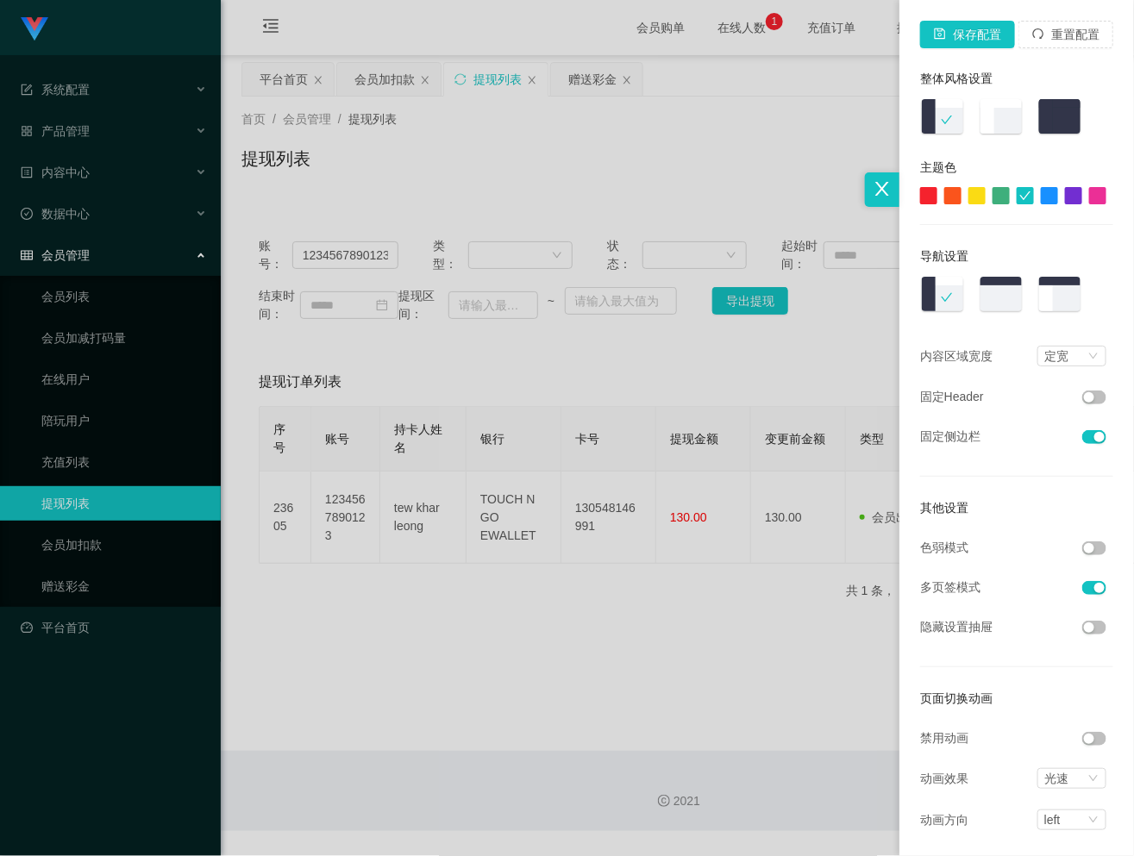
click at [653, 688] on div at bounding box center [567, 428] width 1134 height 856
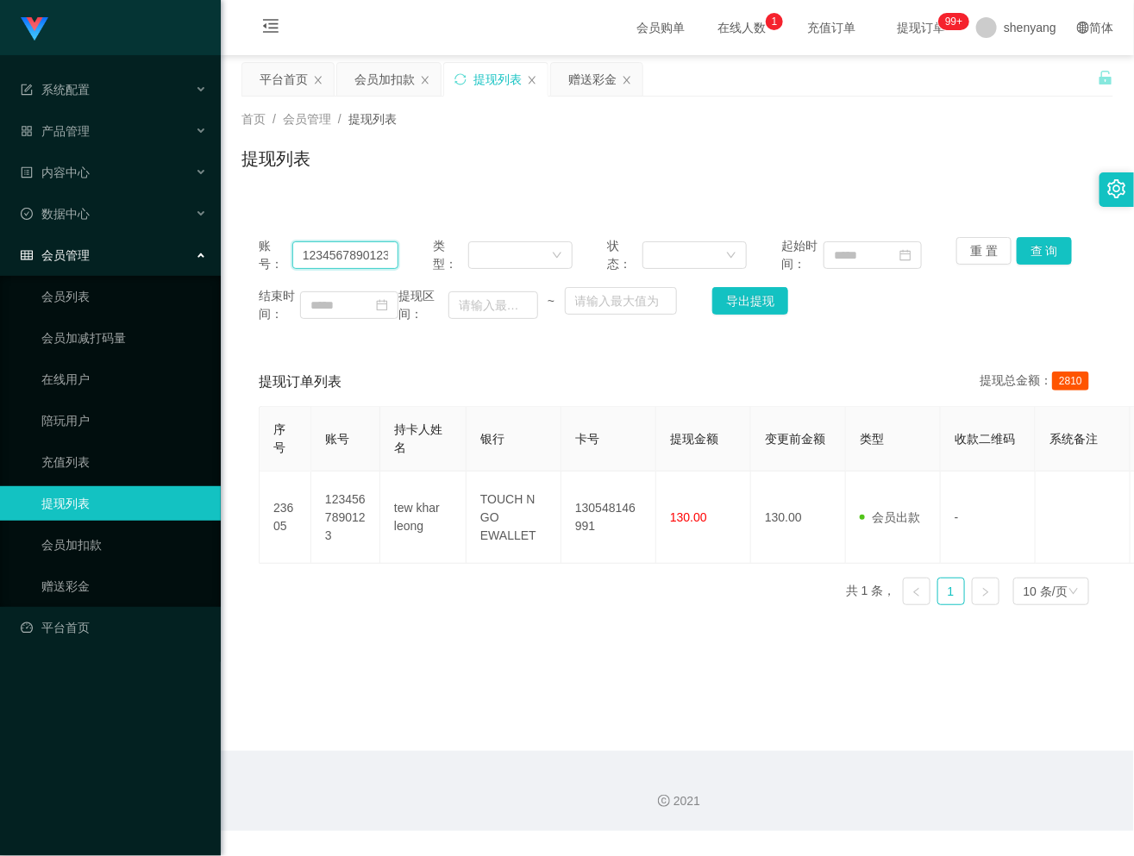
drag, startPoint x: 386, startPoint y: 254, endPoint x: 280, endPoint y: 259, distance: 106.1
click at [280, 259] on div "账号： 1234567890123" at bounding box center [329, 255] width 140 height 36
click at [85, 446] on link "充值列表" at bounding box center [124, 462] width 166 height 34
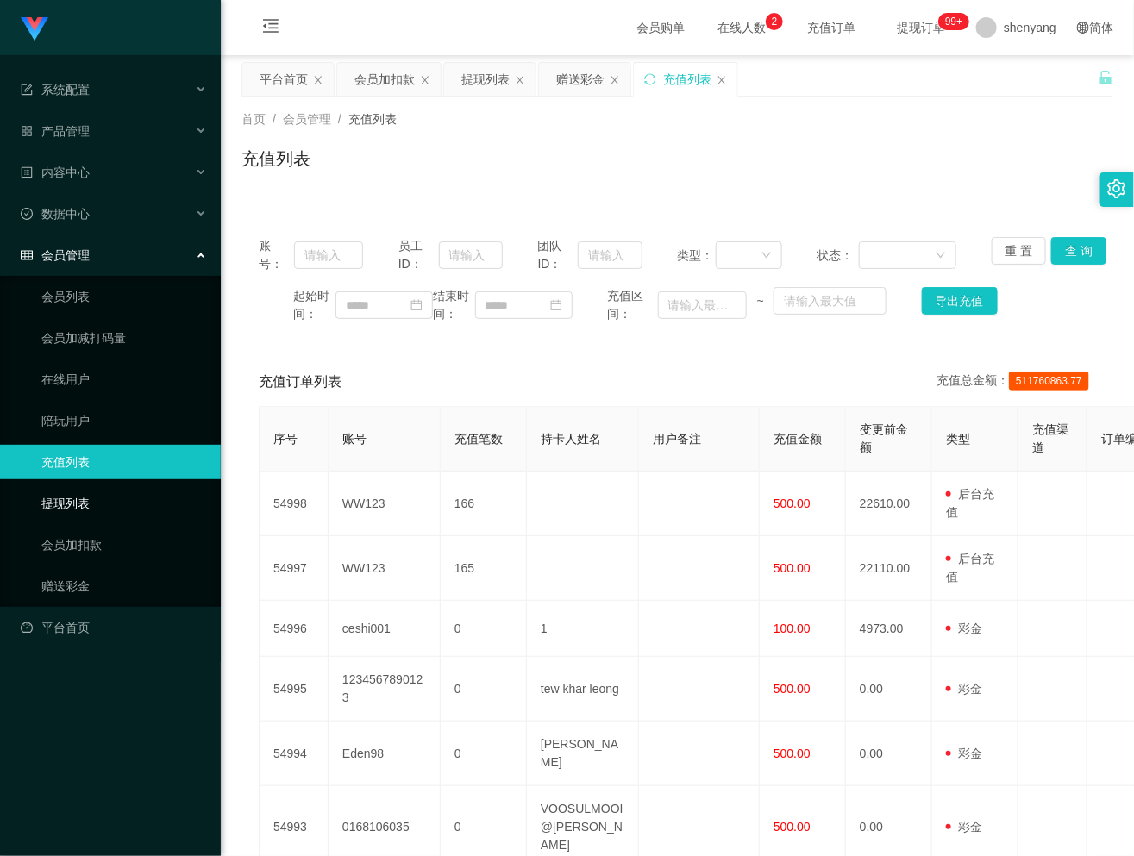
click at [71, 486] on link "提现列表" at bounding box center [124, 503] width 166 height 34
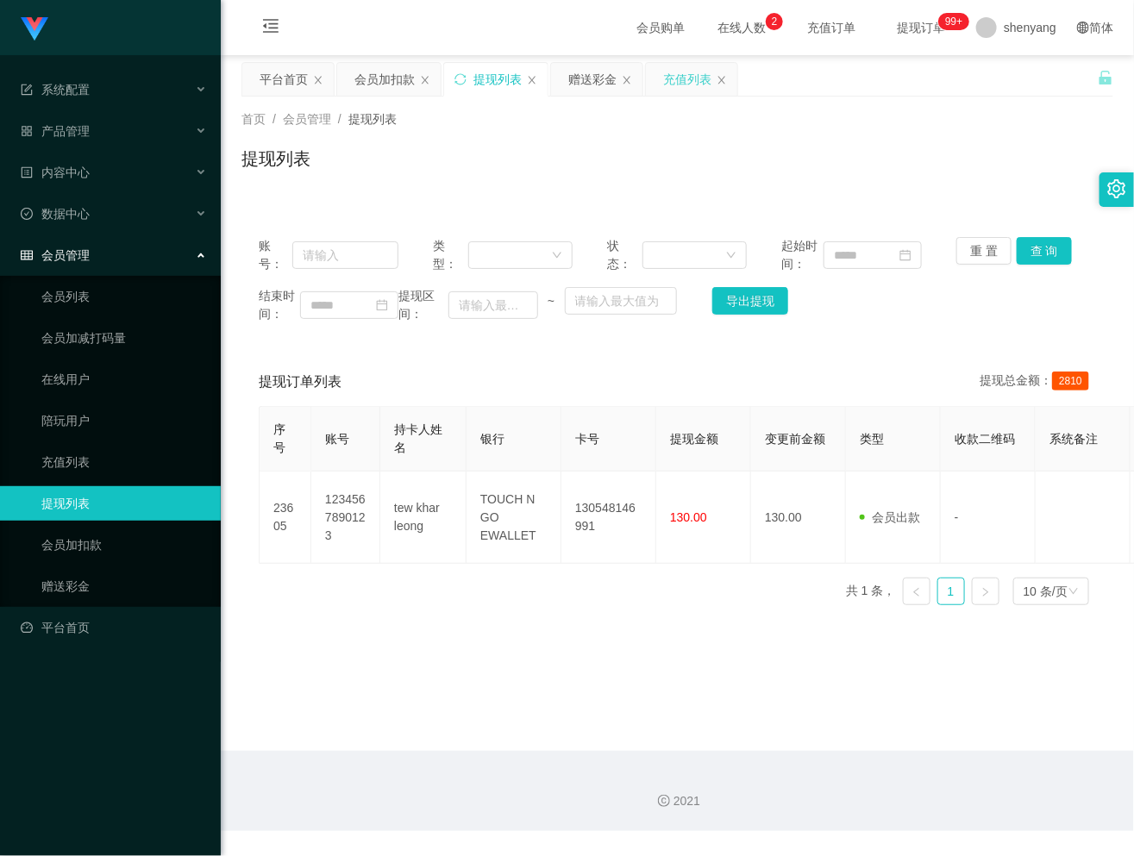
click at [670, 81] on div "充值列表" at bounding box center [687, 79] width 48 height 33
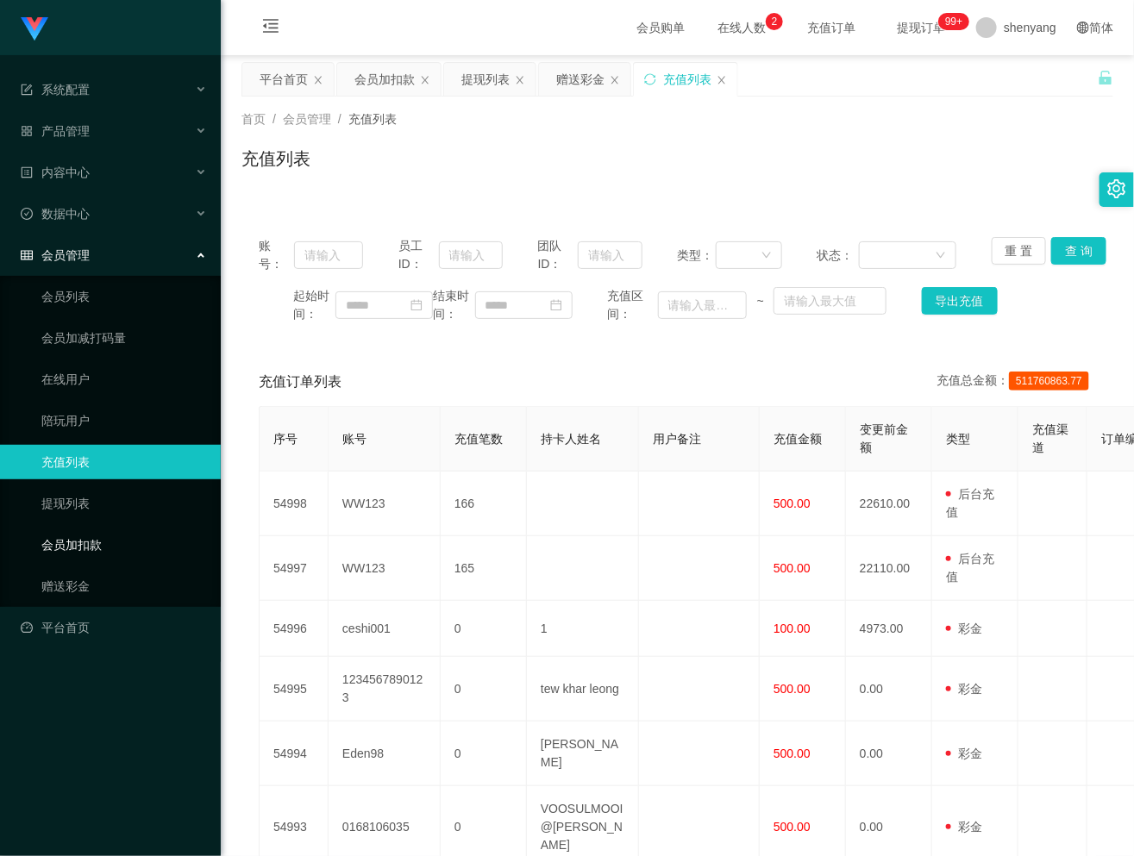
click at [91, 535] on link "会员加扣款" at bounding box center [124, 545] width 166 height 34
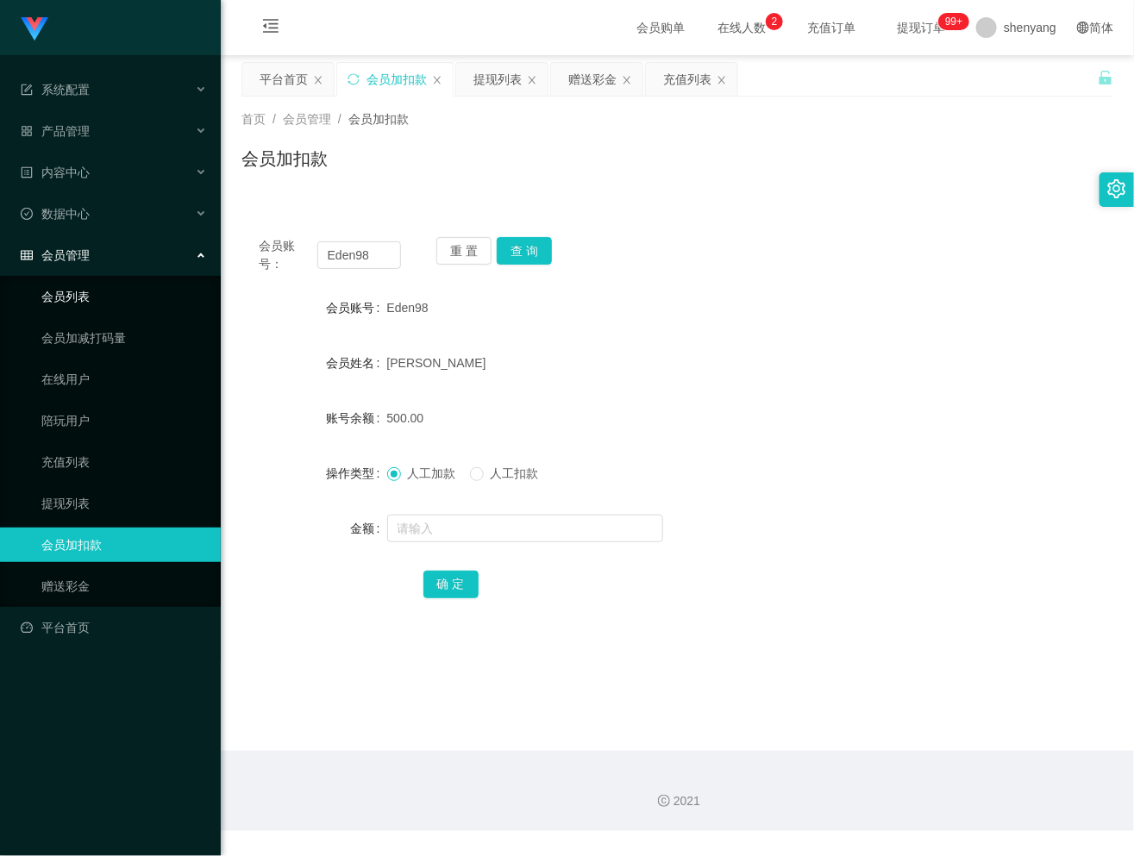
click at [72, 284] on link "会员列表" at bounding box center [124, 296] width 166 height 34
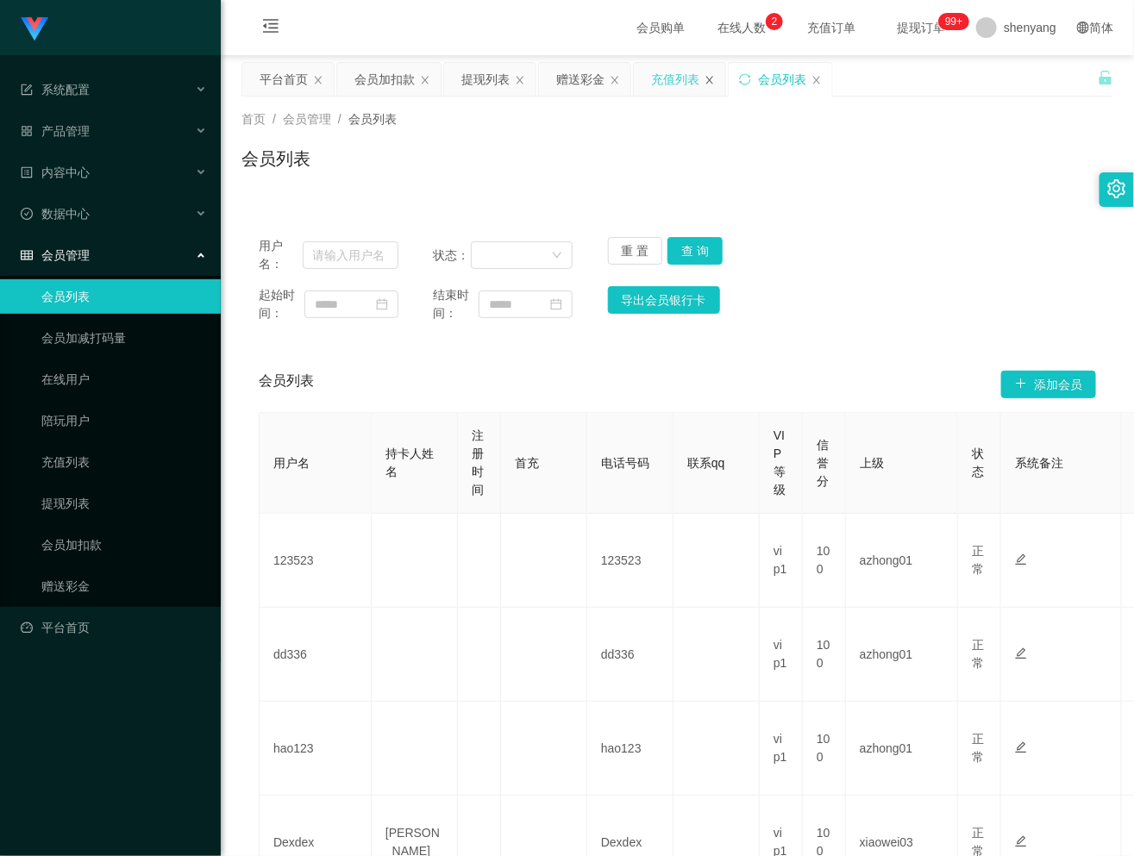
click at [712, 78] on icon "图标: close" at bounding box center [709, 80] width 7 height 8
click at [363, 257] on input "text" at bounding box center [351, 255] width 96 height 28
paste input "1234567890123"
type input "1234567890123"
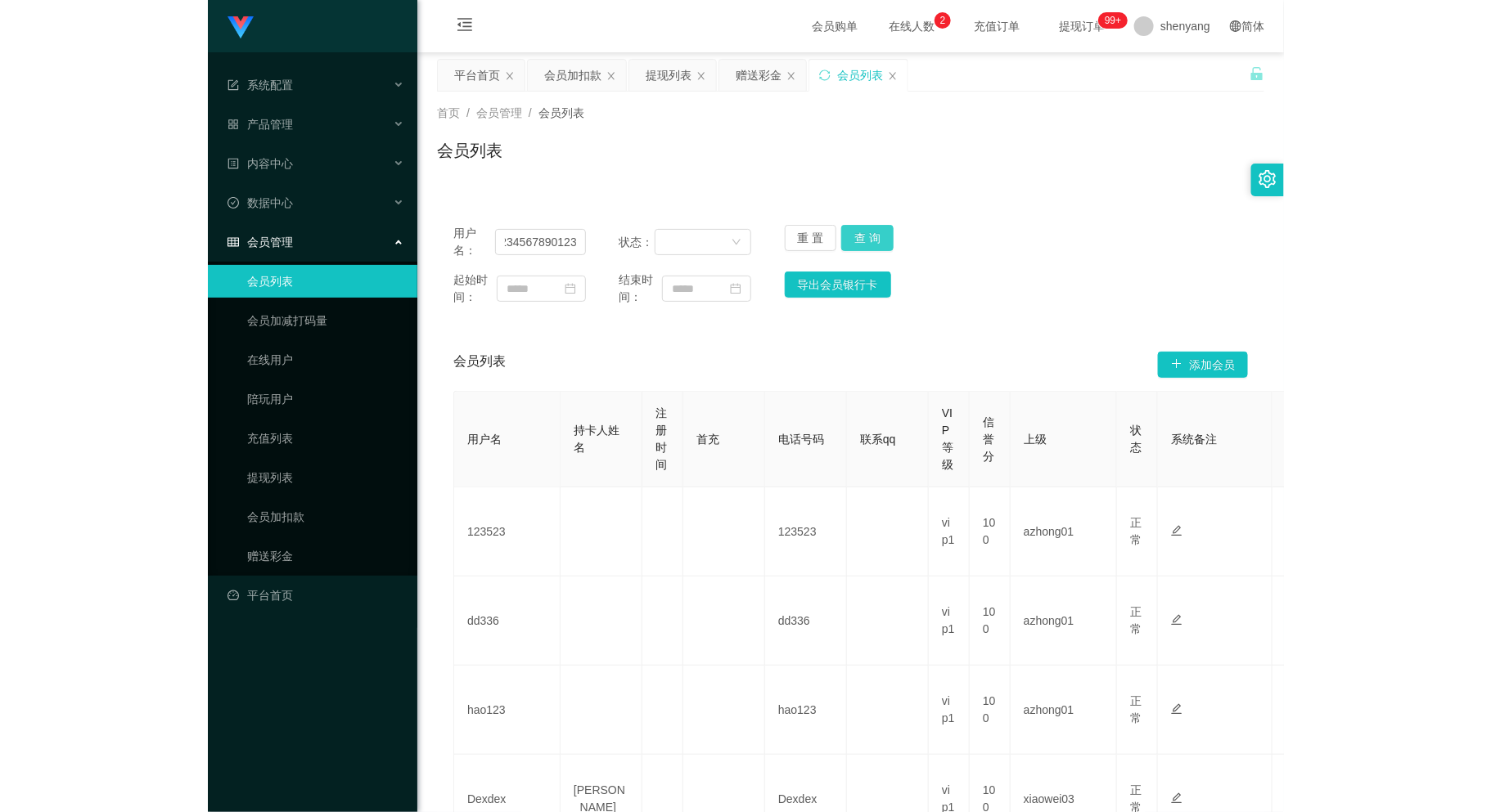
scroll to position [0, 0]
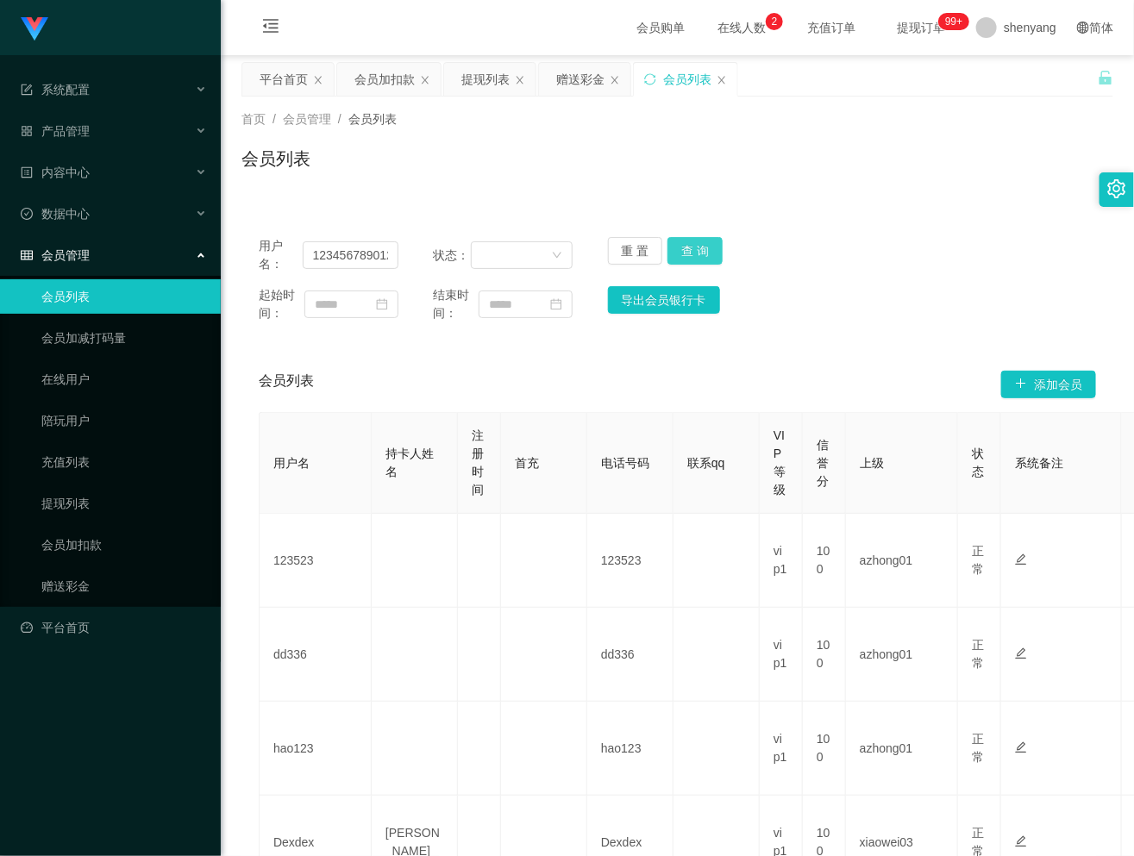
click at [701, 249] on button "查 询" at bounding box center [694, 251] width 55 height 28
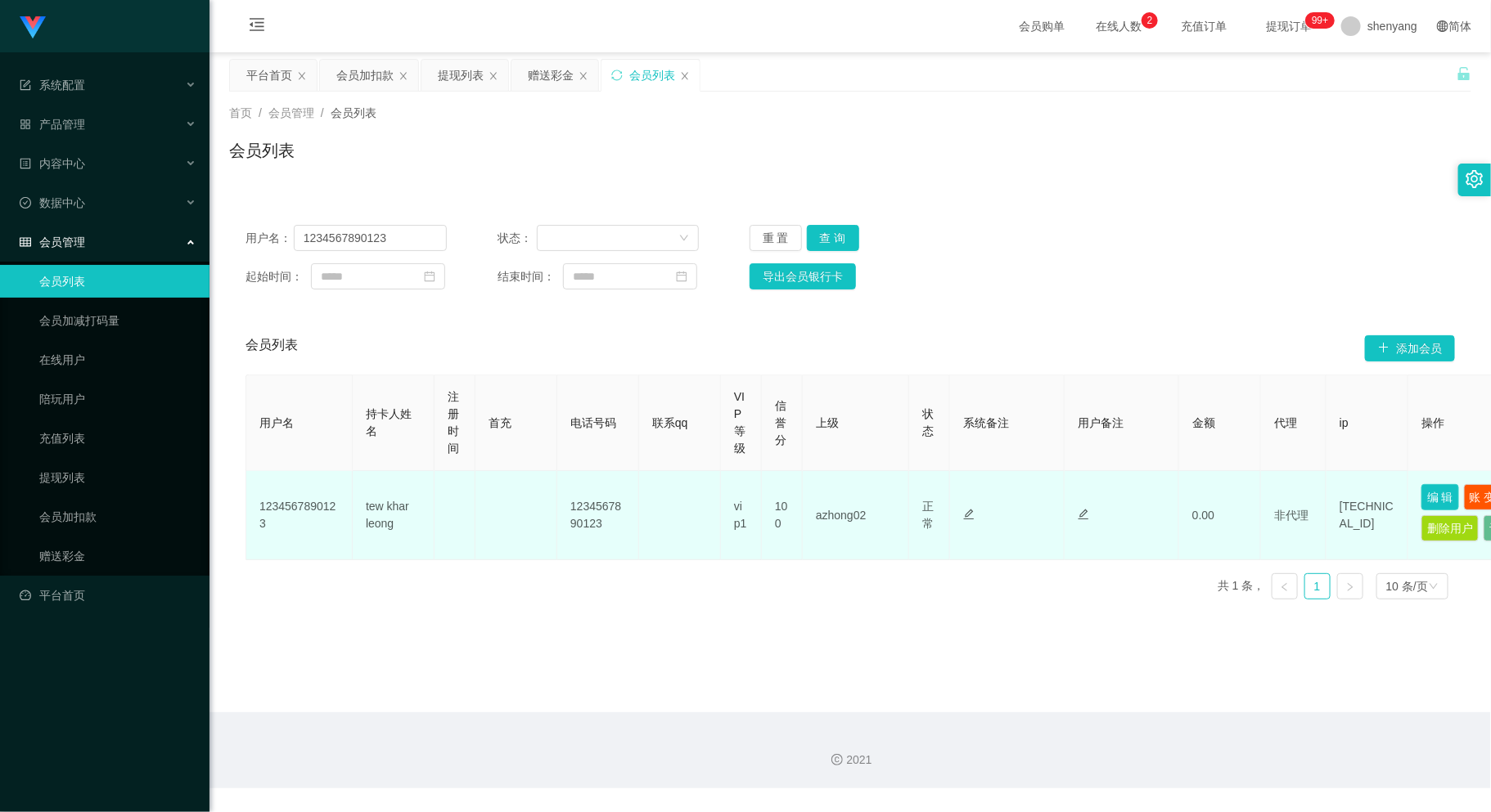
click at [1396, 491] on button "编 辑" at bounding box center [1440, 497] width 38 height 27
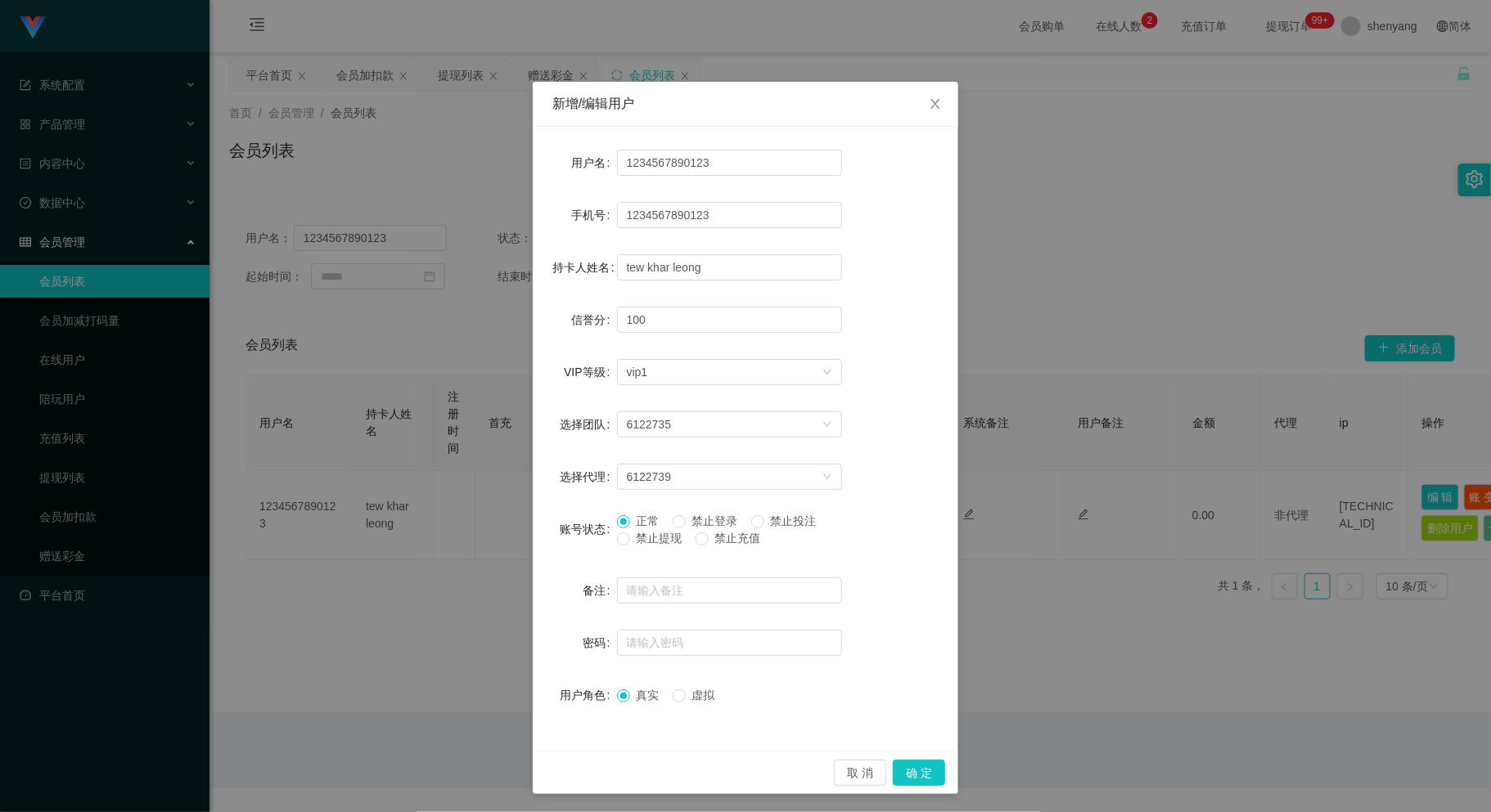
click at [630, 538] on span "禁止提现" at bounding box center [660, 538] width 59 height 13
click at [905, 773] on button "确 定" at bounding box center [918, 773] width 52 height 27
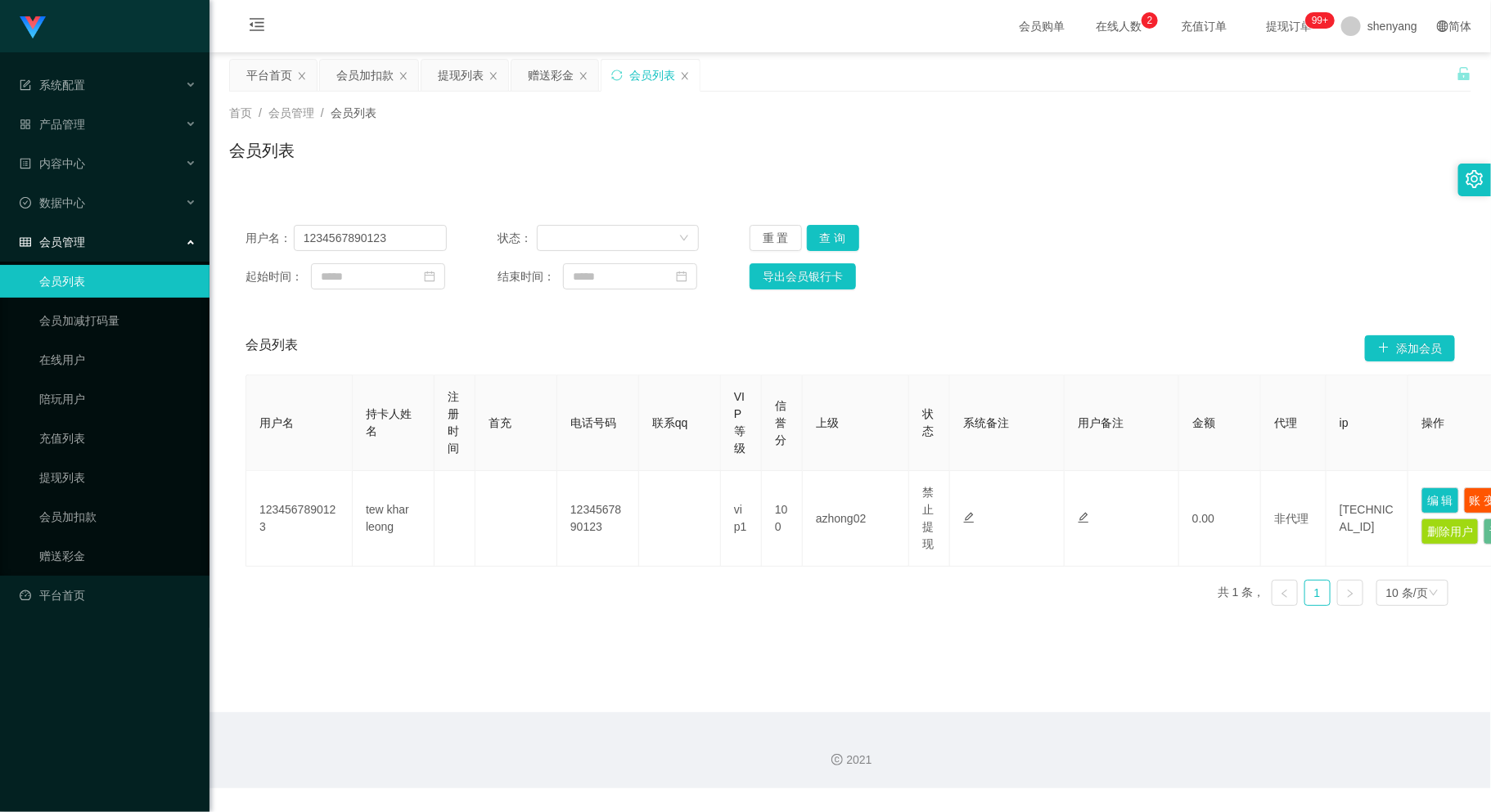
click at [607, 666] on main "关闭左侧 关闭右侧 关闭其它 刷新页面 平台首页 会员加扣款 提现列表 赠送彩金 会员列表 首页 / 会员管理 / 会员列表 / 会员列表 用户名： 1234…" at bounding box center [850, 382] width 1281 height 660
drag, startPoint x: 399, startPoint y: 233, endPoint x: 290, endPoint y: 236, distance: 109.0
click at [290, 236] on div "用户名： 1234567890123" at bounding box center [346, 238] width 201 height 27
click at [465, 76] on div "提现列表" at bounding box center [460, 75] width 46 height 31
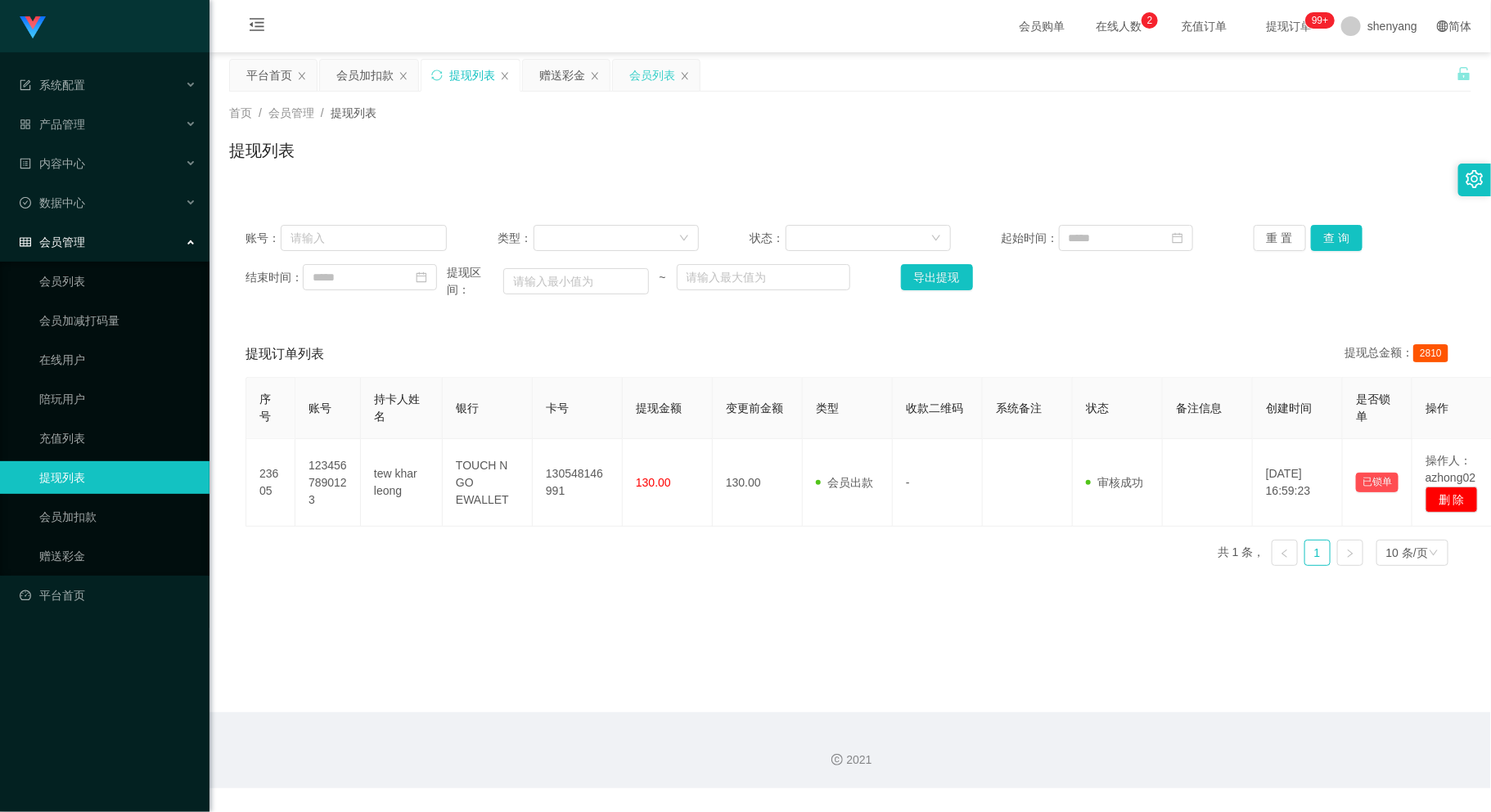
click at [646, 68] on div "会员列表" at bounding box center [652, 75] width 46 height 31
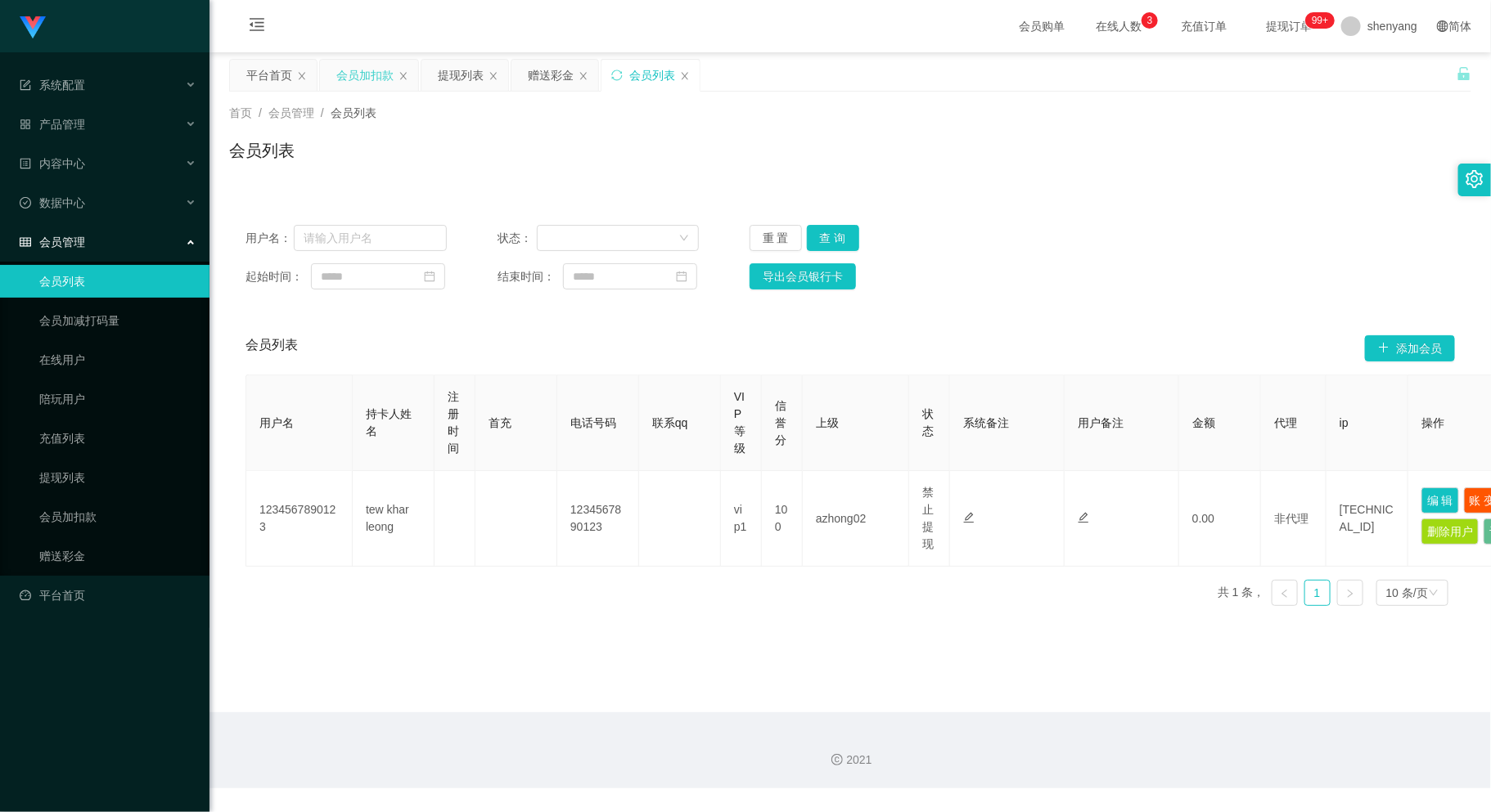
click at [369, 67] on div "会员加扣款" at bounding box center [364, 75] width 57 height 31
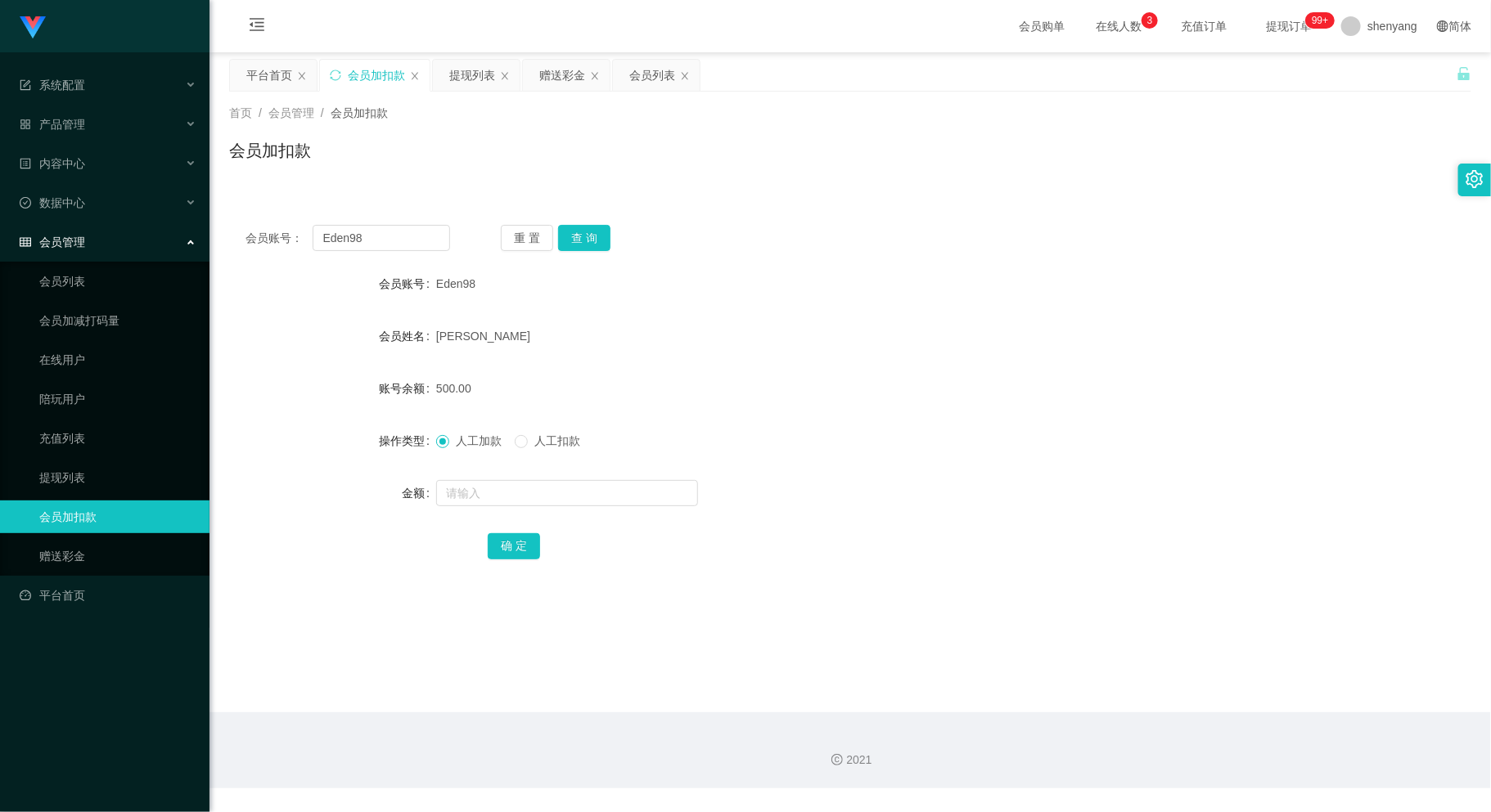
click at [958, 378] on div "500.00" at bounding box center [798, 388] width 725 height 32
drag, startPoint x: 365, startPoint y: 229, endPoint x: 285, endPoint y: 243, distance: 81.2
click at [285, 243] on div "会员账号： Eden98" at bounding box center [348, 238] width 205 height 27
click at [994, 380] on div "500.00" at bounding box center [798, 388] width 725 height 32
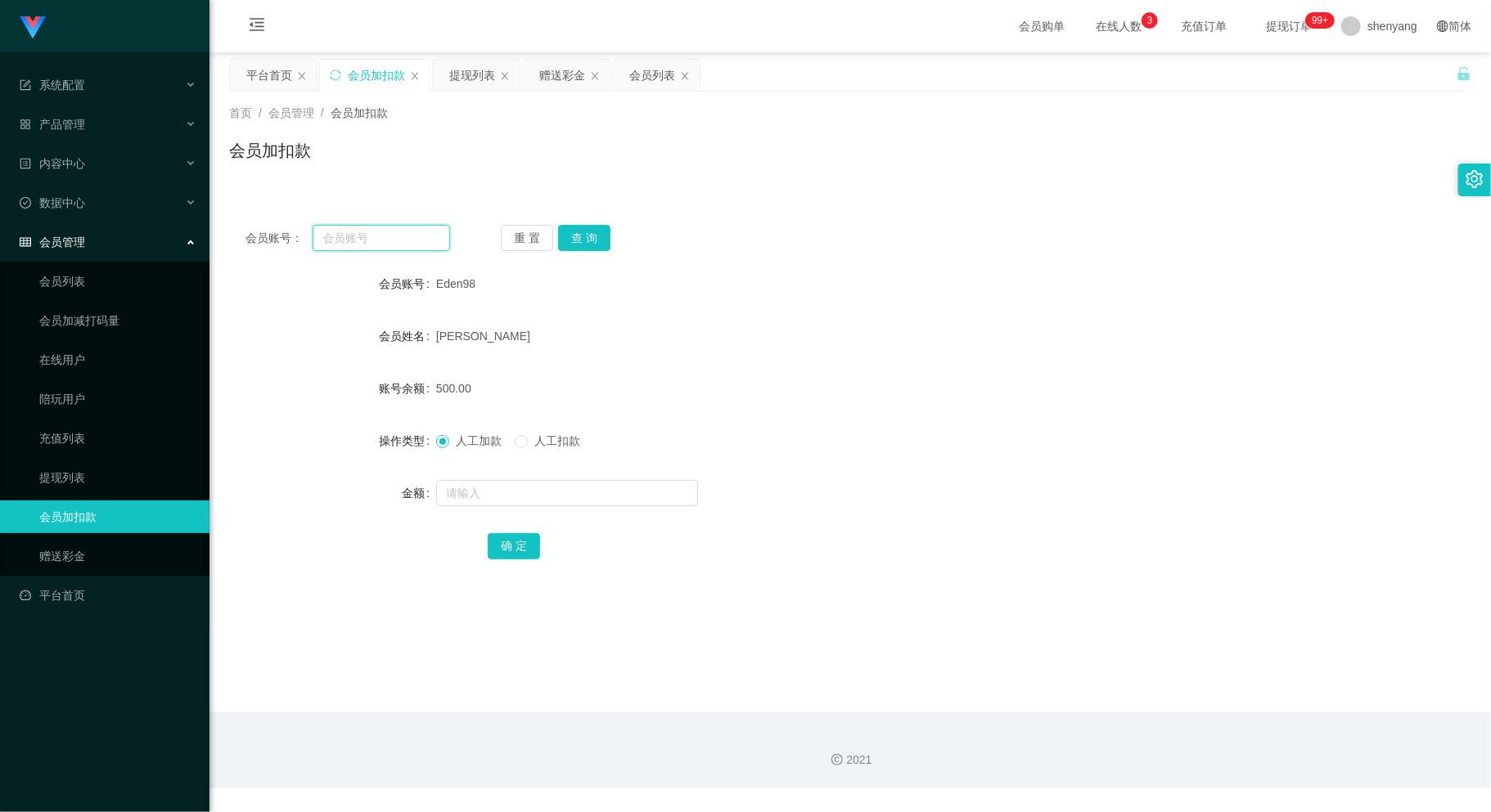
click at [363, 238] on input "text" at bounding box center [381, 238] width 137 height 27
paste input "hao123"
type input "hao123"
click at [578, 236] on button "查 询" at bounding box center [584, 238] width 52 height 27
click at [465, 493] on input "text" at bounding box center [567, 493] width 262 height 27
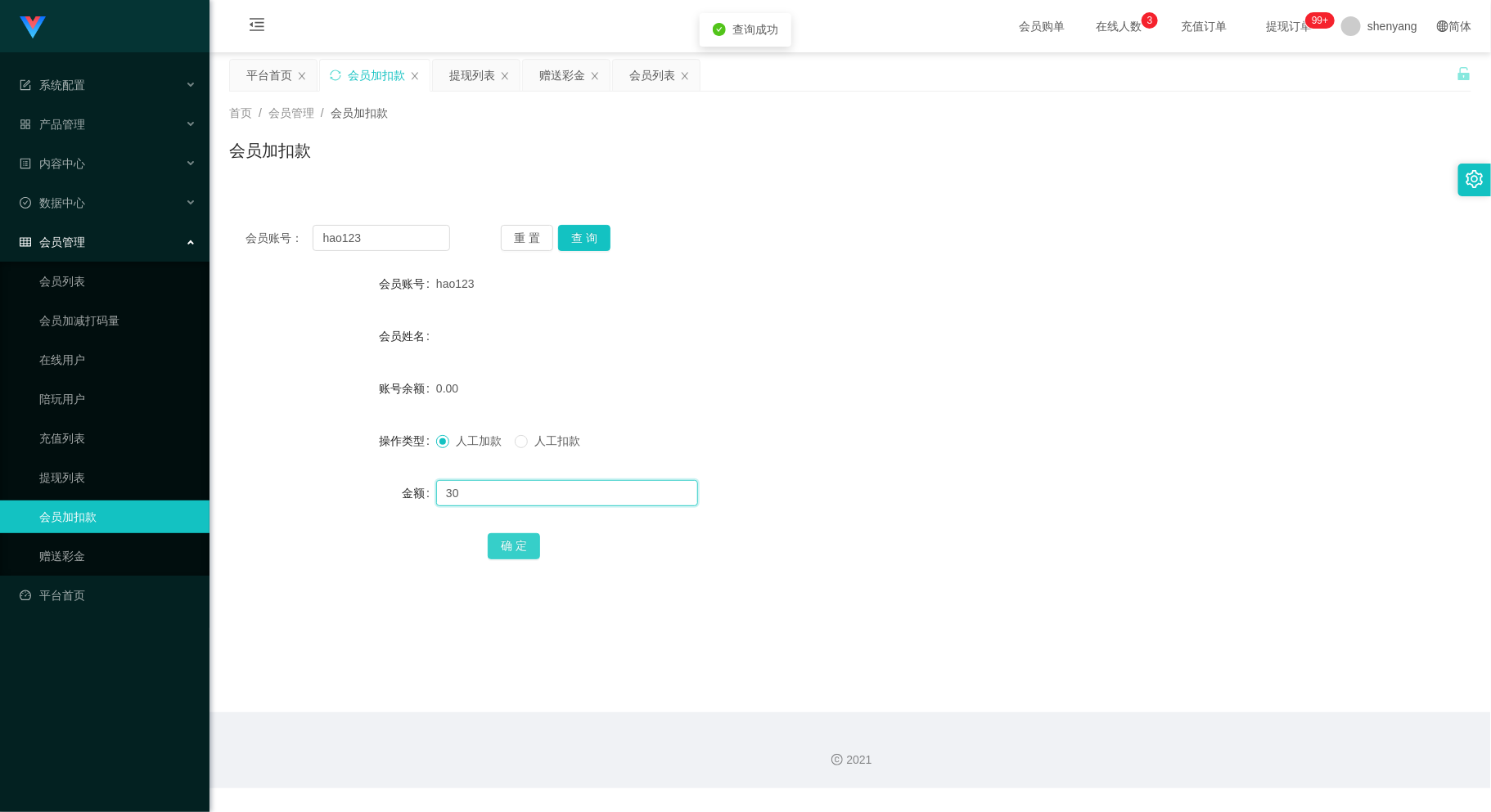
type input "30"
click at [520, 544] on button "确 定" at bounding box center [513, 546] width 52 height 27
drag, startPoint x: 300, startPoint y: 244, endPoint x: 275, endPoint y: 248, distance: 25.3
click at [270, 248] on div "会员账号： hao123" at bounding box center [348, 238] width 205 height 27
click at [822, 673] on main "关闭左侧 关闭右侧 关闭其它 刷新页面 平台首页 会员加扣款 提现列表 赠送彩金 会员列表 首页 / 会员管理 / 会员加扣款 / 会员加扣款 会员账号： 重…" at bounding box center [850, 382] width 1281 height 660
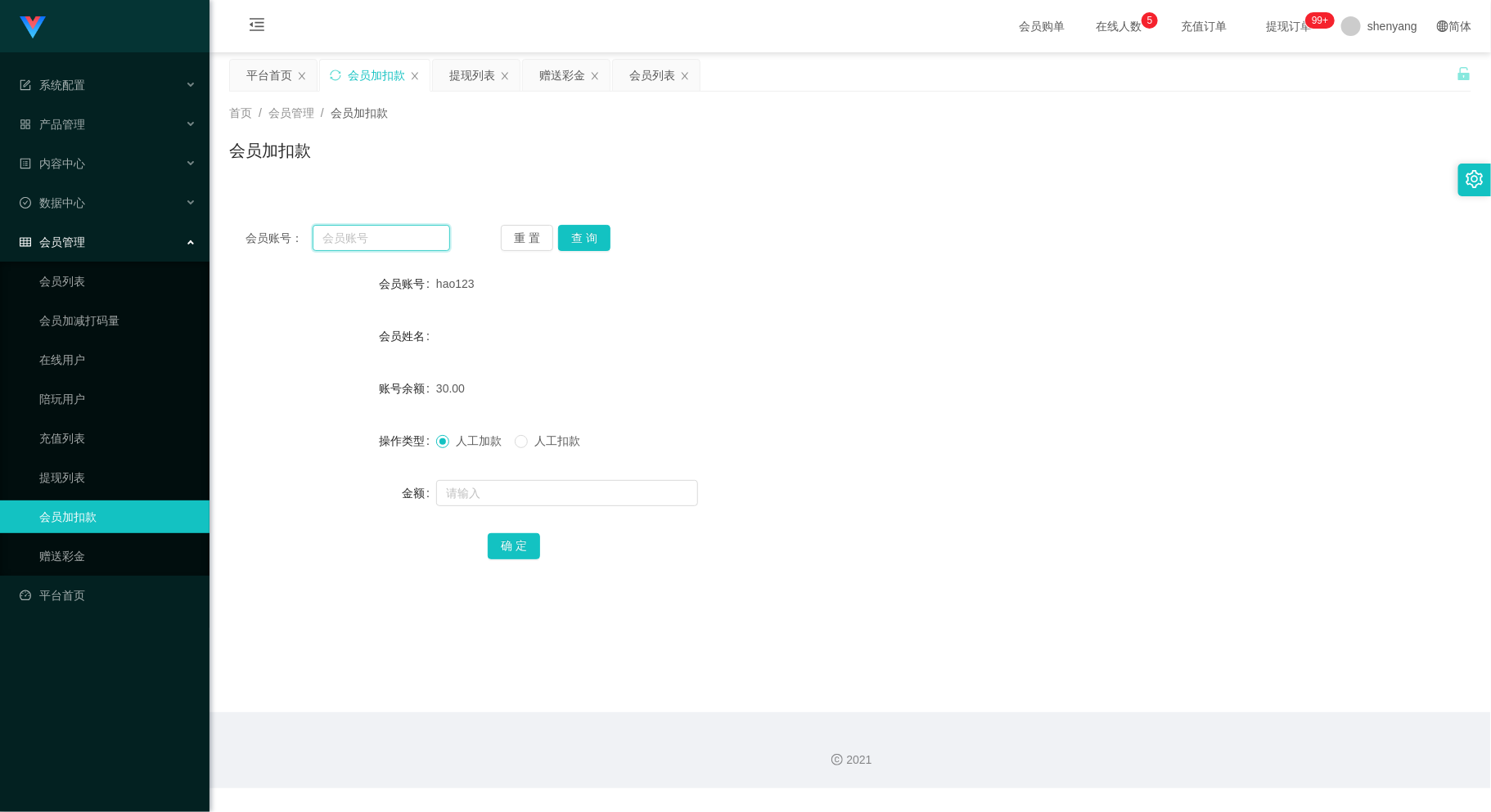
click at [354, 246] on input "text" at bounding box center [381, 238] width 137 height 27
paste input "WW123"
type input "WW123"
click at [587, 231] on button "查 询" at bounding box center [584, 238] width 52 height 27
click at [548, 495] on input "text" at bounding box center [567, 493] width 262 height 27
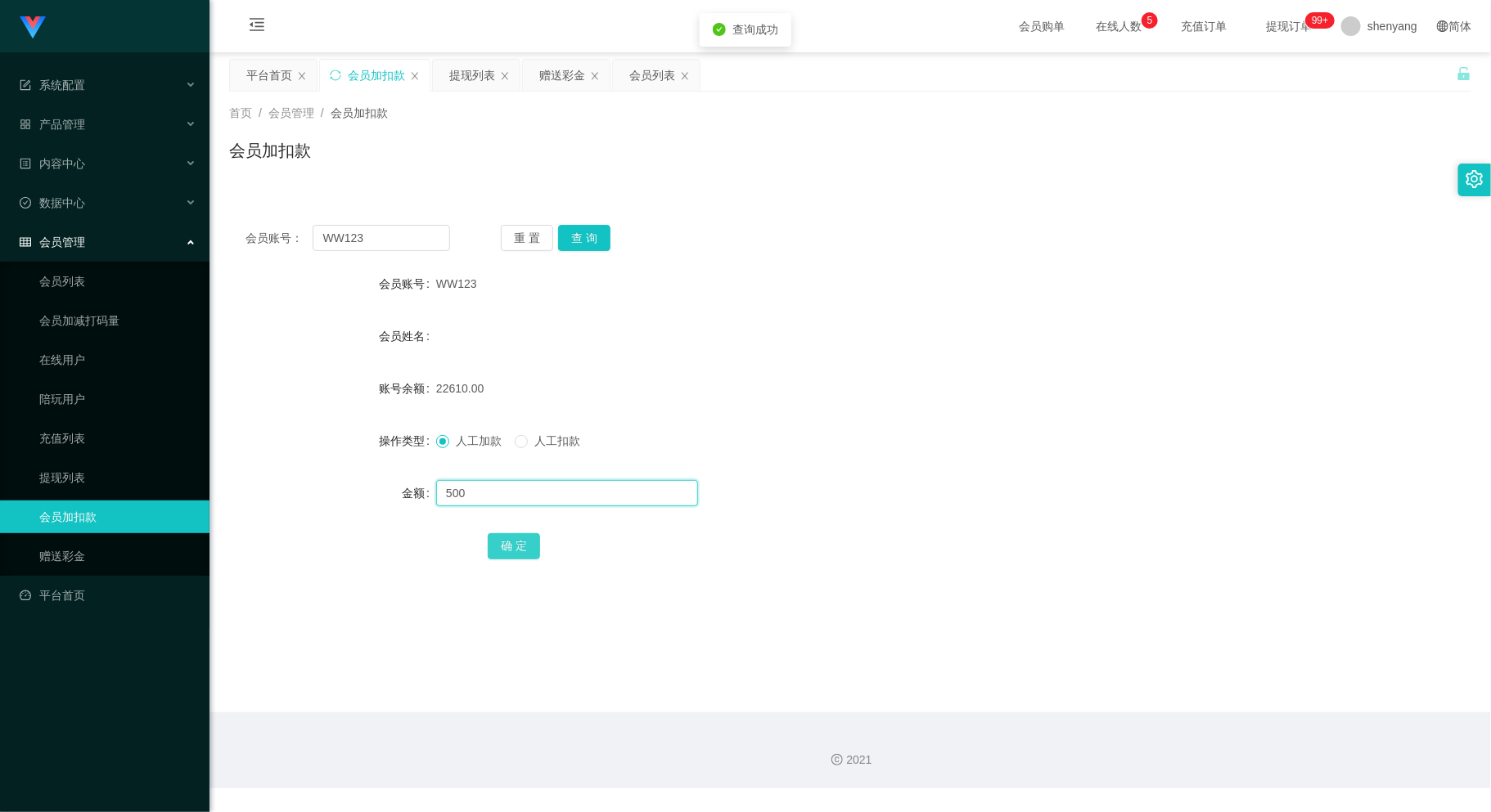
type input "500"
click at [503, 537] on button "确 定" at bounding box center [513, 546] width 52 height 27
click at [656, 72] on div "会员列表" at bounding box center [652, 75] width 46 height 31
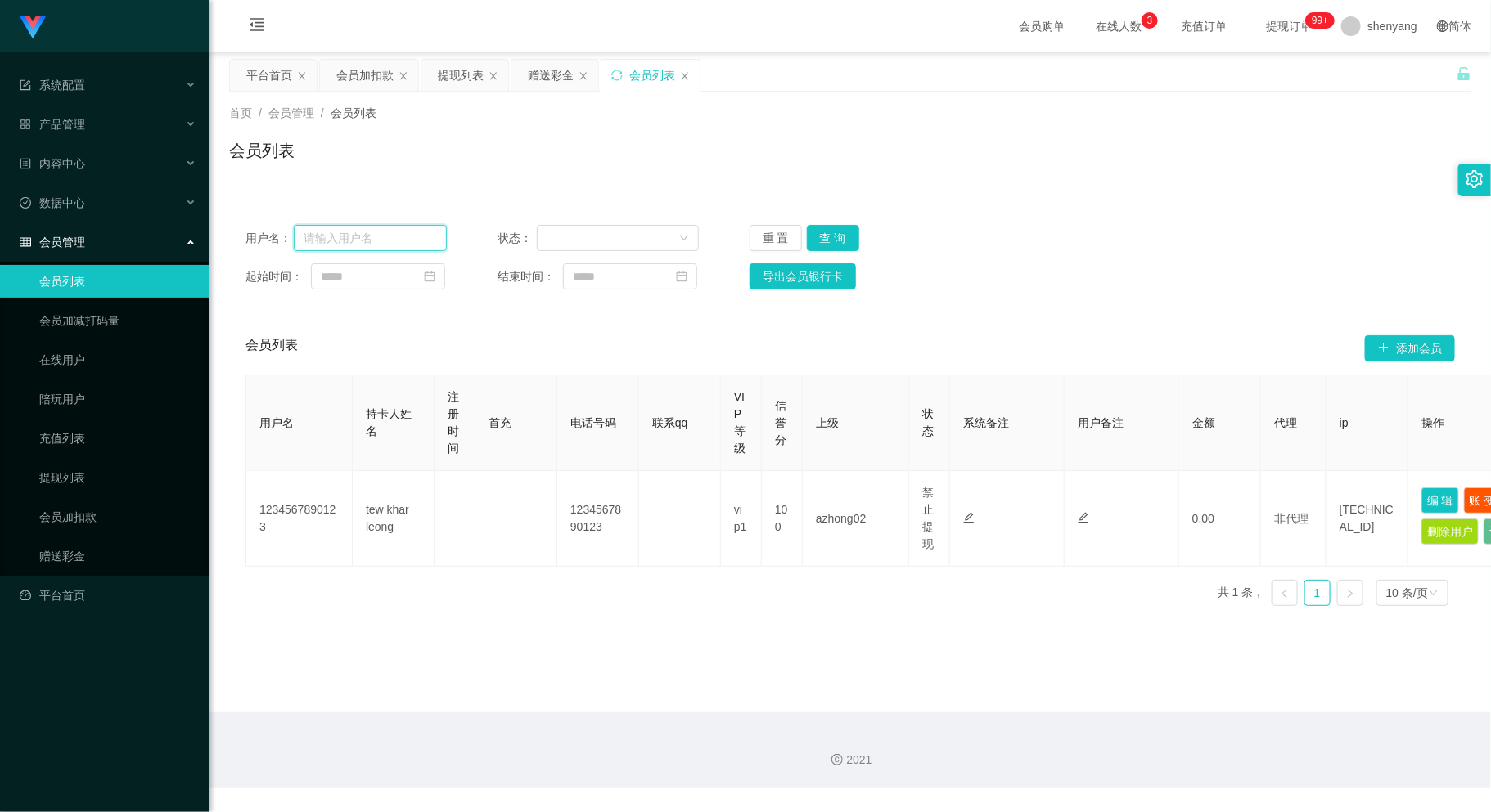
click at [352, 233] on input "text" at bounding box center [370, 238] width 154 height 27
paste input "kinky"
type input "kinky"
click at [832, 236] on button "查 询" at bounding box center [832, 238] width 52 height 27
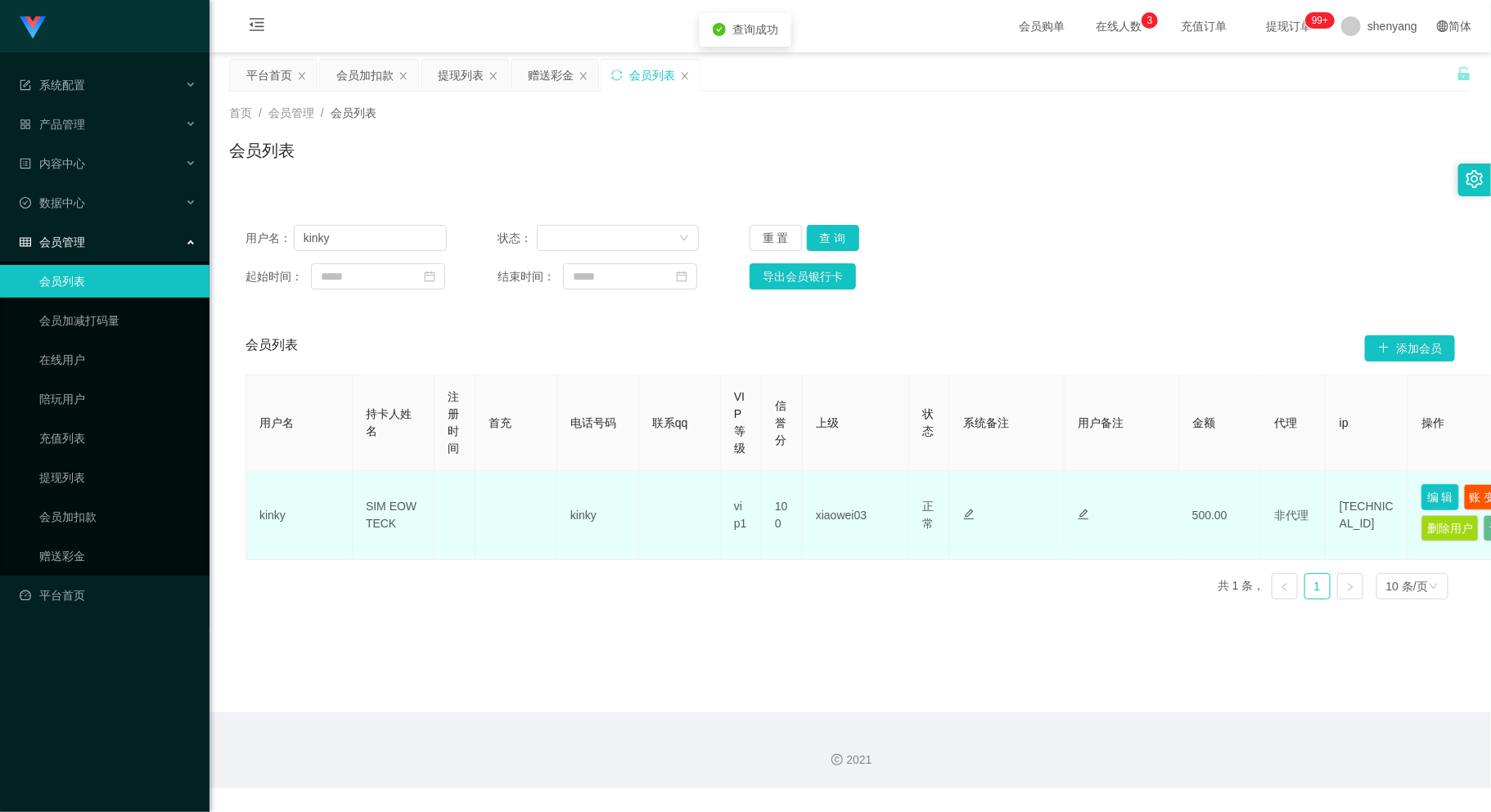
click at [1396, 493] on button "编 辑" at bounding box center [1440, 497] width 38 height 27
type input "kinky"
type input "SIM EOW TECK"
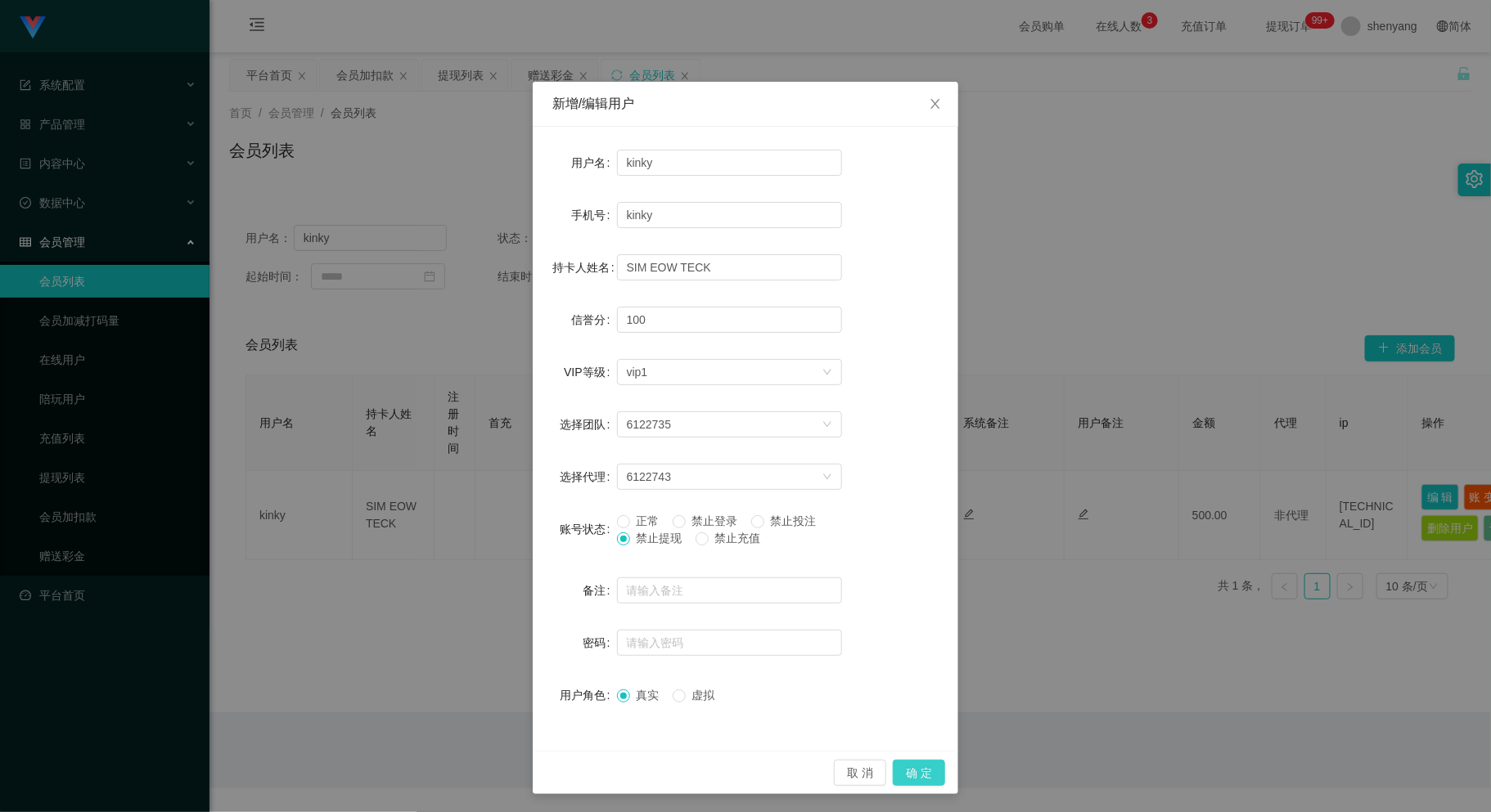
click at [923, 773] on button "确 定" at bounding box center [918, 773] width 52 height 27
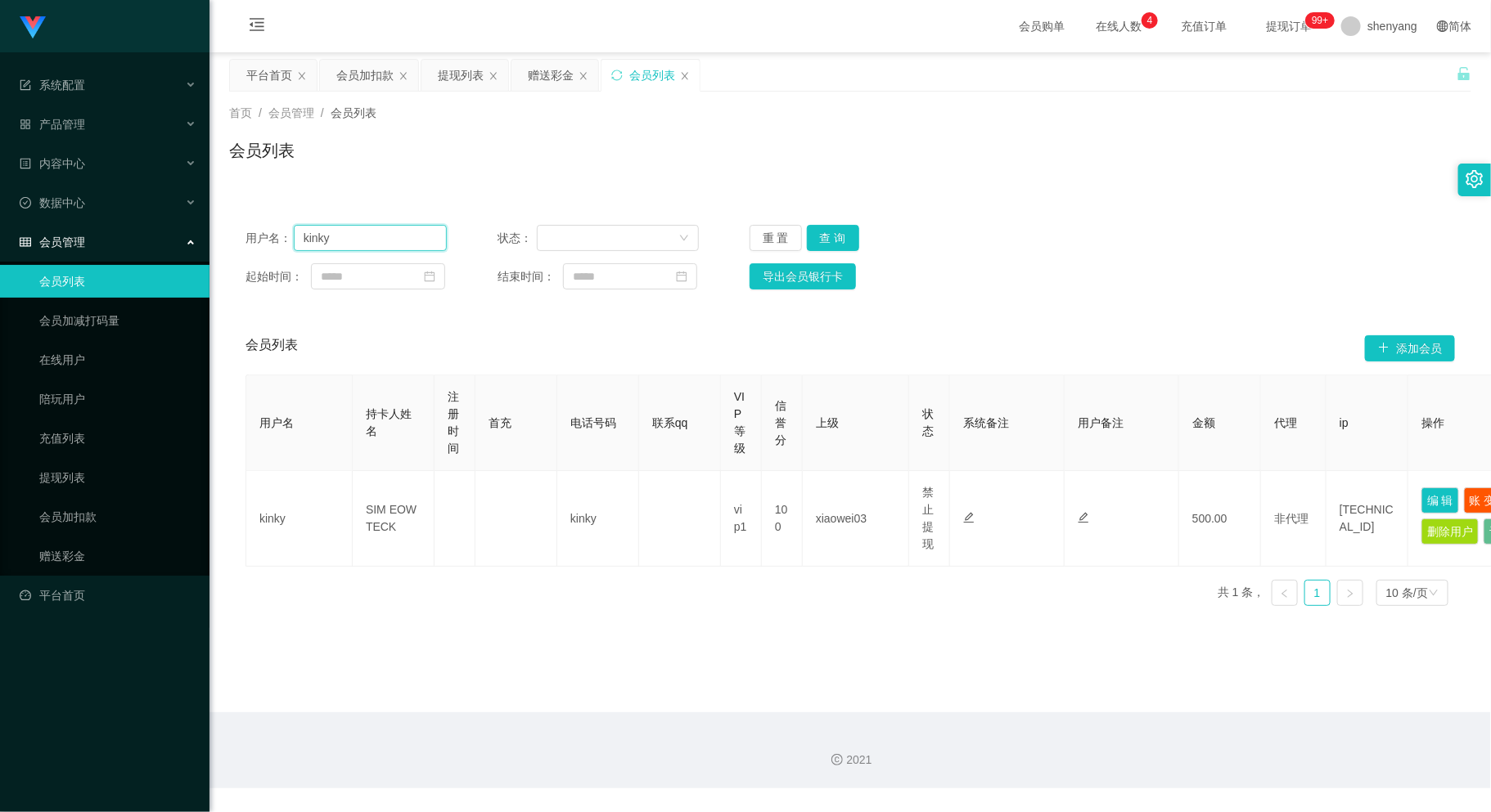
click at [278, 244] on div "用户名： kinky" at bounding box center [346, 238] width 201 height 27
drag, startPoint x: 648, startPoint y: 76, endPoint x: 519, endPoint y: 167, distance: 157.9
click at [531, 169] on div "关闭左侧 关闭右侧 关闭其它 刷新页面 平台首页 会员加扣款 提现列表 赠送彩金 会员列表 首页 / 会员管理 / 会员列表 / 会员列表 用户名： 状态： …" at bounding box center [849, 339] width 1242 height 560
click at [489, 74] on div "提现列表" at bounding box center [464, 75] width 86 height 31
click at [494, 76] on icon "图标: close" at bounding box center [494, 76] width 9 height 9
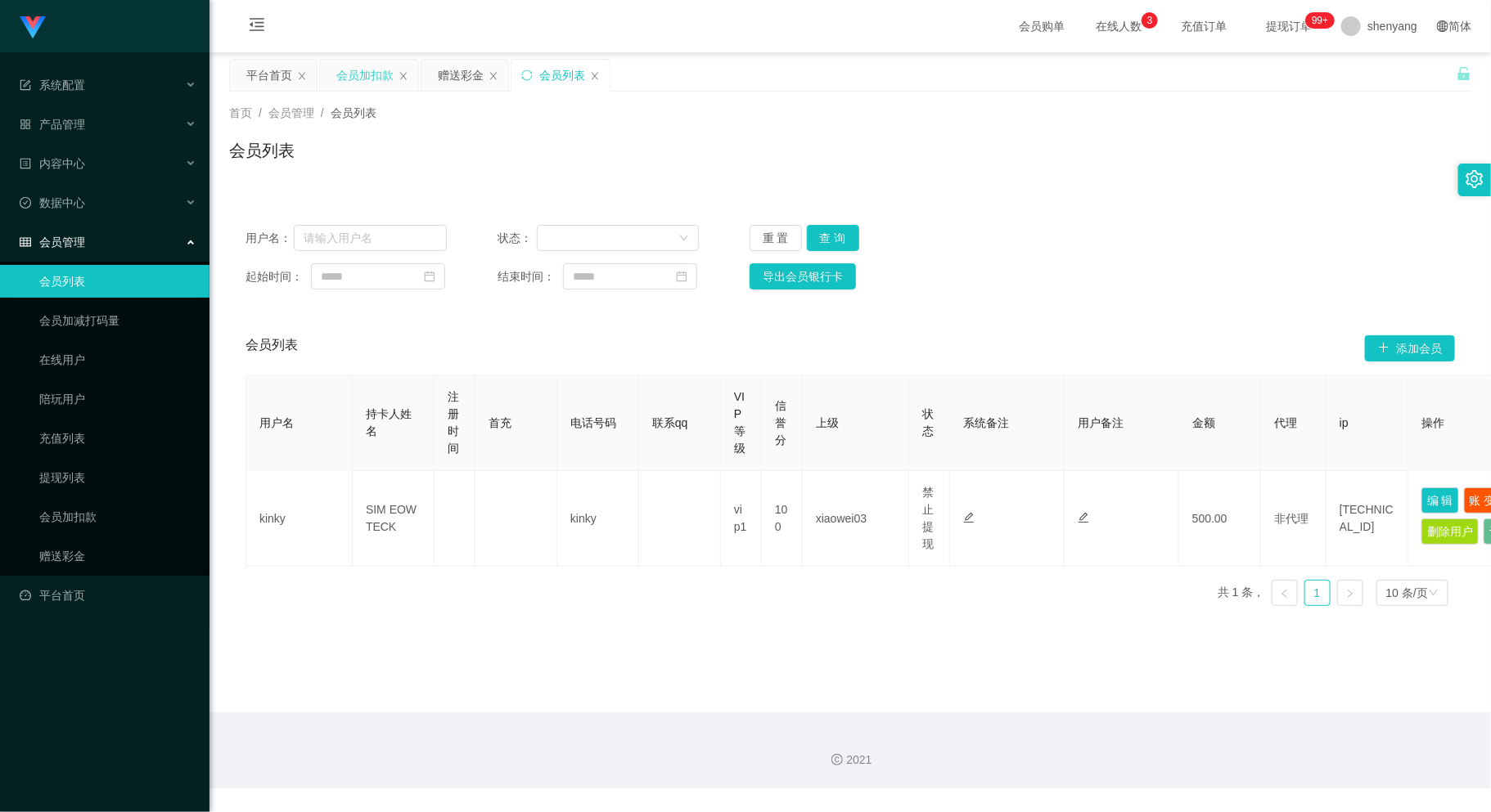
click at [369, 69] on div "会员加扣款" at bounding box center [364, 75] width 57 height 31
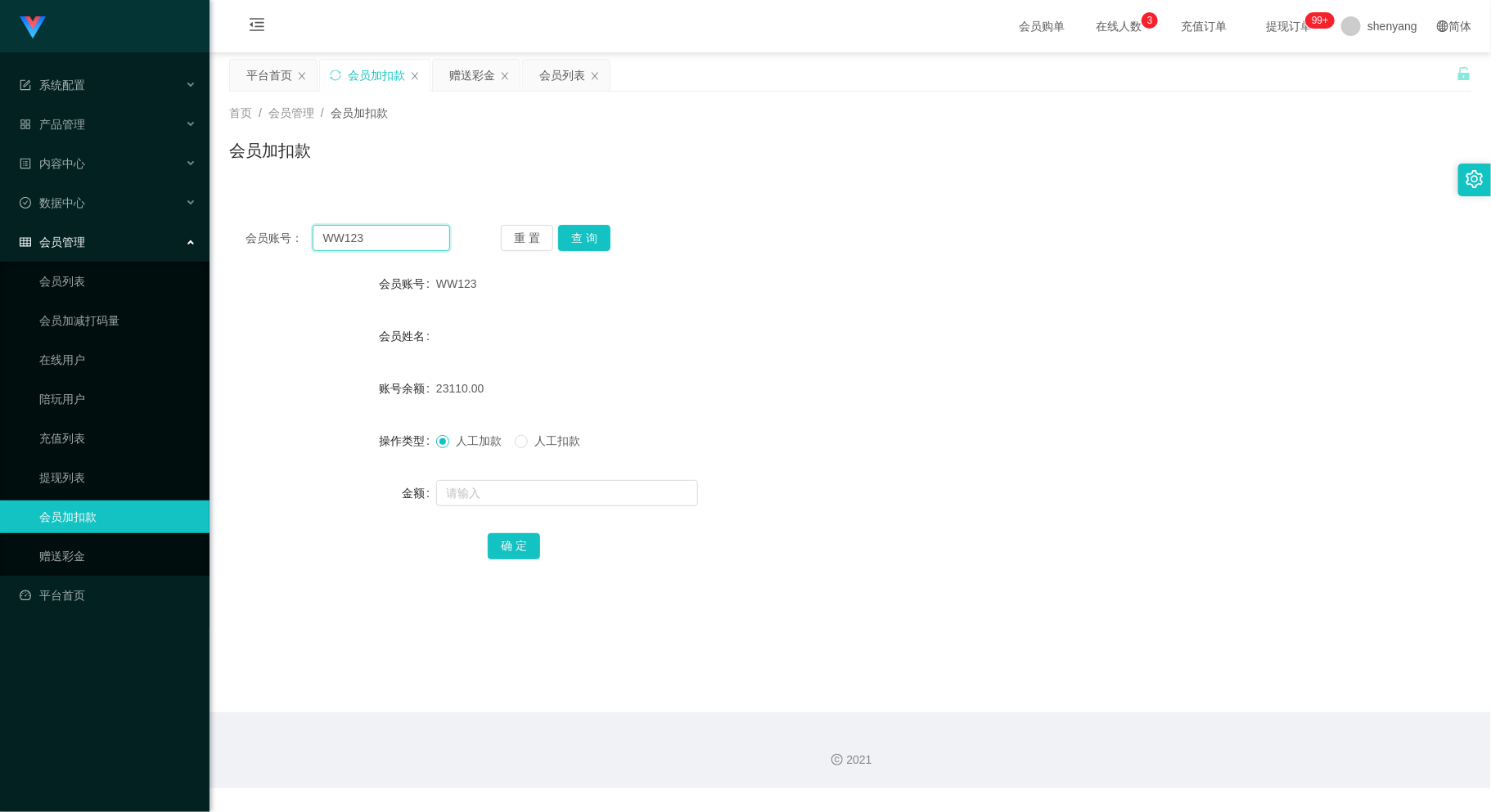
drag, startPoint x: 373, startPoint y: 233, endPoint x: 315, endPoint y: 240, distance: 58.4
click at [315, 240] on input "WW123" at bounding box center [381, 238] width 137 height 27
click at [656, 648] on main "关闭左侧 关闭右侧 关闭其它 刷新页面 平台首页 会员加扣款 赠送彩金 会员列表 首页 / 会员管理 / 会员加扣款 / 会员加扣款 会员账号： 重 置 查 …" at bounding box center [850, 382] width 1281 height 660
click at [568, 80] on div "会员列表" at bounding box center [562, 75] width 46 height 31
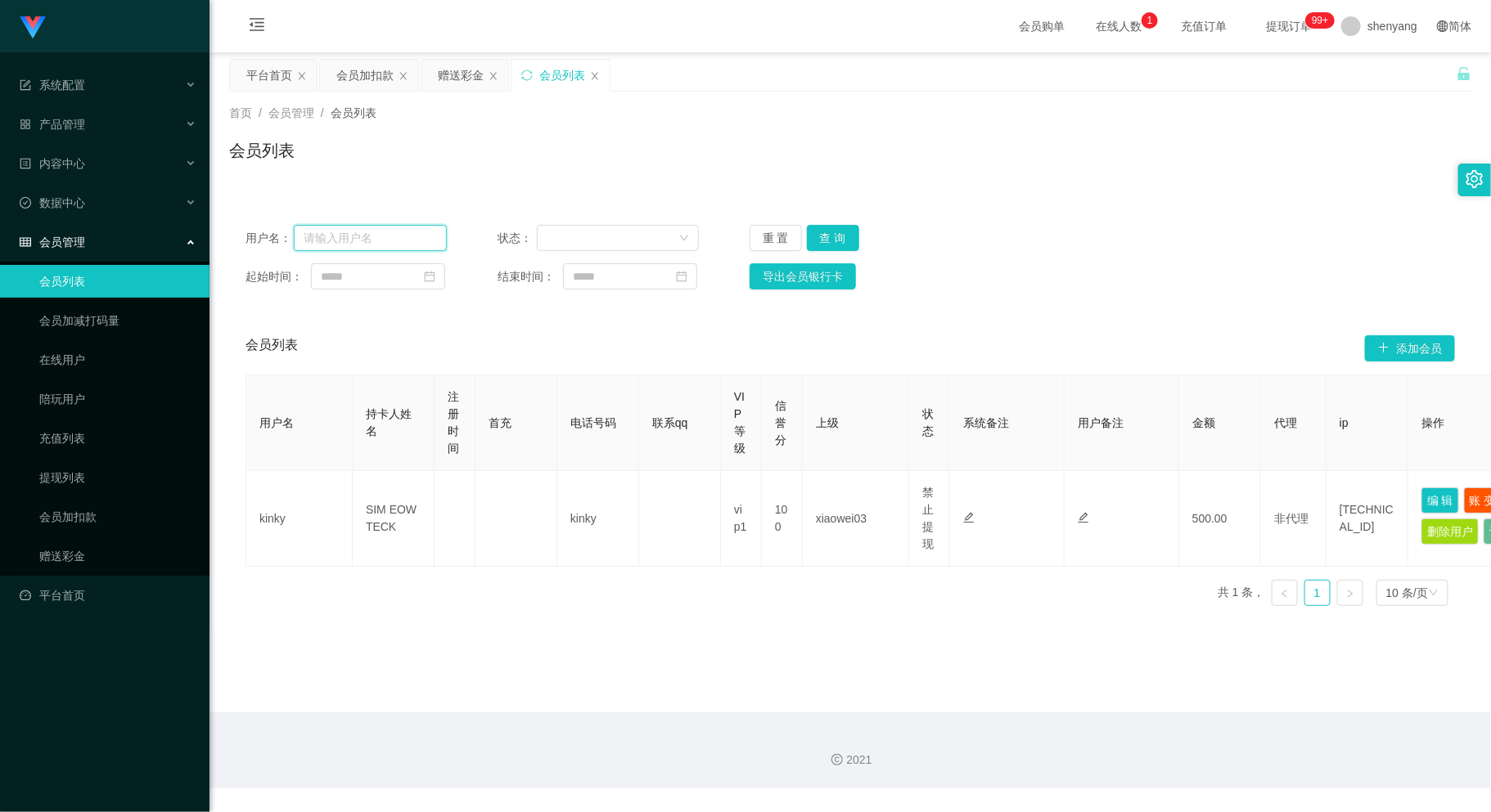
click at [329, 240] on input "text" at bounding box center [370, 238] width 154 height 27
paste input "9782"
type input "9782"
click at [839, 236] on button "查 询" at bounding box center [832, 238] width 52 height 27
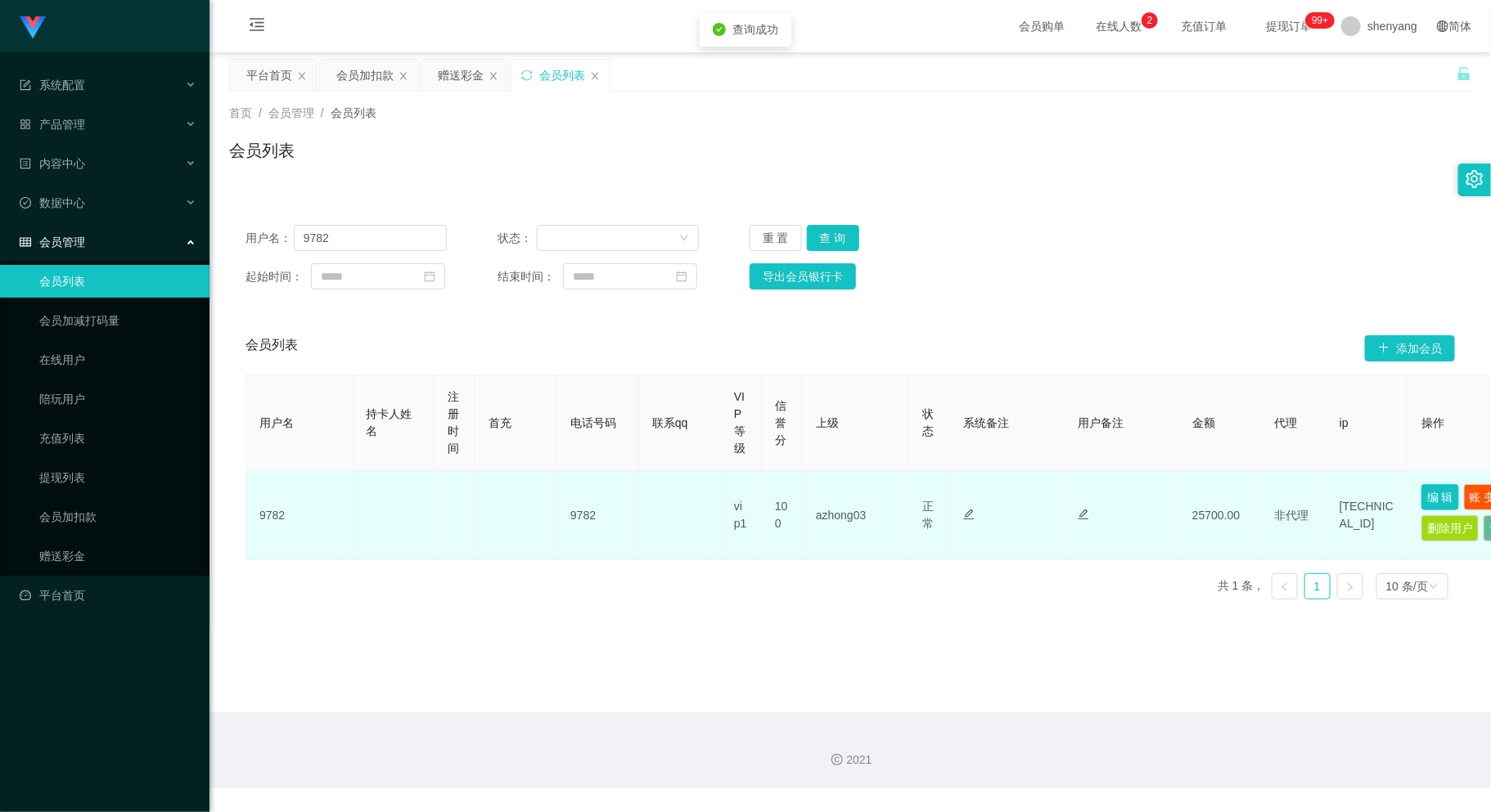
click at [1396, 496] on button "编 辑" at bounding box center [1440, 497] width 38 height 27
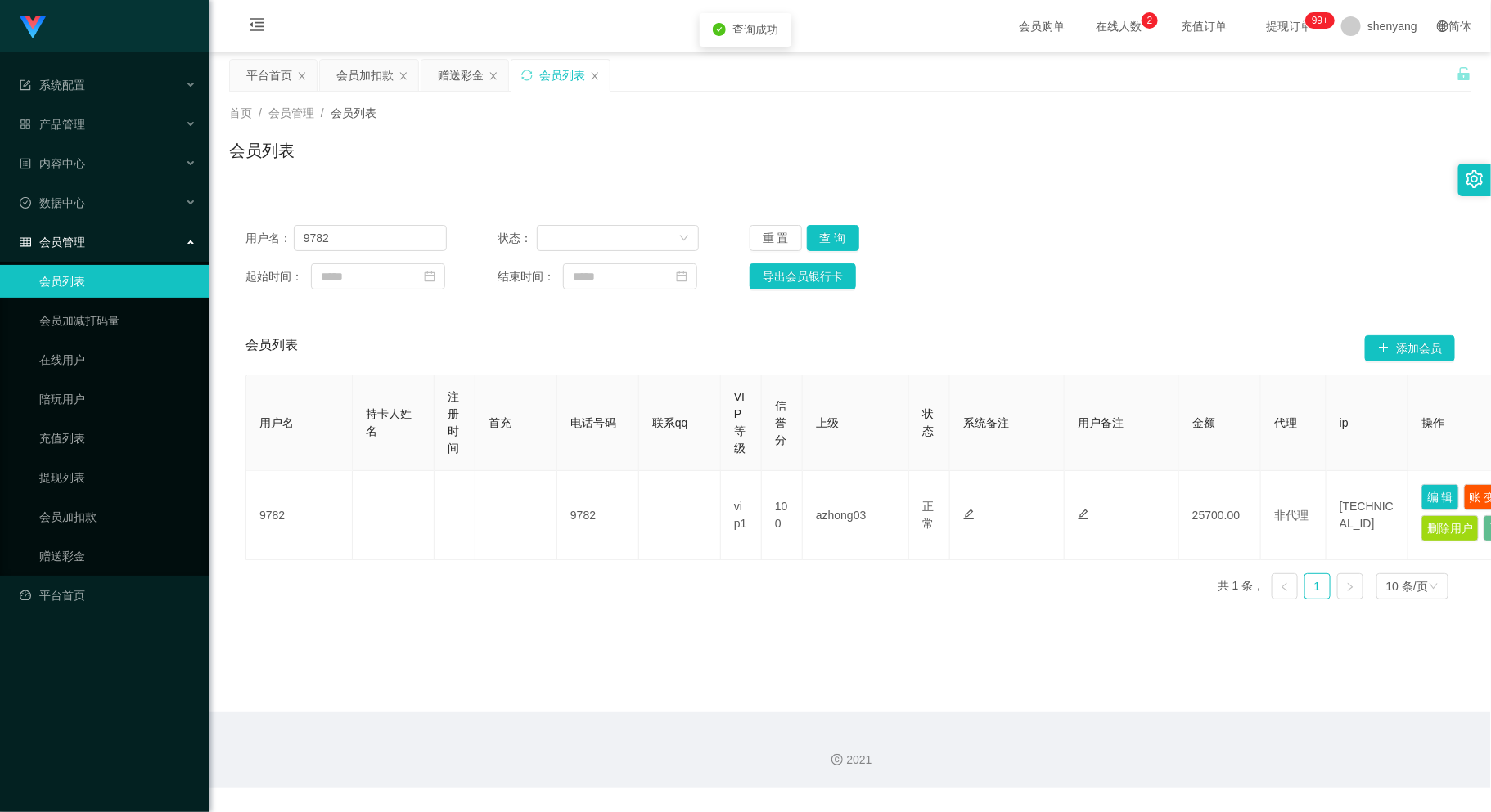
type input "9782"
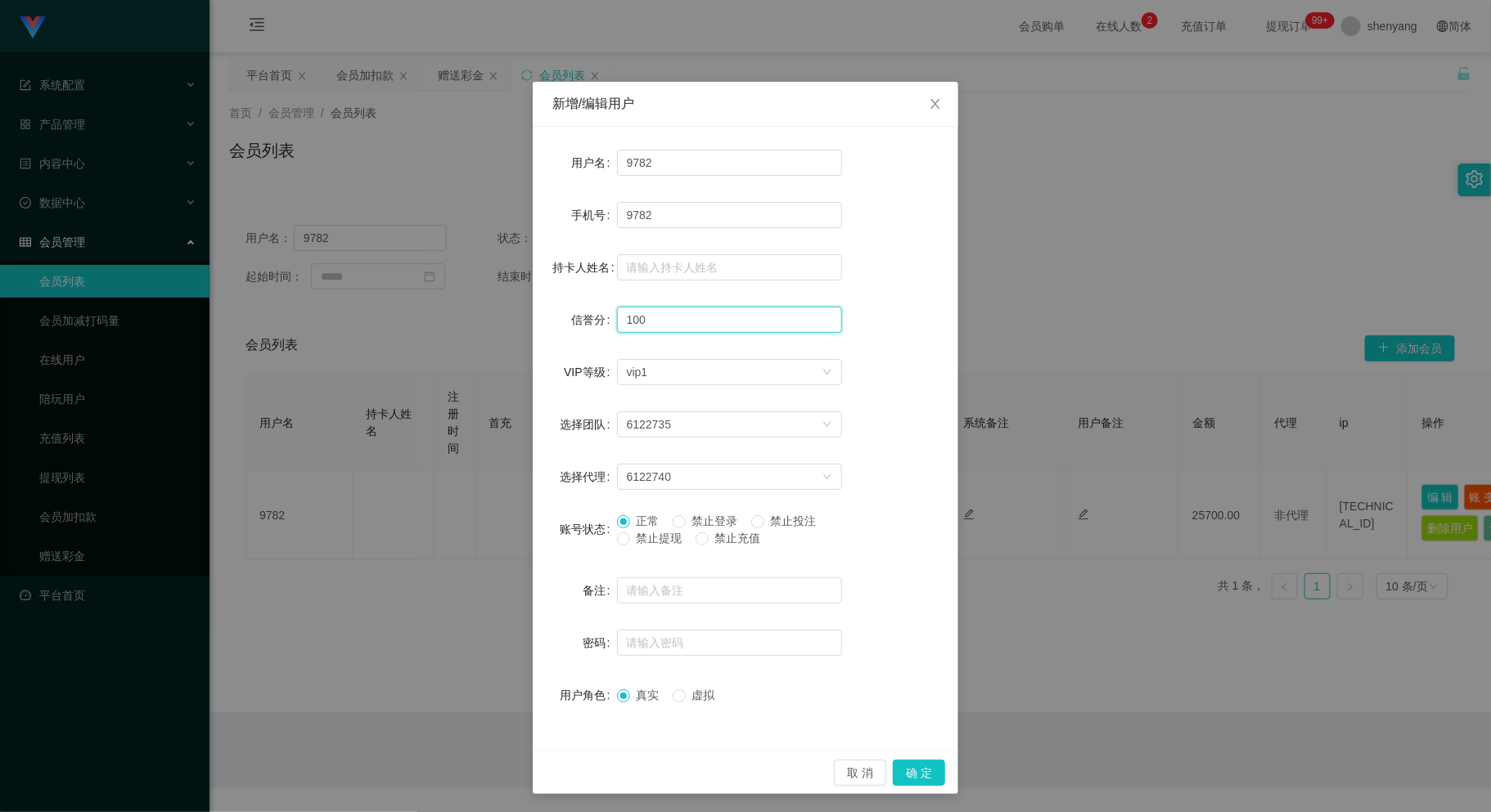
drag, startPoint x: 641, startPoint y: 323, endPoint x: 620, endPoint y: 322, distance: 21.0
click at [620, 322] on input "100" at bounding box center [729, 320] width 225 height 27
type input "80"
click at [914, 773] on button "确 定" at bounding box center [918, 773] width 52 height 27
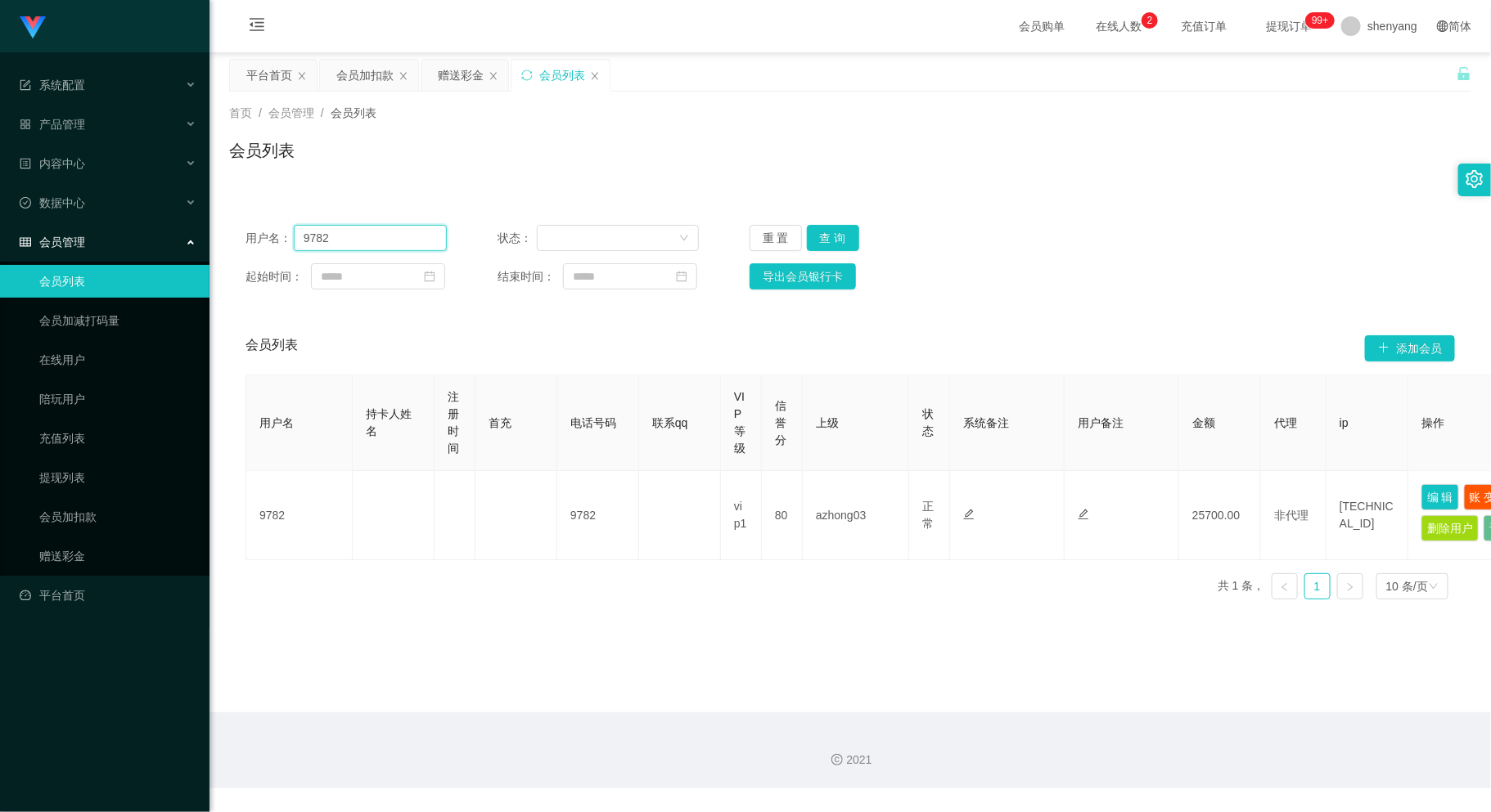
drag, startPoint x: 336, startPoint y: 229, endPoint x: 277, endPoint y: 240, distance: 60.0
click at [277, 240] on div "用户名： 9782" at bounding box center [346, 238] width 201 height 27
click at [362, 74] on div "会员加扣款" at bounding box center [364, 75] width 57 height 31
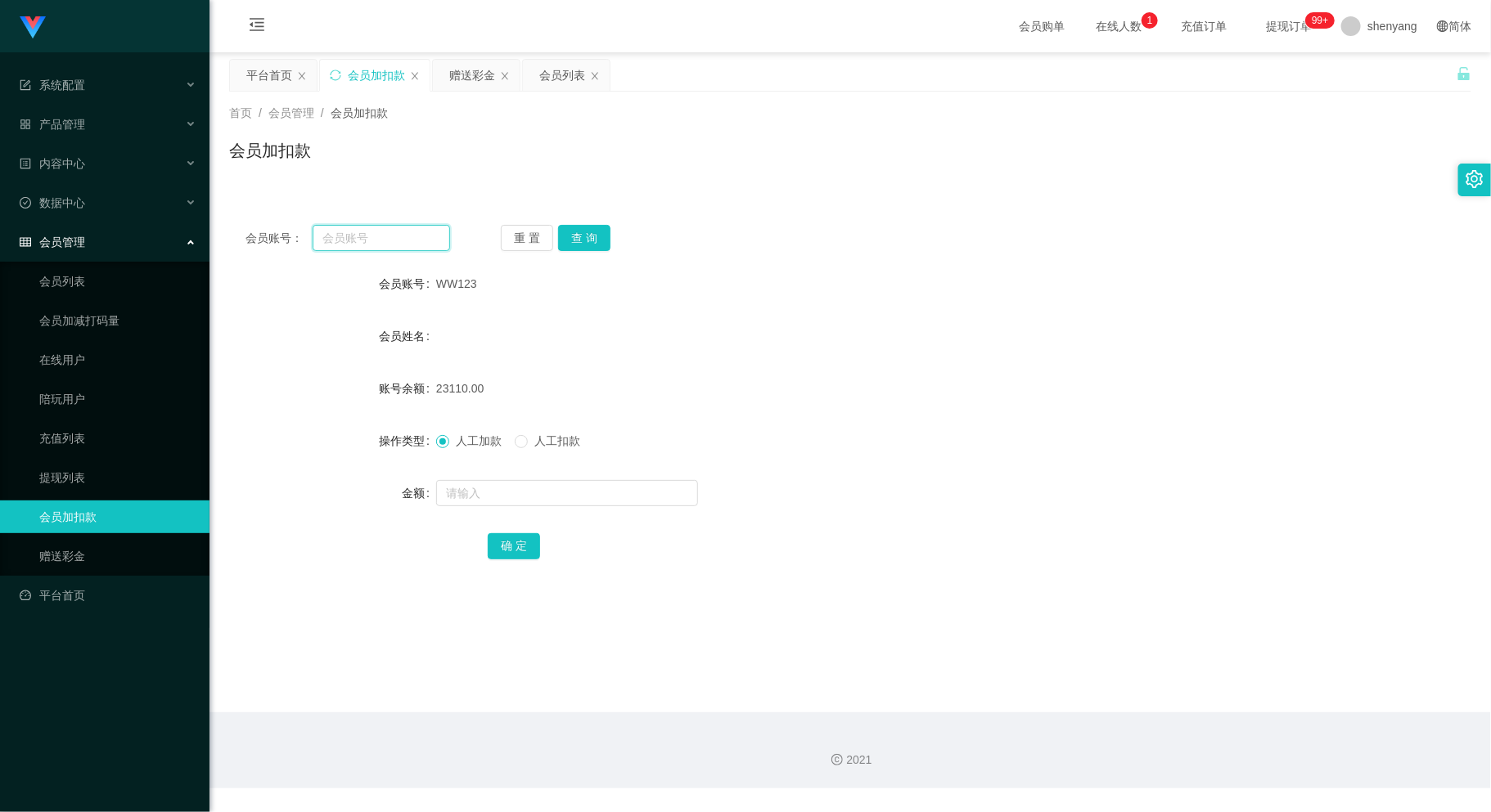
click at [353, 235] on input "text" at bounding box center [381, 238] width 137 height 27
paste input "dd336"
type input "dd336"
click at [574, 227] on button "查 询" at bounding box center [584, 238] width 52 height 27
click at [503, 494] on input "text" at bounding box center [567, 493] width 262 height 27
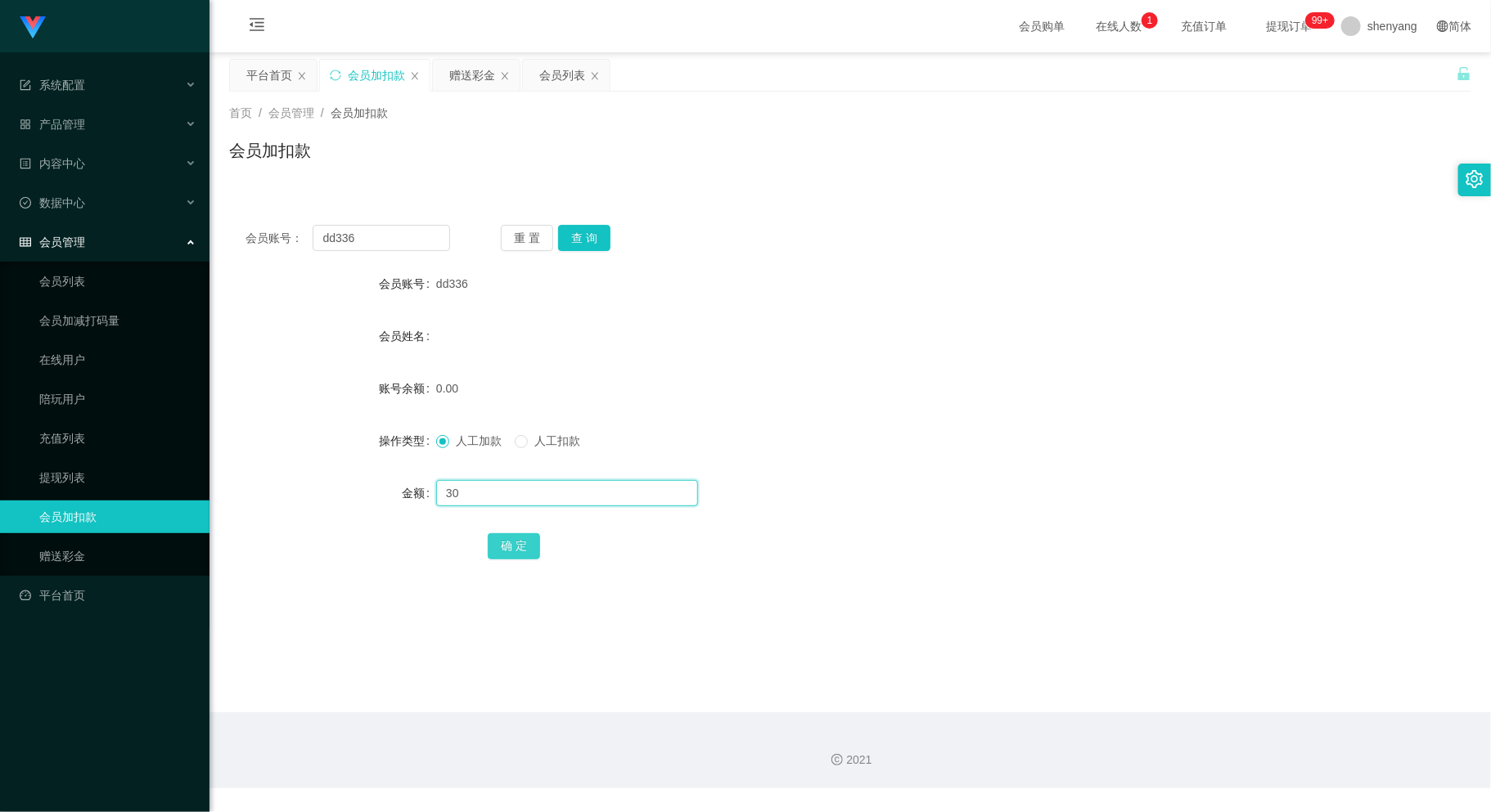
type input "30"
click at [513, 548] on button "确 定" at bounding box center [513, 546] width 52 height 27
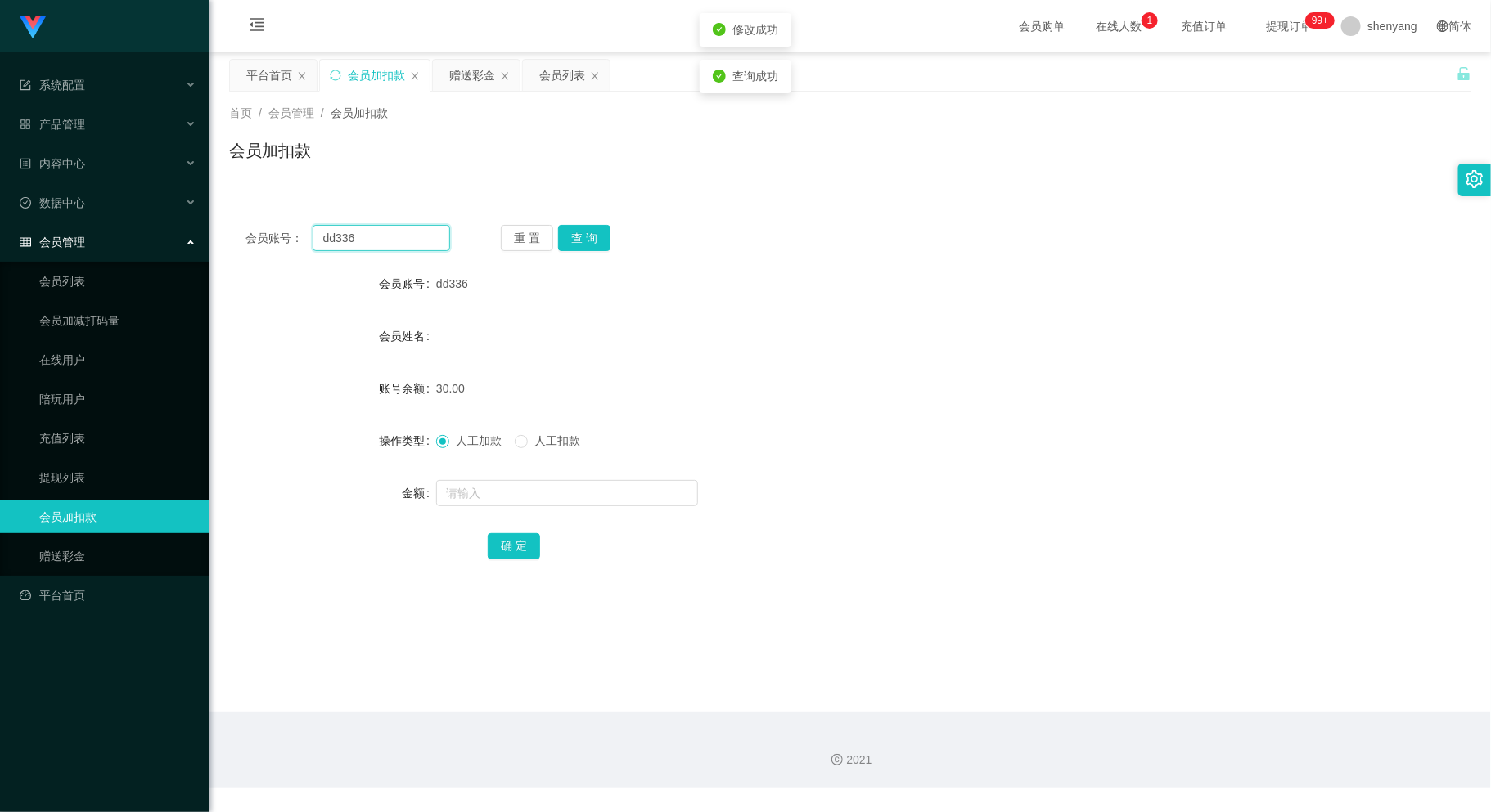
drag, startPoint x: 365, startPoint y: 235, endPoint x: 280, endPoint y: 253, distance: 86.9
click at [280, 253] on div "会员账号： dd336 重 置 查 询 会员账号 dd336 会员姓名 账号余额 30.00 操作类型 人工加款 人工扣款 金额 确 定" at bounding box center [849, 403] width 1242 height 389
click at [363, 231] on input "text" at bounding box center [381, 238] width 137 height 27
paste input "Eden98"
type input "Eden98"
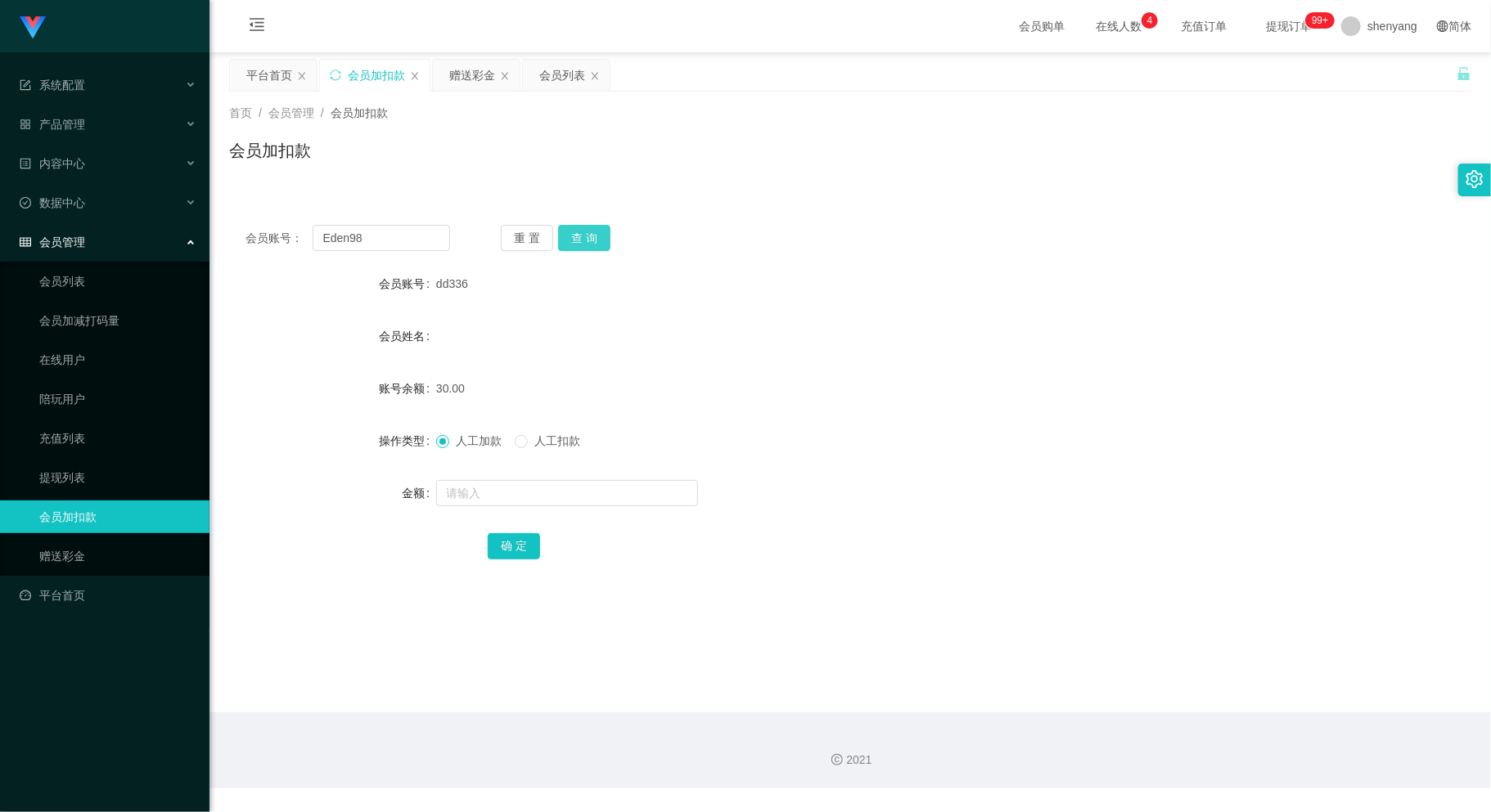
click at [596, 236] on button "查 询" at bounding box center [584, 238] width 52 height 27
click at [509, 496] on input "text" at bounding box center [567, 493] width 262 height 27
type input "1000"
click at [526, 549] on button "确 定" at bounding box center [513, 546] width 52 height 27
drag, startPoint x: 341, startPoint y: 235, endPoint x: 312, endPoint y: 240, distance: 29.4
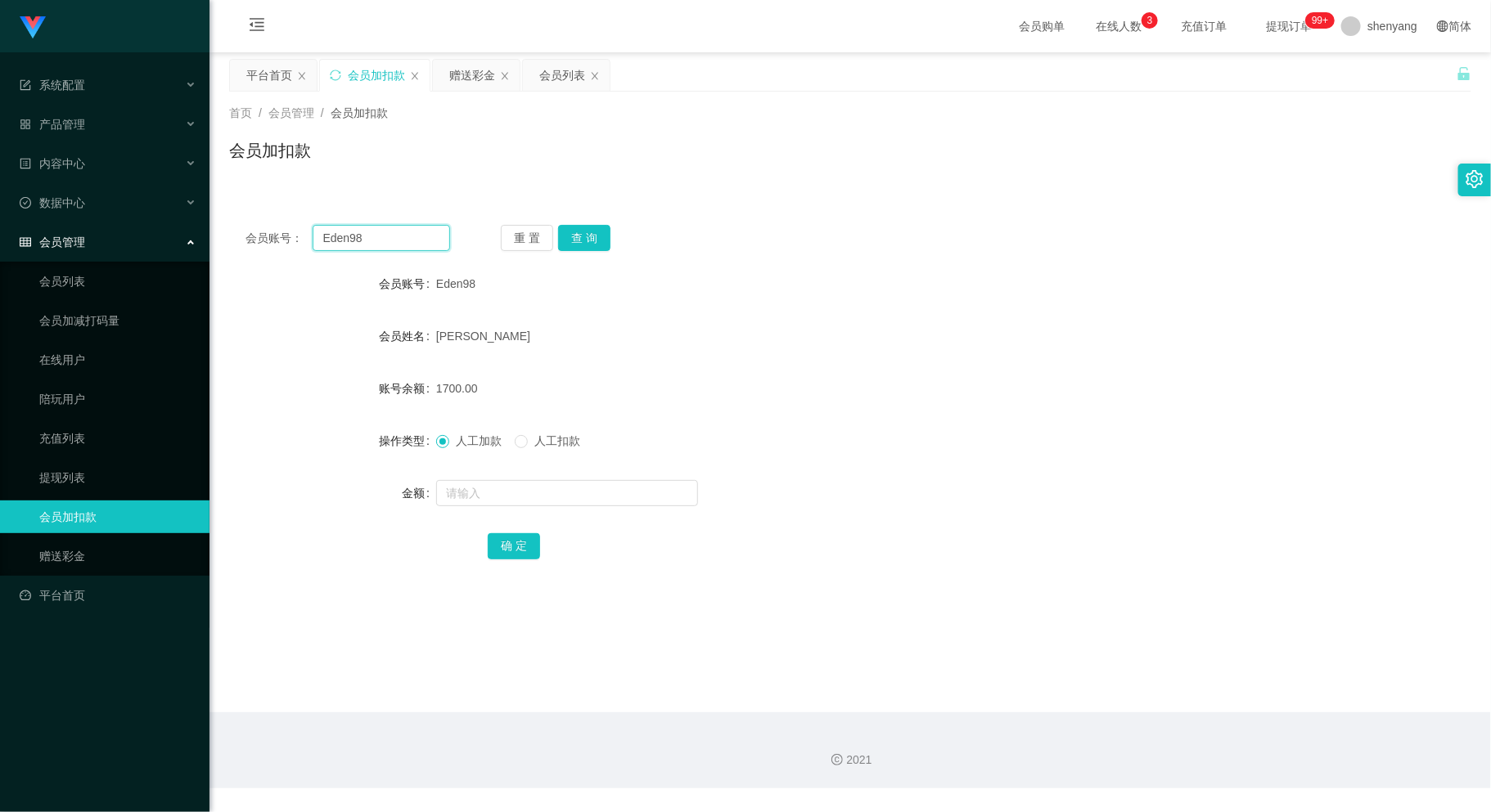
click at [312, 240] on input "Eden98" at bounding box center [381, 238] width 137 height 27
click at [699, 374] on div "1700.00" at bounding box center [798, 388] width 725 height 32
click at [374, 243] on input "text" at bounding box center [381, 238] width 137 height 27
click at [1357, 280] on div "会员账号 Eden98" at bounding box center [849, 284] width 1242 height 32
click at [365, 241] on input "text" at bounding box center [381, 238] width 137 height 27
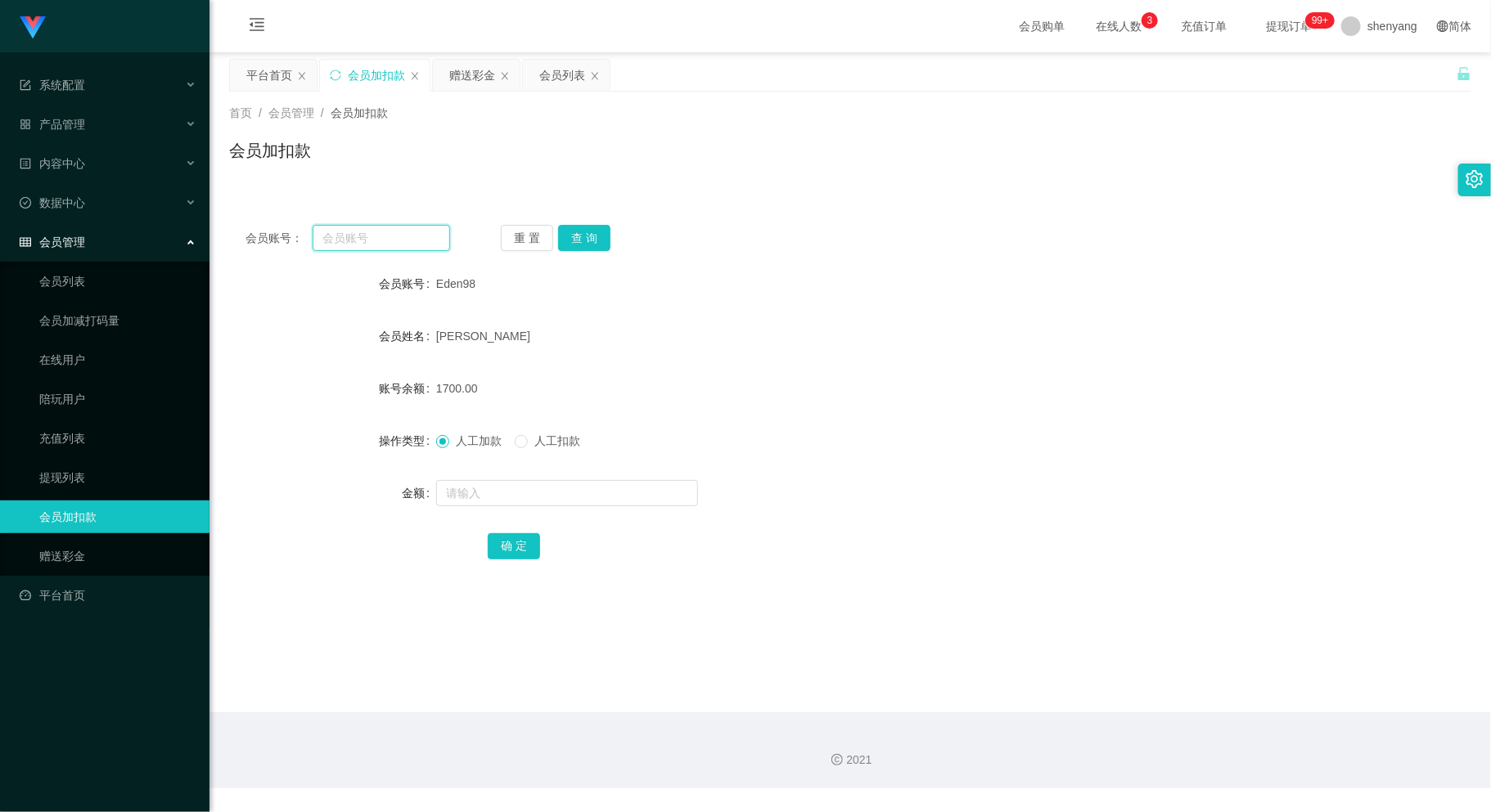
paste input "Eden98"
type input "Eden98"
click at [583, 239] on button "查 询" at bounding box center [584, 238] width 52 height 27
drag, startPoint x: 382, startPoint y: 238, endPoint x: 268, endPoint y: 261, distance: 116.3
click at [268, 261] on div "会员账号： Eden98 重 置 查 询 会员账号 Eden98 会员姓名 [PERSON_NAME] 账号余额 1700.00 操作类型 人工加款 人工扣款…" at bounding box center [849, 403] width 1242 height 389
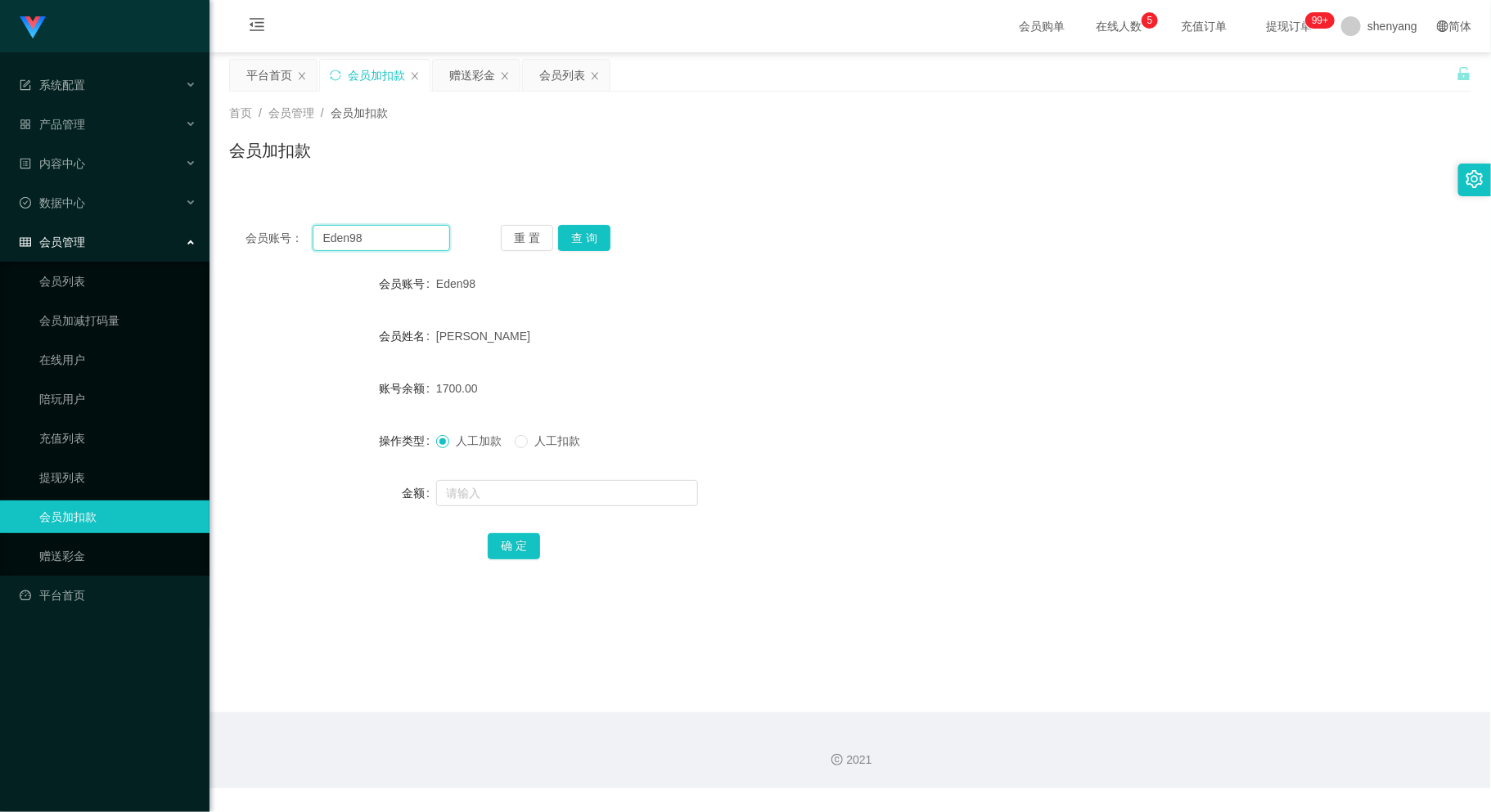
click at [386, 240] on input "Eden98" at bounding box center [381, 238] width 137 height 27
click at [1029, 535] on div "确 定" at bounding box center [850, 545] width 725 height 32
click at [851, 606] on main "关闭左侧 关闭右侧 关闭其它 刷新页面 平台首页 会员加扣款 赠送彩金 会员列表 首页 / 会员管理 / 会员加扣款 / 会员加扣款 会员账号： 重 置 查 …" at bounding box center [850, 382] width 1281 height 660
click at [63, 430] on link "充值列表" at bounding box center [118, 438] width 158 height 32
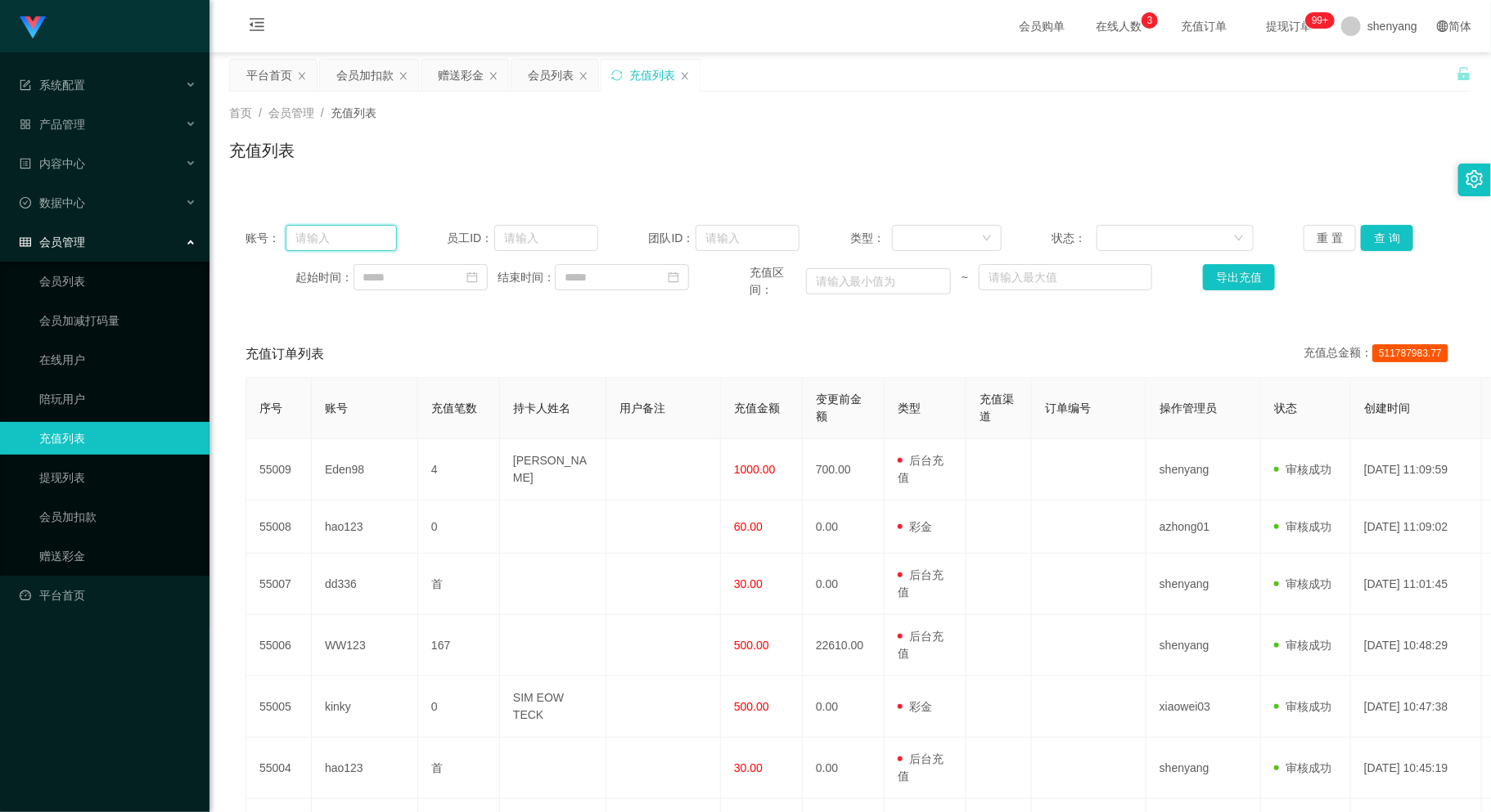
click at [337, 233] on input "text" at bounding box center [341, 238] width 111 height 27
paste input "Eden98"
type input "Eden98"
click at [1383, 239] on button "查 询" at bounding box center [1387, 238] width 52 height 27
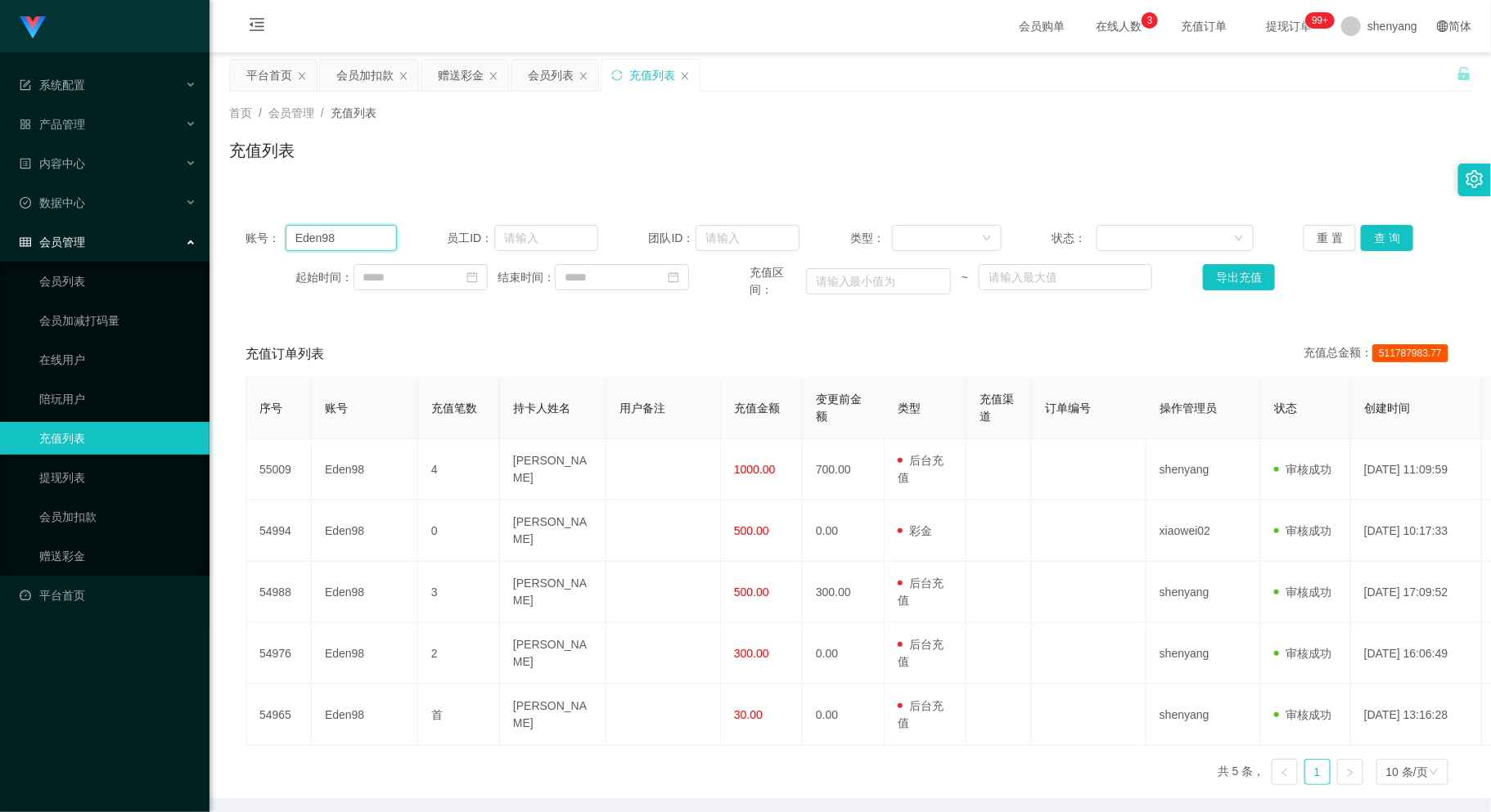
drag, startPoint x: 345, startPoint y: 231, endPoint x: 258, endPoint y: 231, distance: 87.0
click at [258, 231] on div "账号： Eden98" at bounding box center [321, 238] width 151 height 27
click at [379, 72] on div "会员加扣款" at bounding box center [364, 75] width 57 height 31
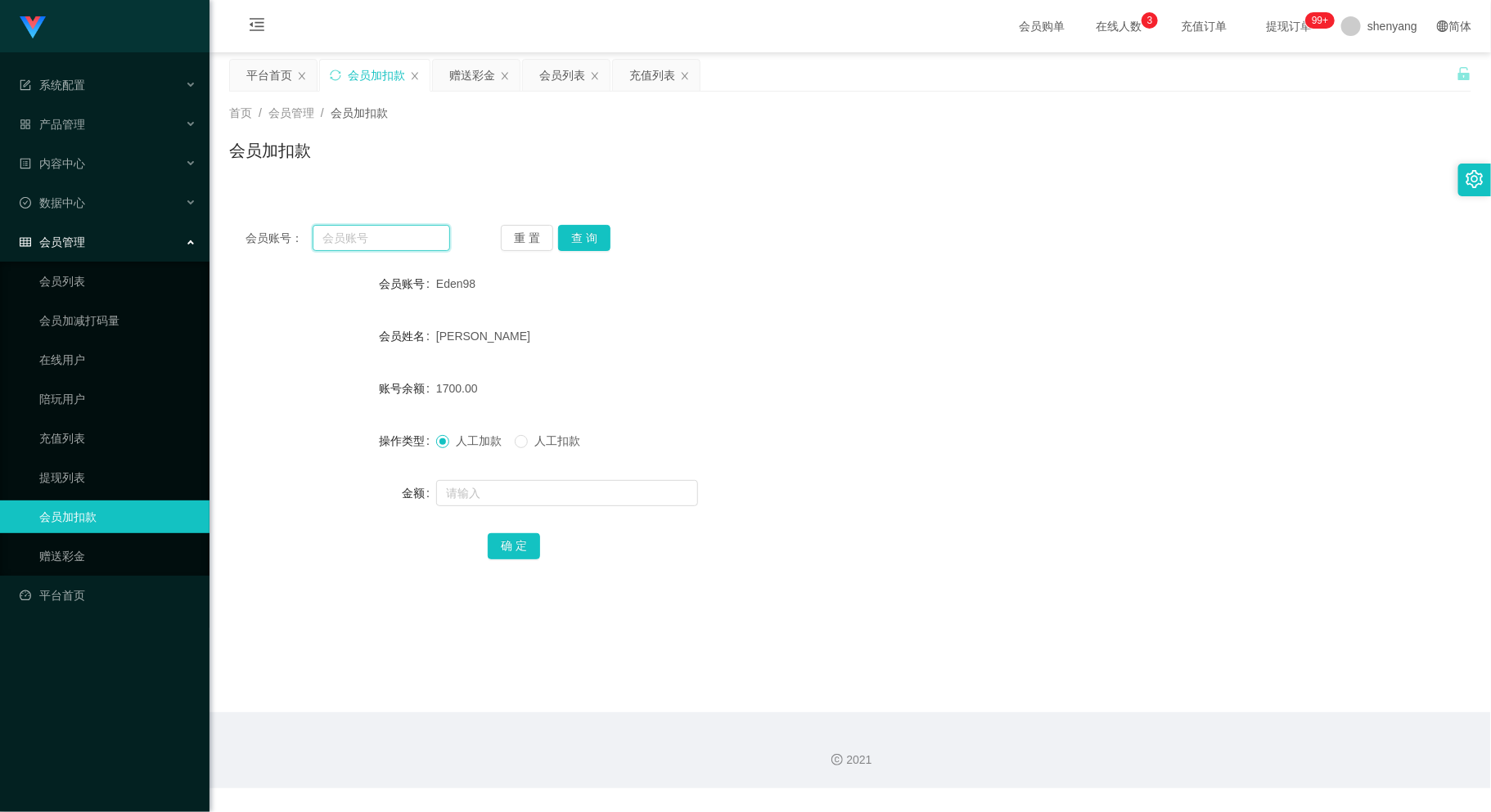
click at [356, 244] on input "text" at bounding box center [381, 238] width 137 height 27
click at [381, 243] on input "text" at bounding box center [381, 238] width 137 height 27
paste input "0168106035"
type input "0168106035"
click at [597, 226] on button "查 询" at bounding box center [584, 238] width 52 height 27
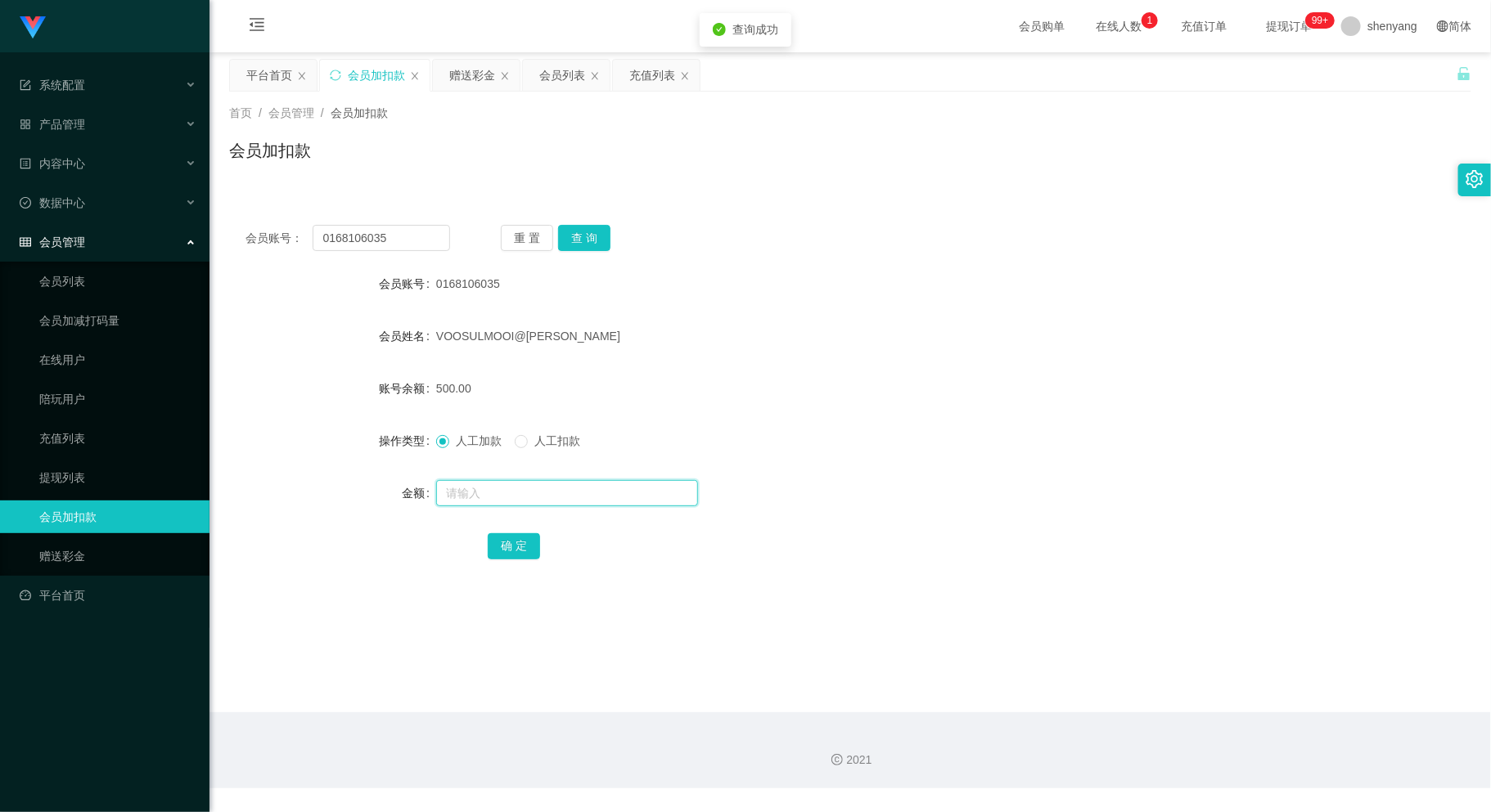
click at [545, 499] on input "text" at bounding box center [567, 493] width 262 height 27
type input "1600"
click at [518, 537] on button "确 定" at bounding box center [513, 546] width 52 height 27
drag, startPoint x: 401, startPoint y: 241, endPoint x: 234, endPoint y: 246, distance: 167.1
click at [234, 246] on div "会员账号： 0168106035 重 置 查 询" at bounding box center [849, 238] width 1242 height 27
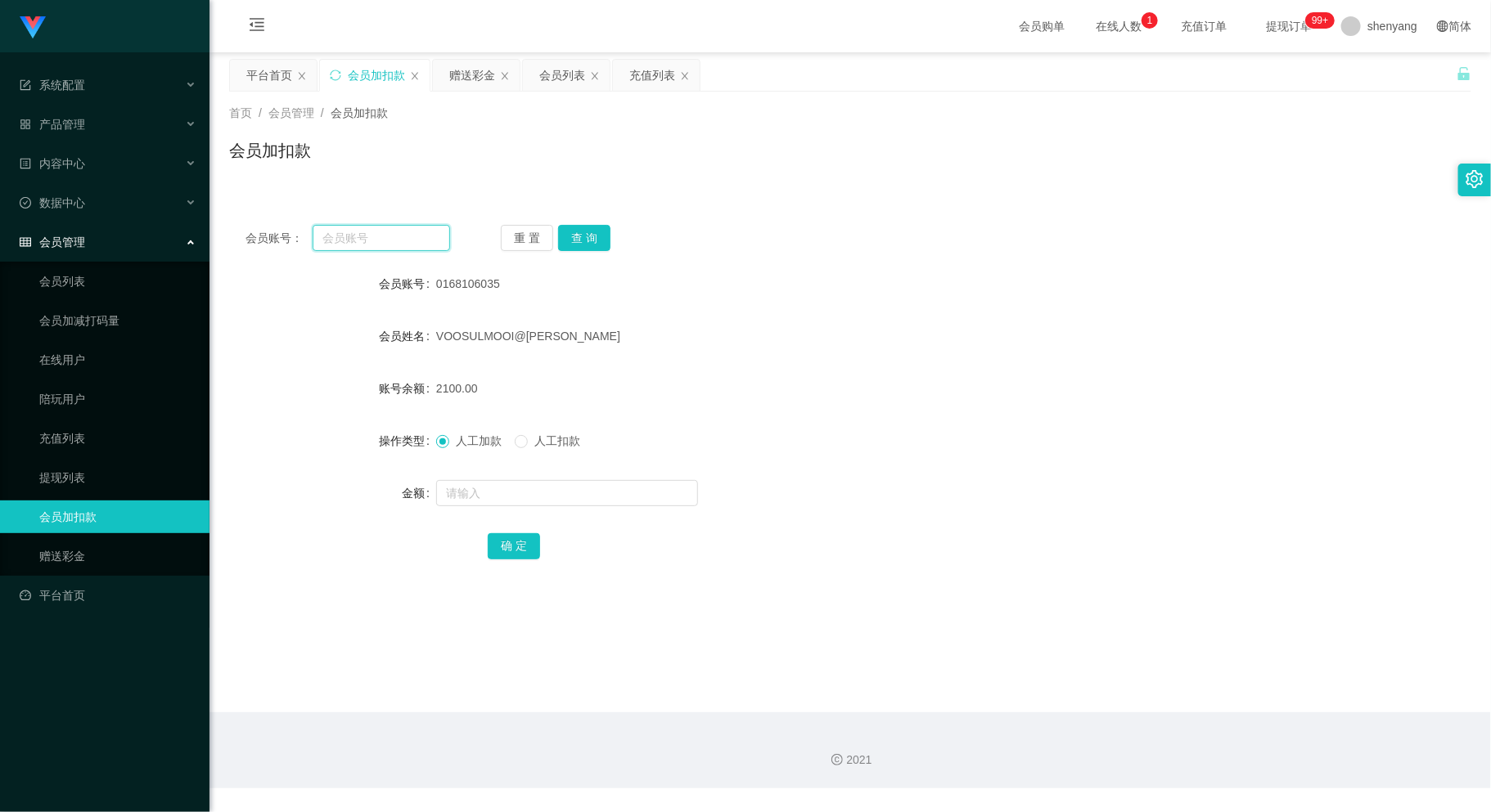
click at [362, 236] on input "text" at bounding box center [381, 238] width 137 height 27
paste input "Eden98"
type input "Eden98"
click at [584, 236] on button "查 询" at bounding box center [584, 238] width 52 height 27
click at [557, 486] on input "text" at bounding box center [567, 493] width 262 height 27
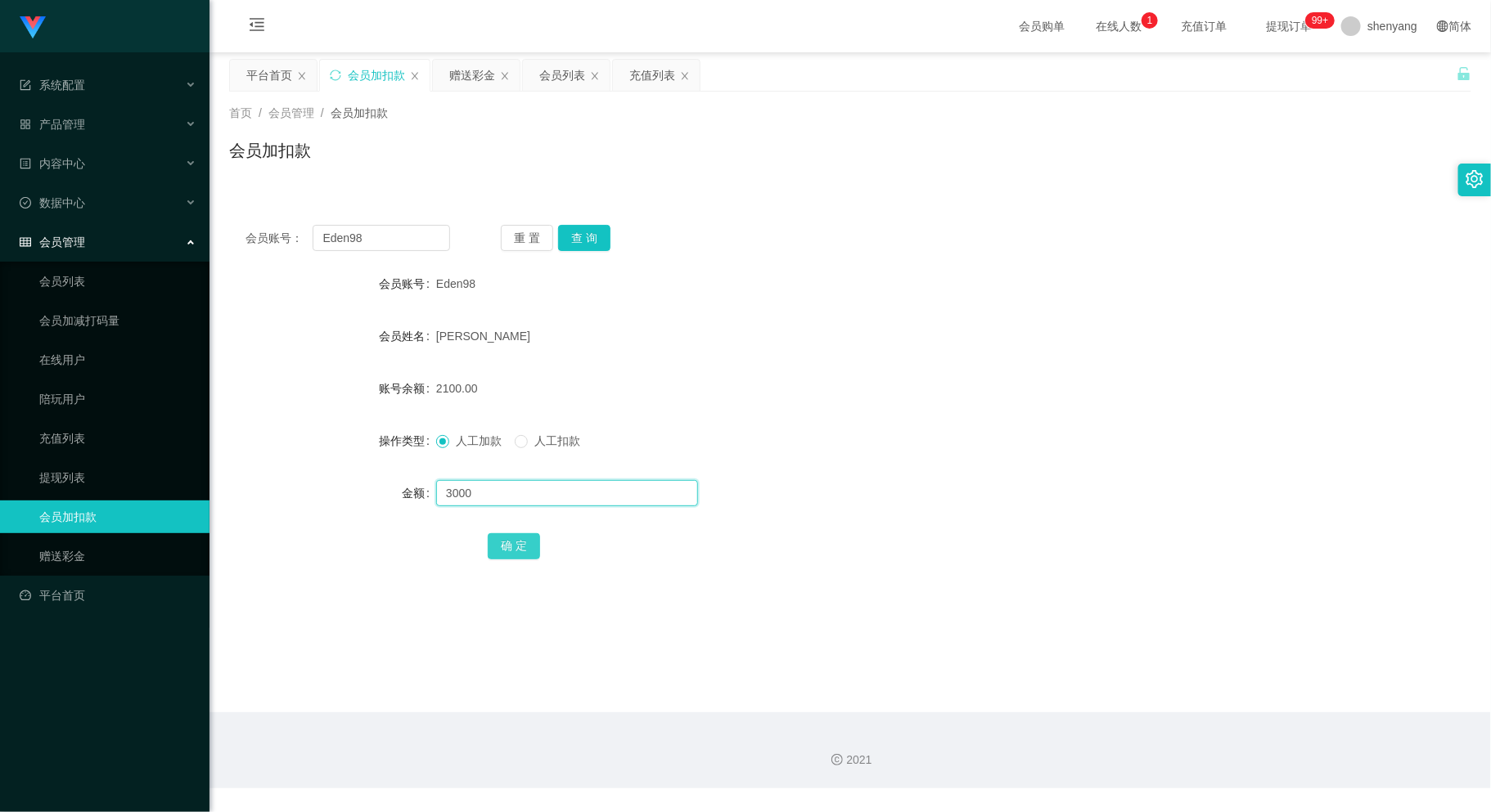
type input "3000"
click at [507, 535] on button "确 定" at bounding box center [513, 546] width 52 height 27
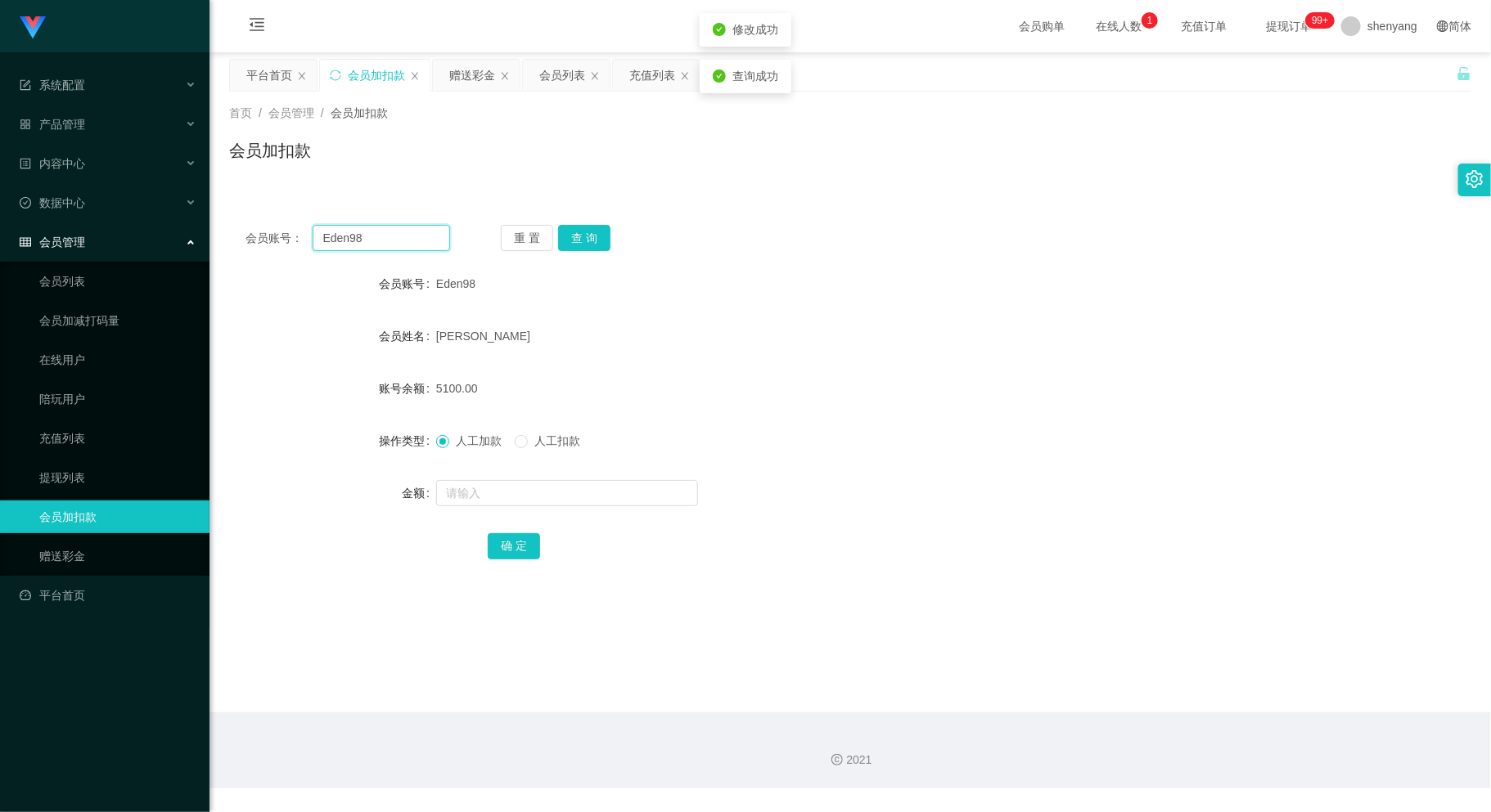
drag, startPoint x: 374, startPoint y: 236, endPoint x: 222, endPoint y: 250, distance: 152.6
click at [214, 243] on main "关闭左侧 关闭右侧 关闭其它 刷新页面 平台首页 会员加扣款 赠送彩金 会员列表 充值列表 首页 / 会员管理 / 会员加扣款 / 会员加扣款 会员账号： E…" at bounding box center [850, 382] width 1281 height 660
click at [359, 240] on input "text" at bounding box center [381, 238] width 137 height 27
paste input "1234567890123"
type input "1234567890123"
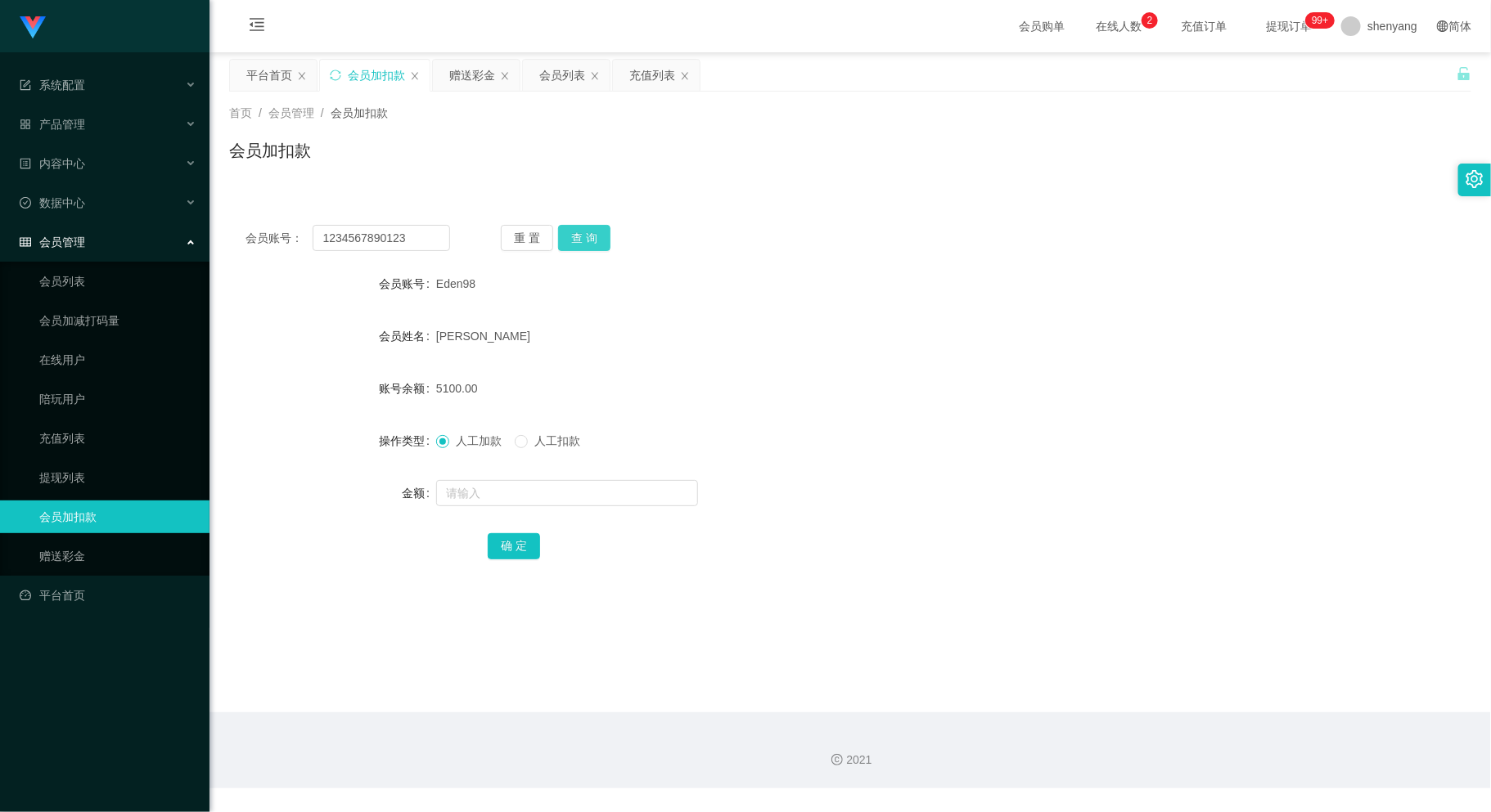
click at [584, 236] on button "查 询" at bounding box center [584, 238] width 52 height 27
click at [548, 493] on input "text" at bounding box center [567, 493] width 262 height 27
type input "2000"
click at [513, 538] on button "确 定" at bounding box center [513, 546] width 52 height 27
drag, startPoint x: 403, startPoint y: 235, endPoint x: 197, endPoint y: 275, distance: 209.8
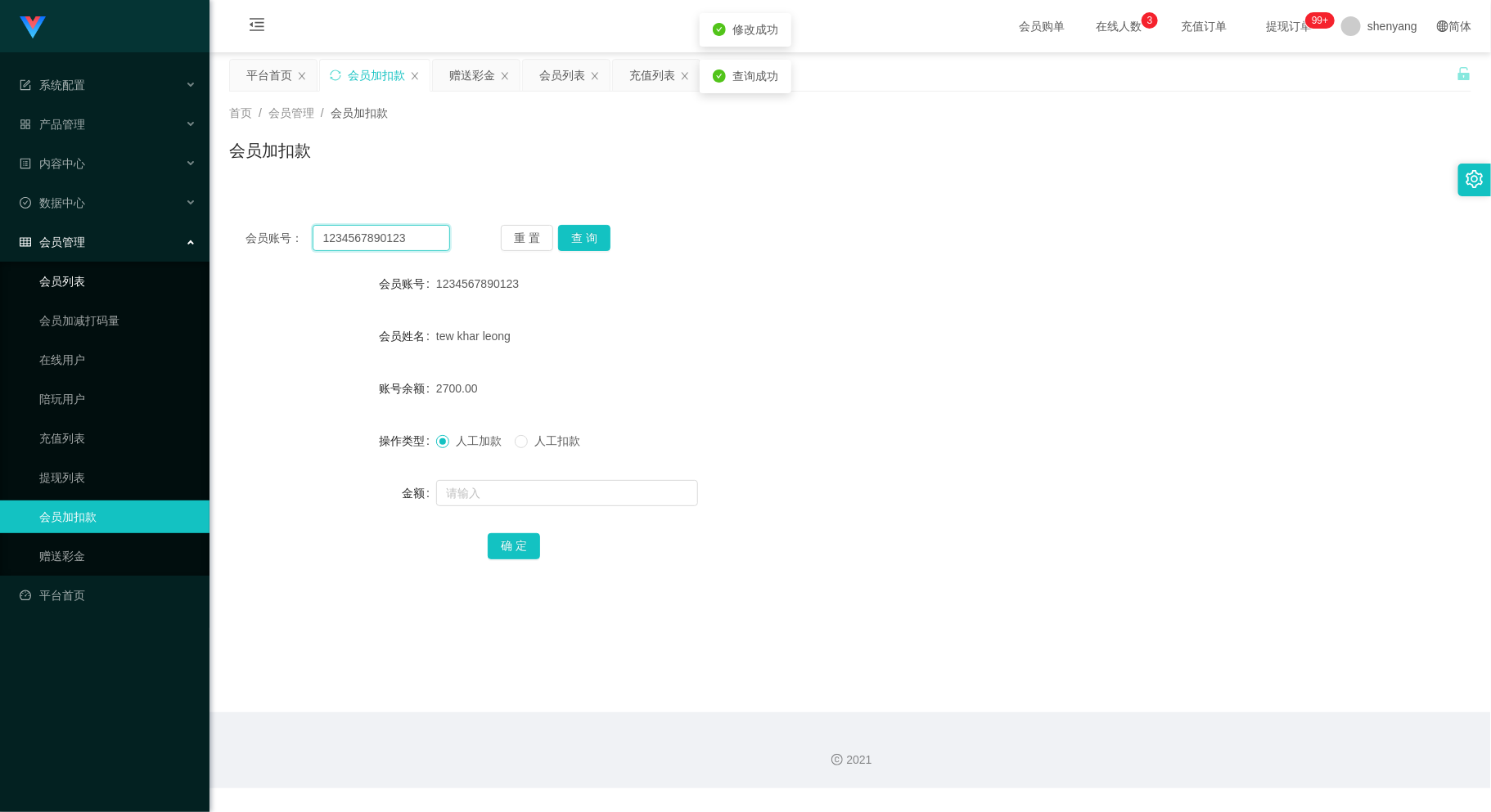
click at [198, 275] on section "系统配置 产品管理 内容中心 数据中心 会员管理 会员列表 会员加减打码量 在线用户 陪玩用户 充值列表 提现列表 会员加扣款 赠送彩金 平台首页 保存配置 …" at bounding box center [745, 394] width 1491 height 788
click at [565, 68] on div "会员列表" at bounding box center [562, 75] width 46 height 31
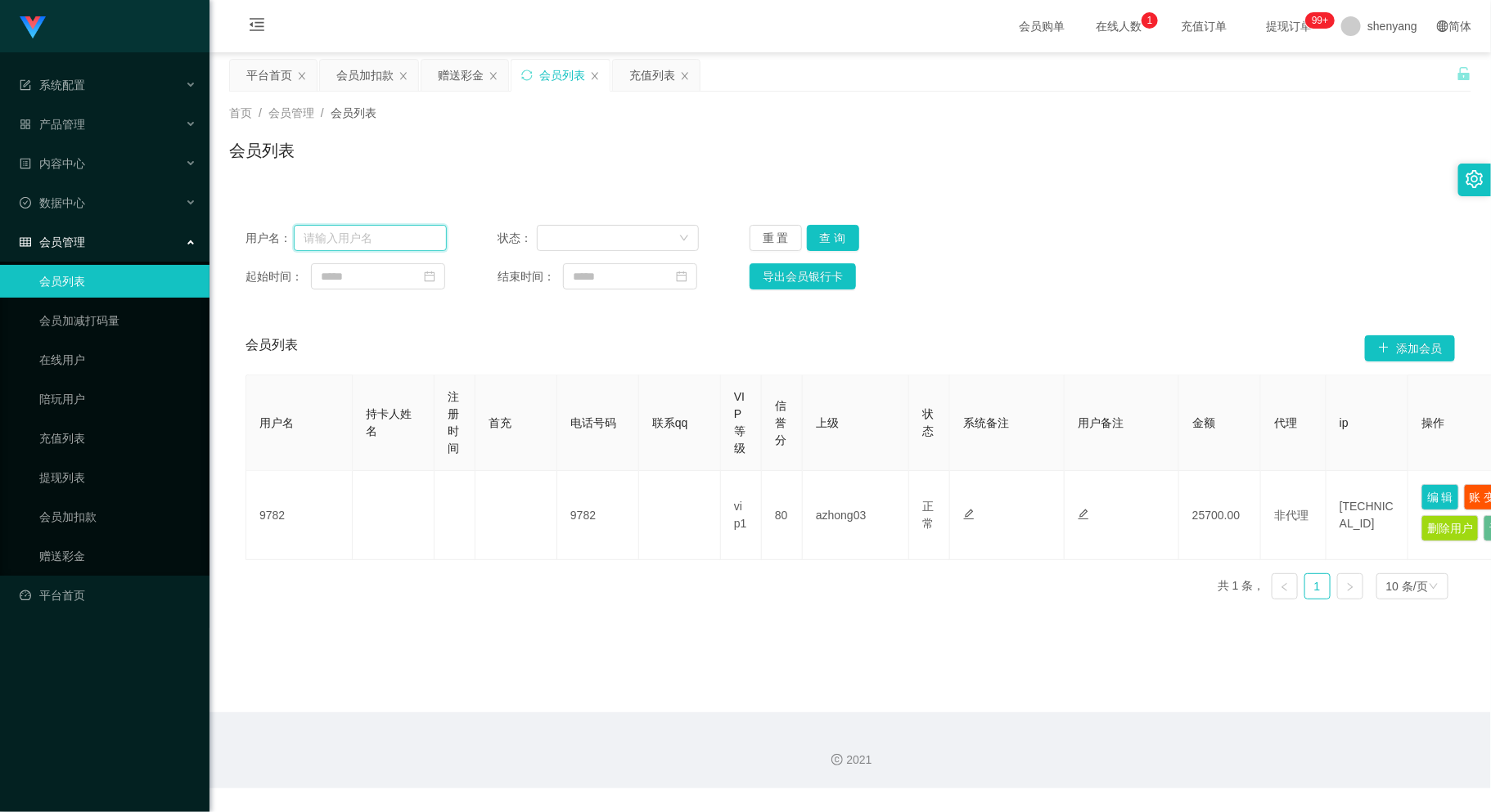
click at [385, 229] on input "text" at bounding box center [370, 238] width 154 height 27
paste input "1234567890123"
type input "1234567890123"
click at [818, 231] on button "查 询" at bounding box center [832, 238] width 52 height 27
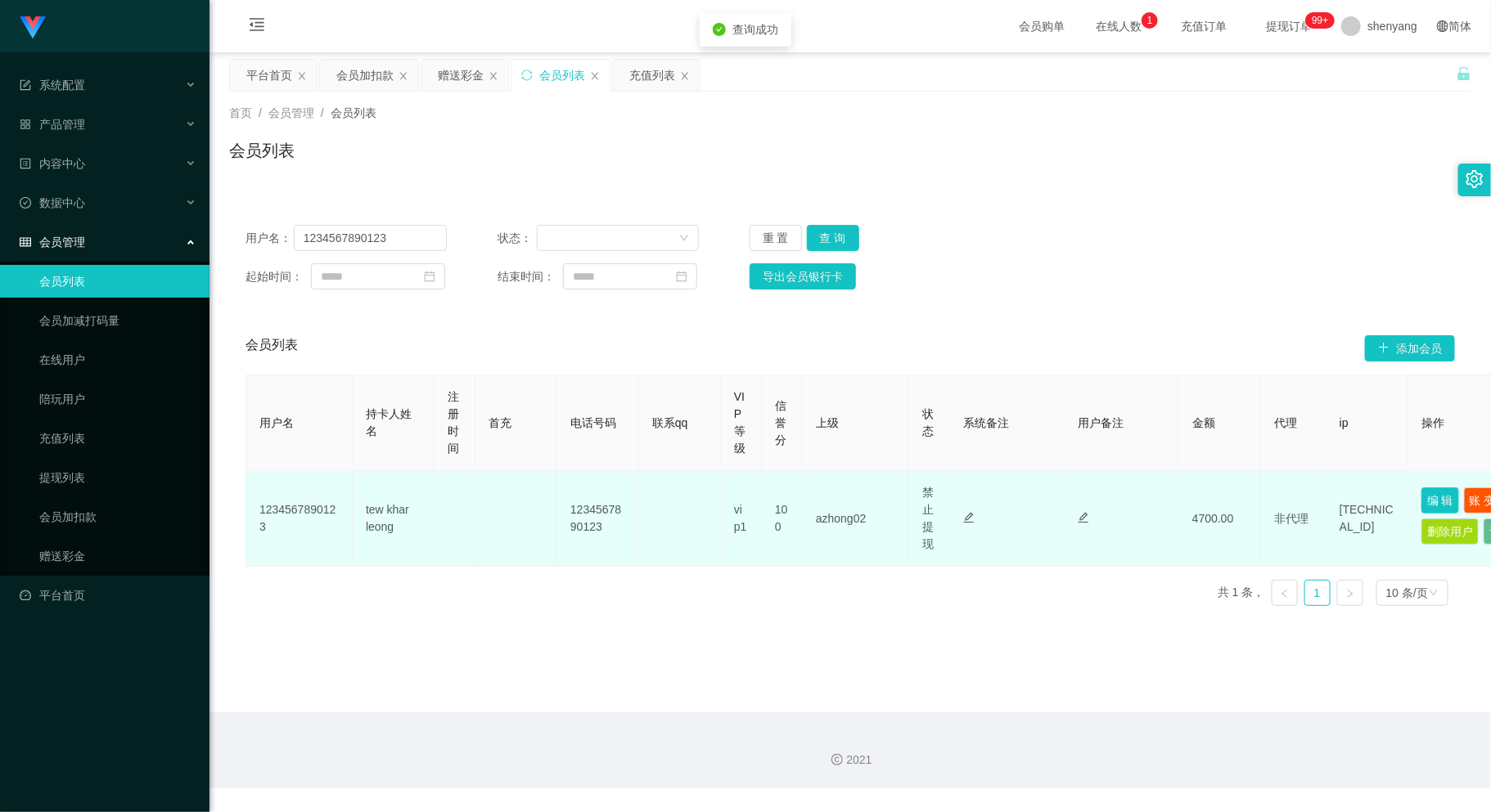
click at [1396, 494] on button "编 辑" at bounding box center [1440, 501] width 38 height 27
type input "1234567890123"
type input "tew khar leong"
type input "100"
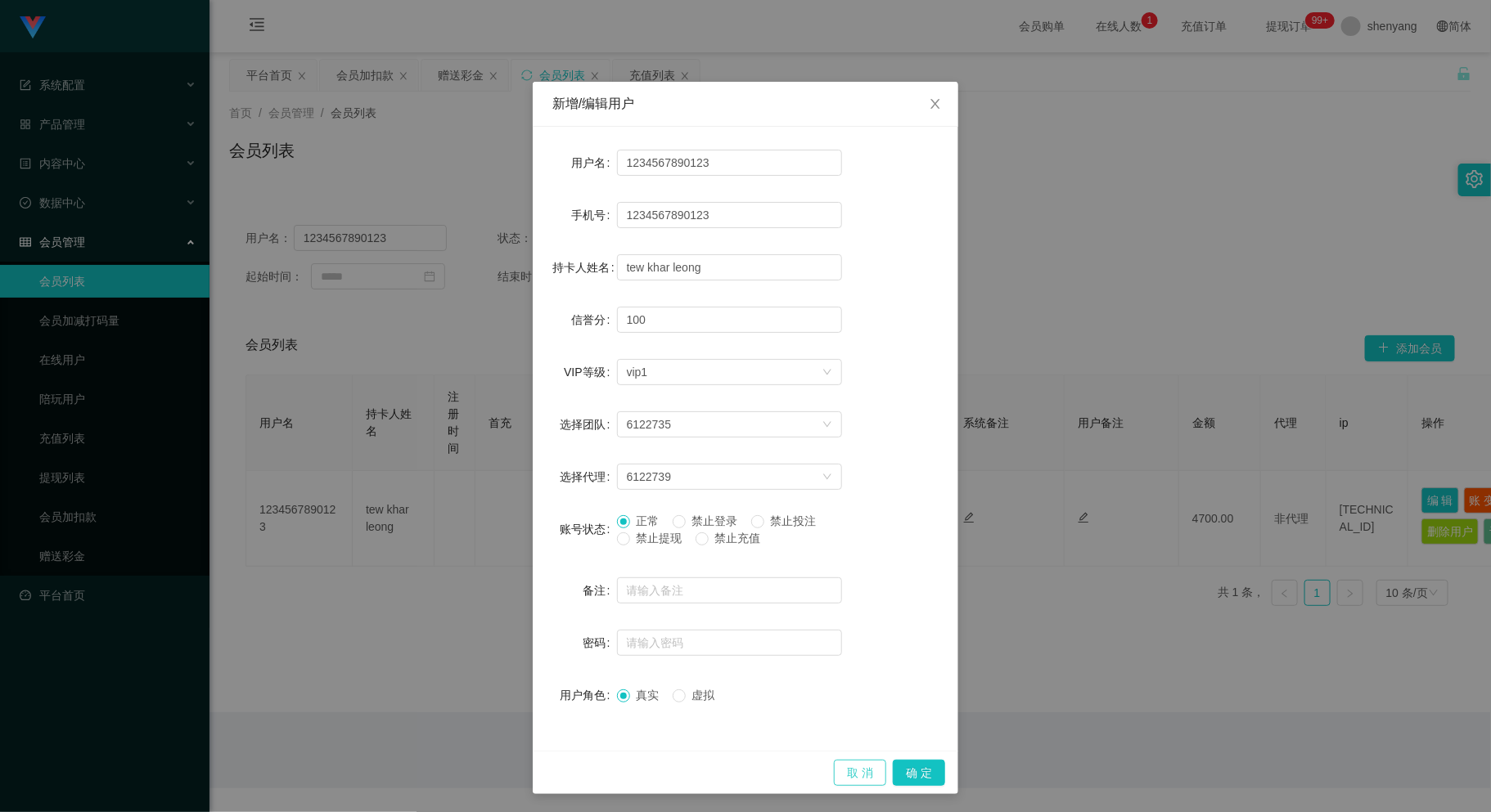
click at [854, 770] on button "取 消" at bounding box center [859, 773] width 52 height 27
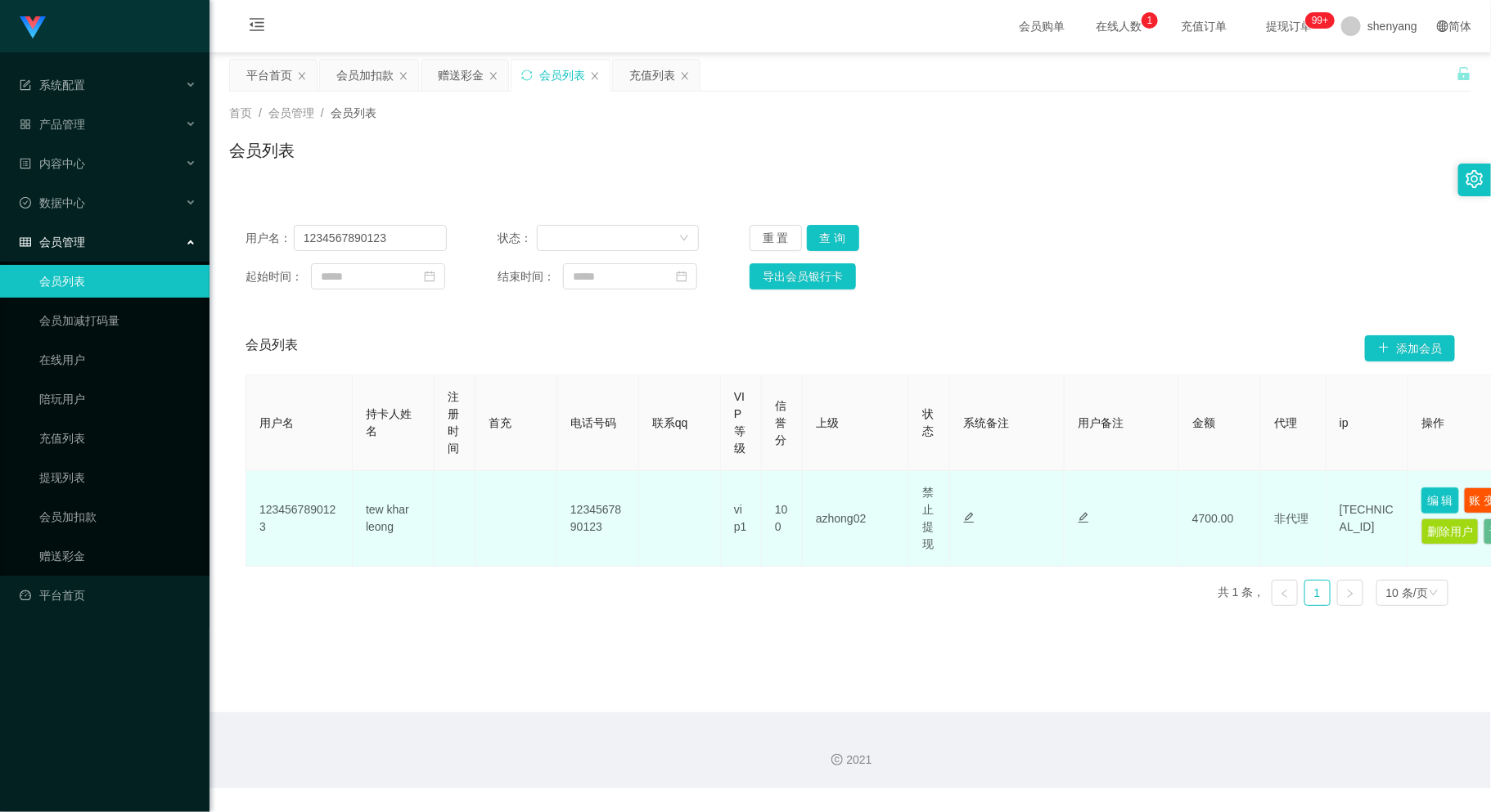
click at [1396, 494] on button "编 辑" at bounding box center [1440, 501] width 38 height 27
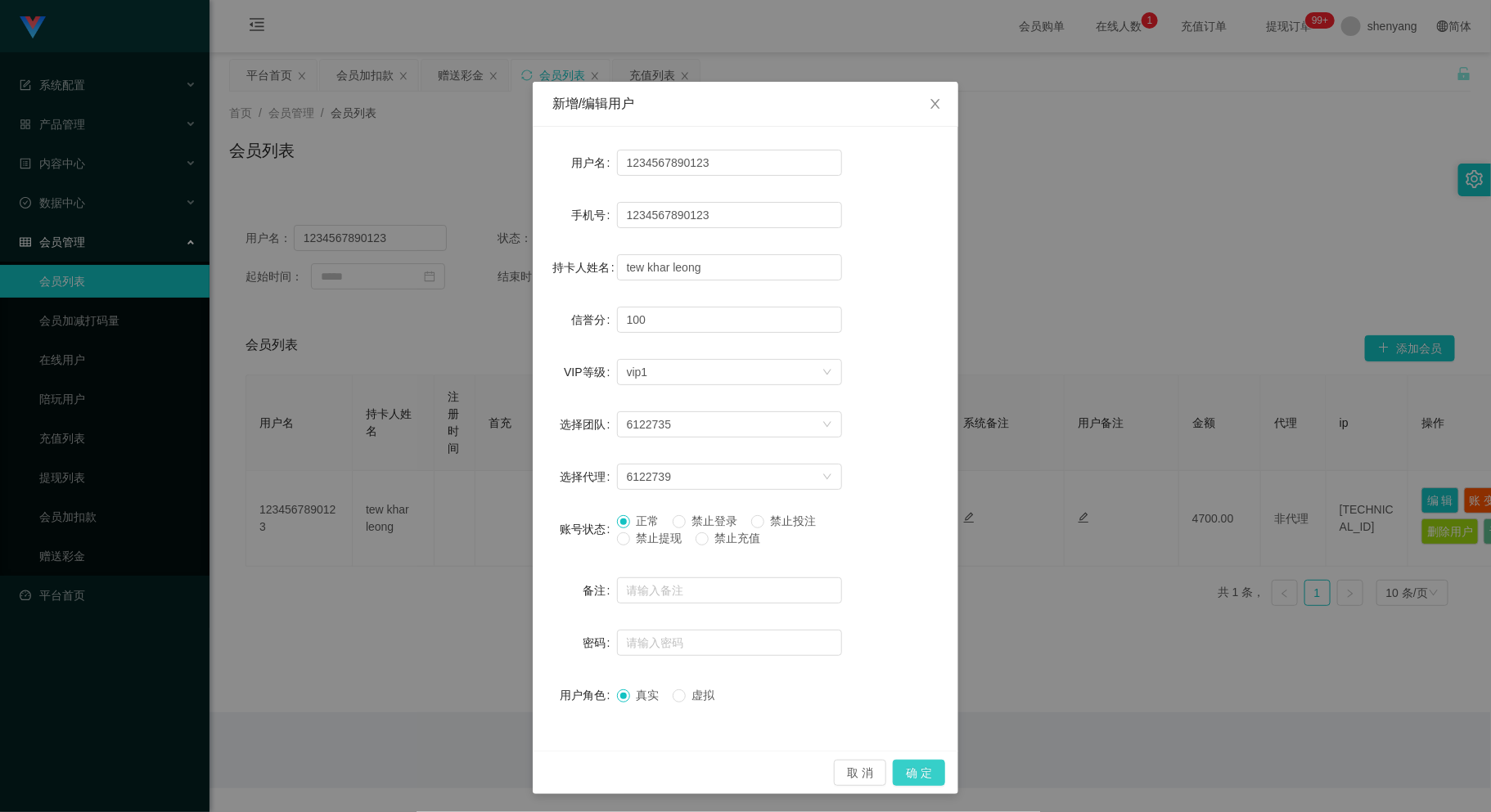
click at [906, 766] on button "确 定" at bounding box center [918, 773] width 52 height 27
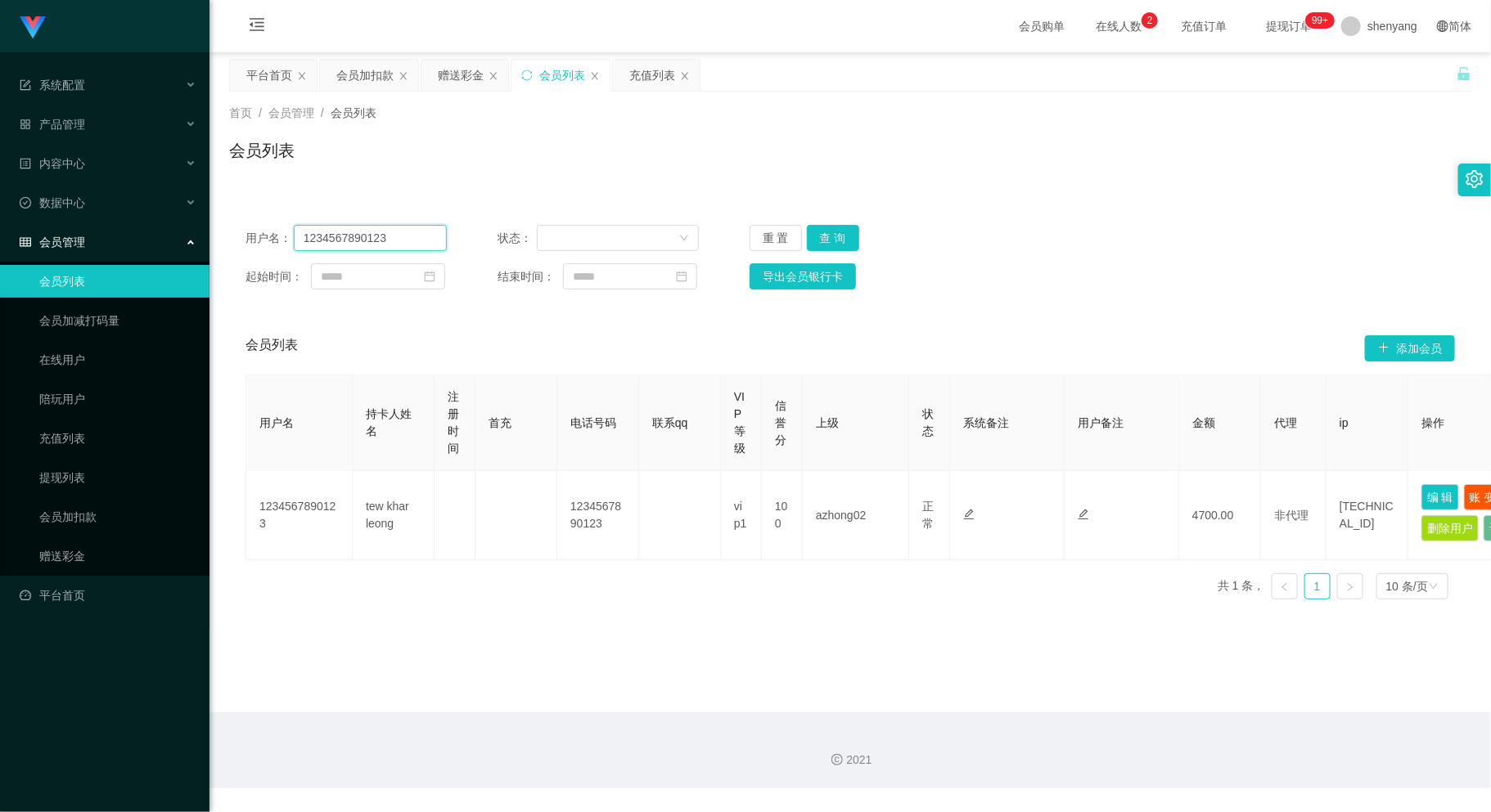
drag, startPoint x: 388, startPoint y: 233, endPoint x: 298, endPoint y: 235, distance: 90.0
click at [299, 234] on input "1234567890123" at bounding box center [370, 238] width 154 height 27
click at [373, 67] on div "会员加扣款" at bounding box center [364, 75] width 57 height 31
